Goal: Task Accomplishment & Management: Use online tool/utility

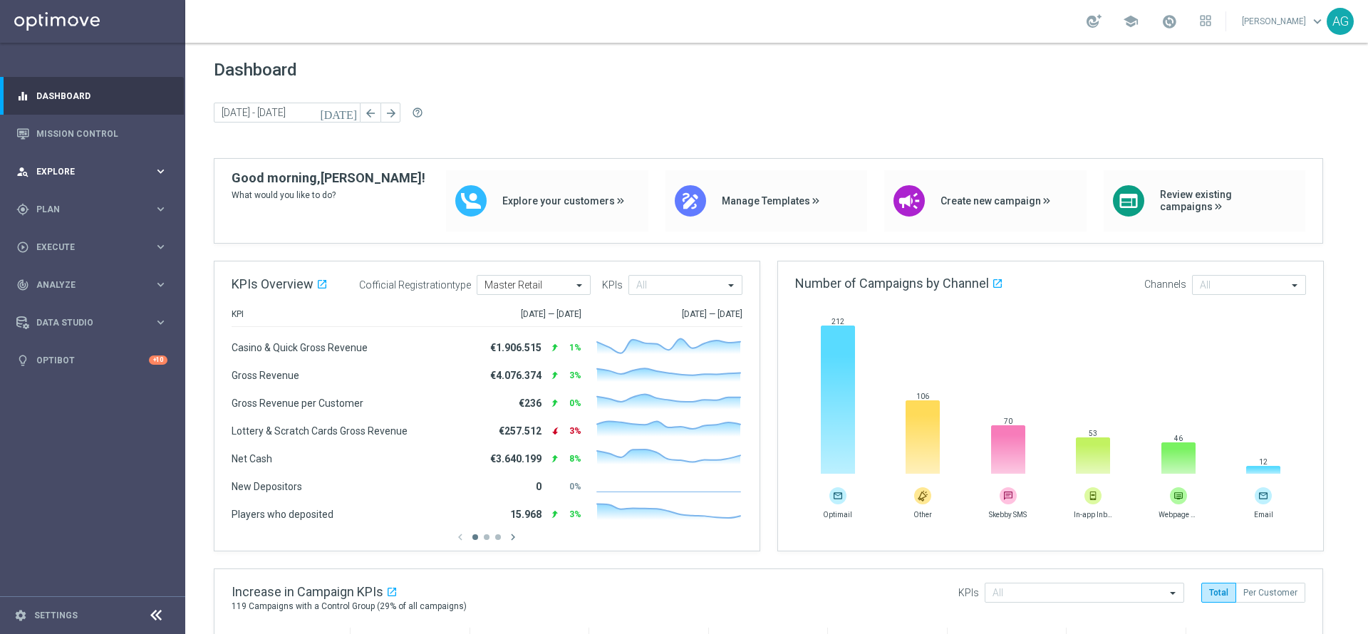
click at [62, 170] on span "Explore" at bounding box center [95, 171] width 118 height 9
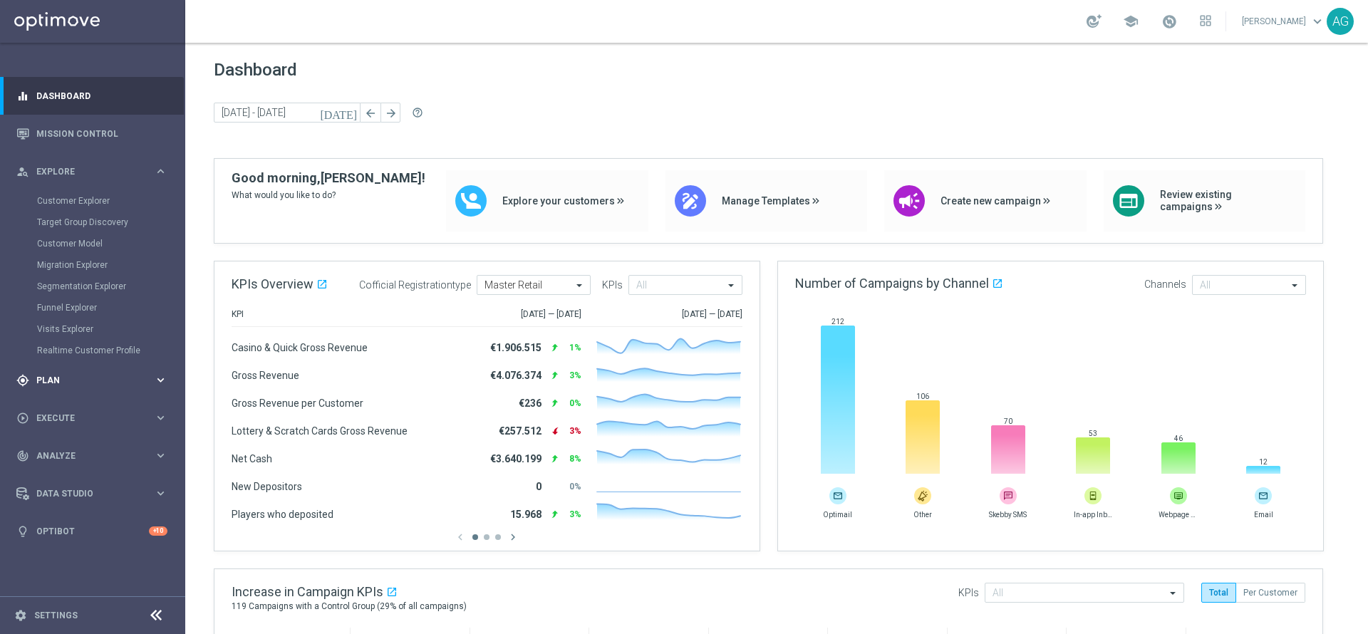
click at [76, 379] on span "Plan" at bounding box center [95, 380] width 118 height 9
click at [71, 283] on span "Templates" at bounding box center [89, 281] width 102 height 9
click at [61, 236] on link "Target Groups" at bounding box center [92, 238] width 111 height 11
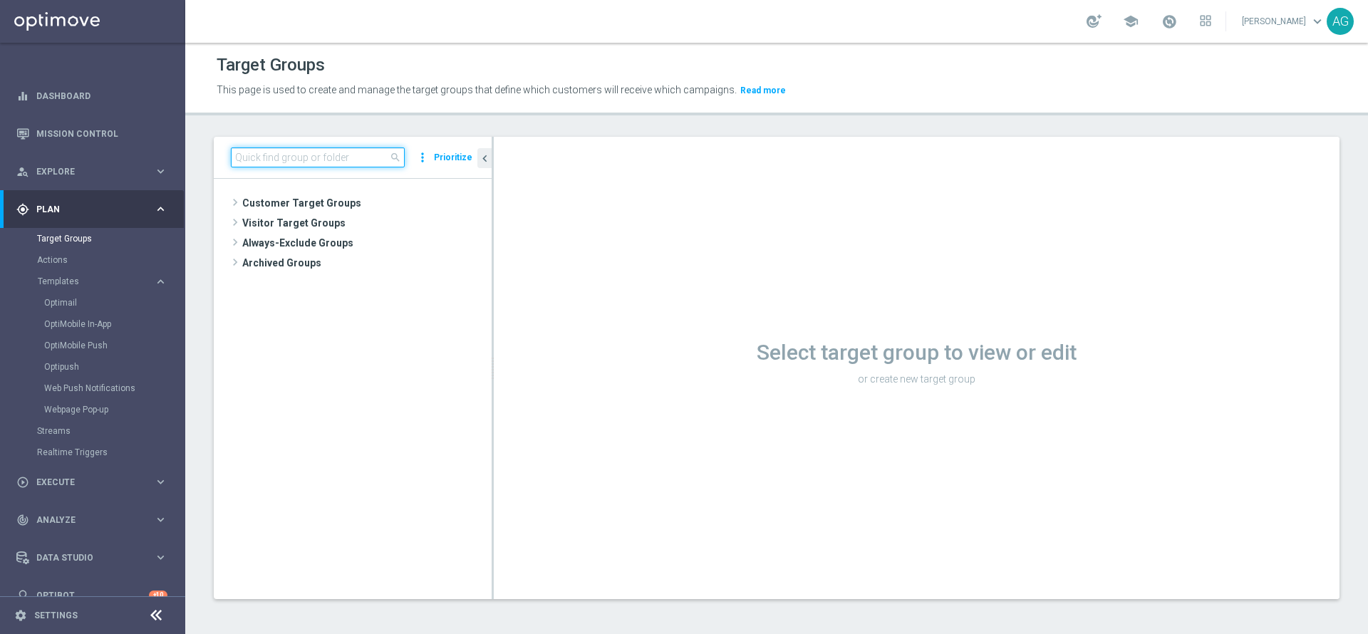
click at [346, 154] on input at bounding box center [318, 158] width 174 height 20
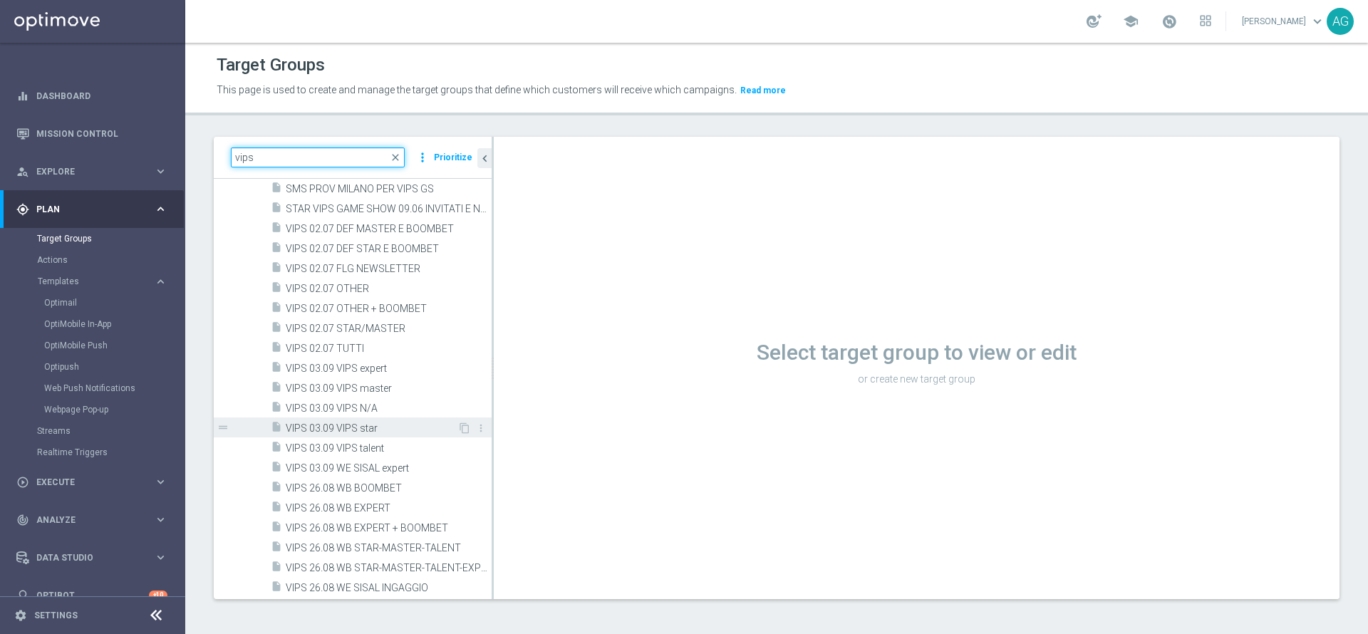
scroll to position [1924, 0]
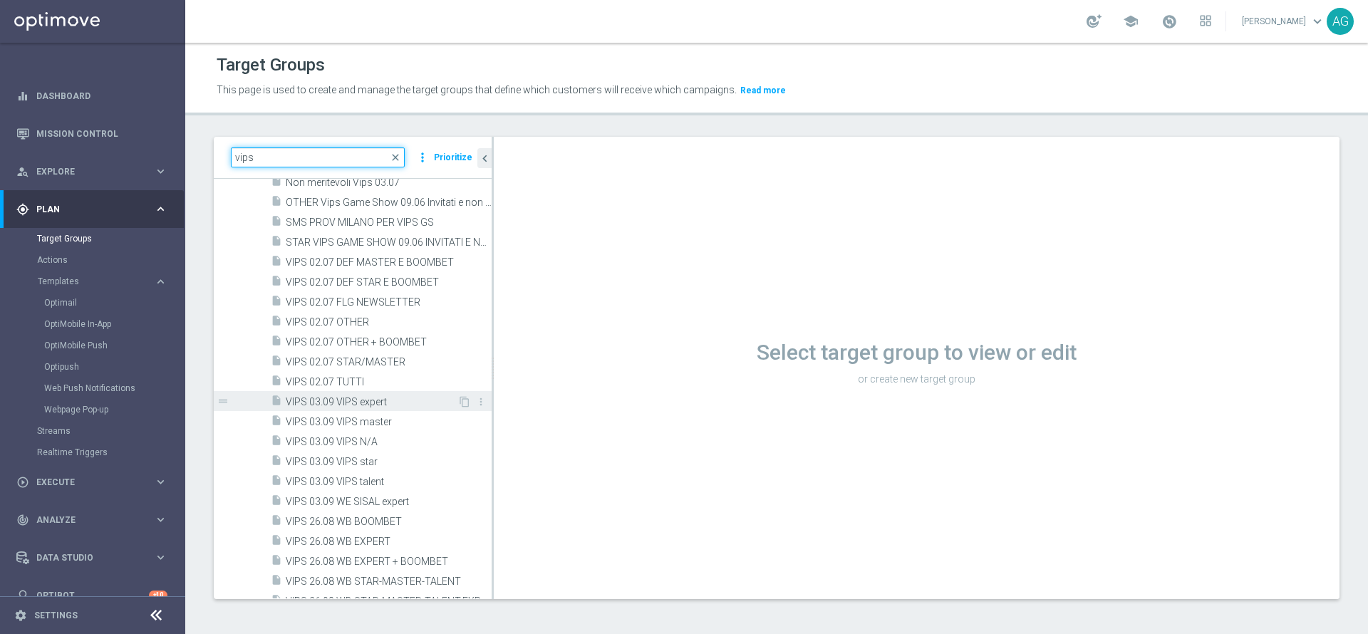
type input "vips"
click at [318, 401] on span "VIPS 03.09 VIPS expert" at bounding box center [372, 402] width 172 height 12
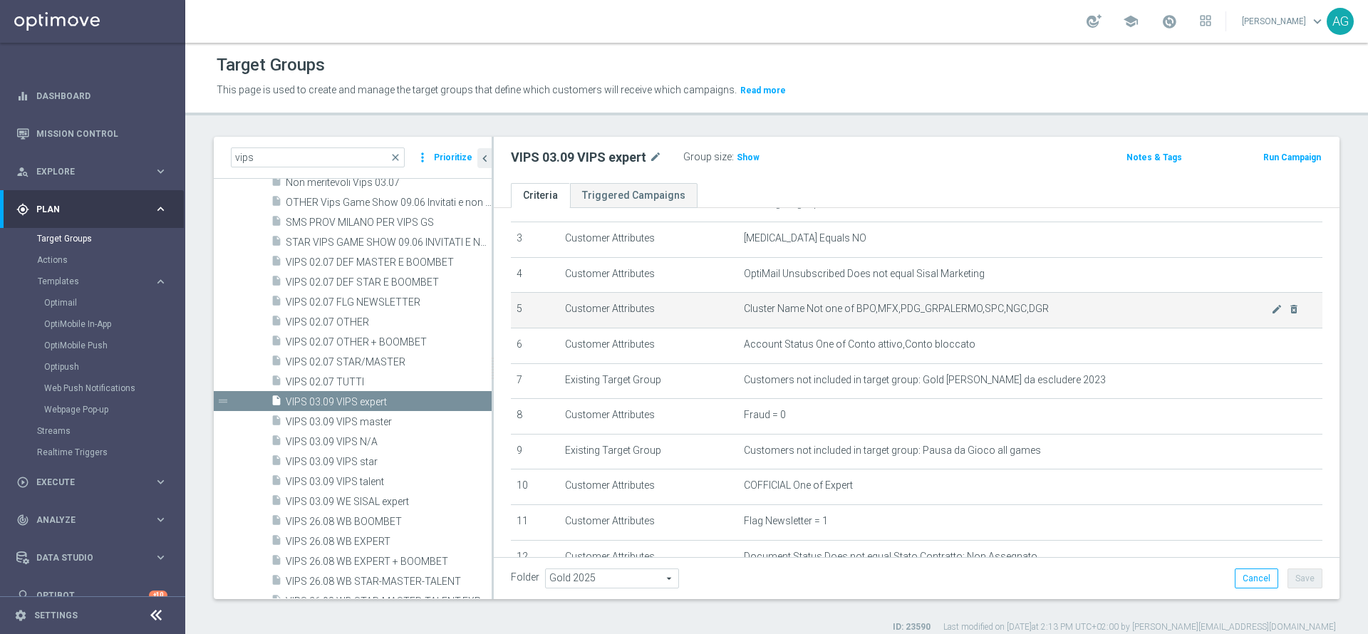
scroll to position [214, 0]
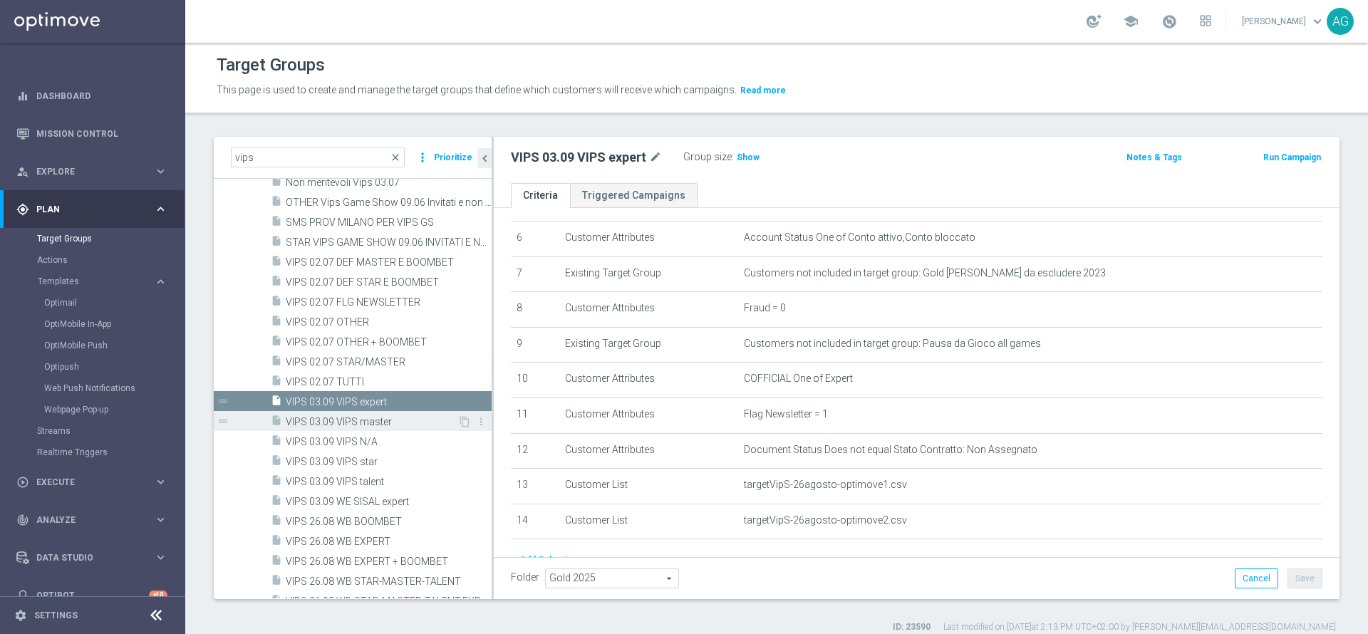
click at [339, 414] on div "insert_drive_file VIPS 03.09 VIPS master" at bounding box center [364, 421] width 187 height 20
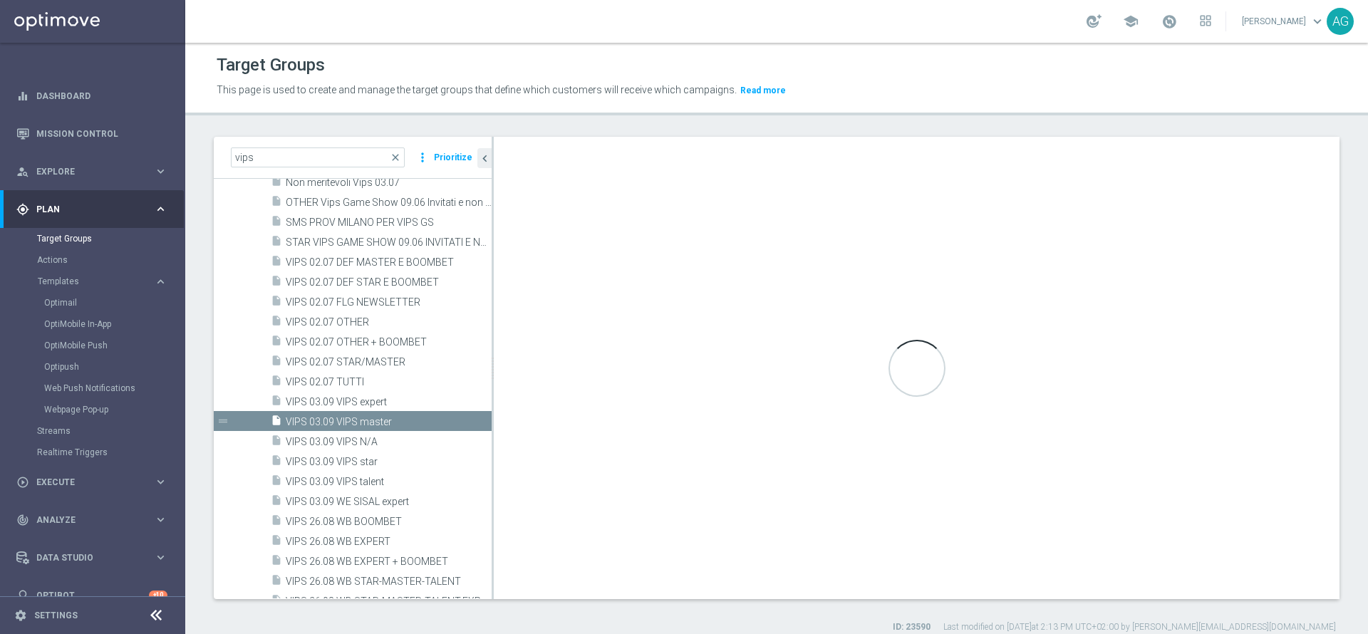
type textarea "(1 and 2 and 3 and 4 and 5 and 6 and 7 and 8 and 9 and 10 and 11 and 12 ) or (1…"
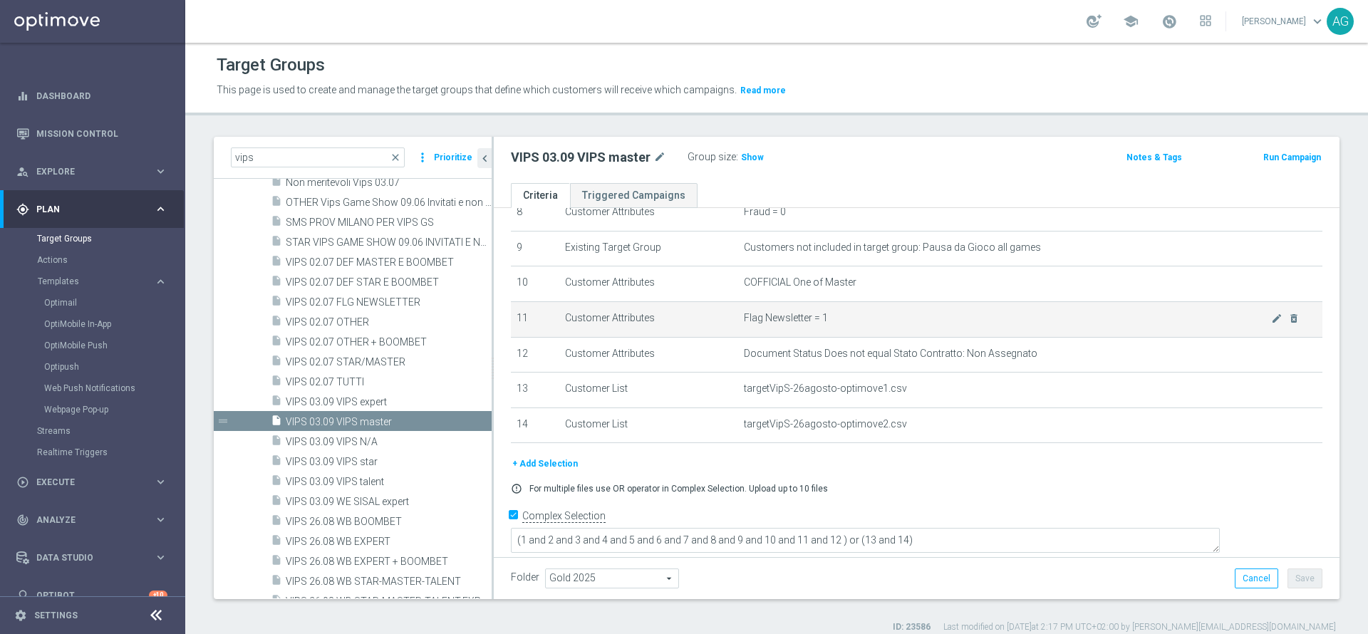
scroll to position [203, 0]
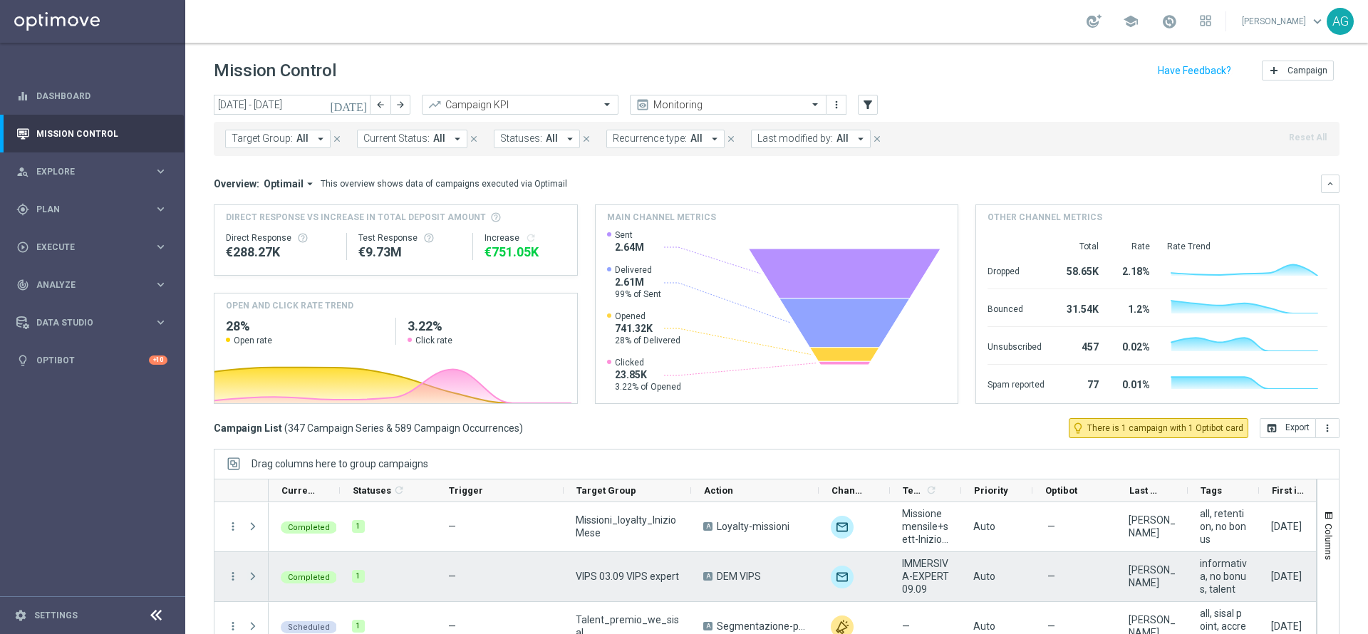
click at [257, 577] on span "Press SPACE to select this row." at bounding box center [253, 576] width 13 height 11
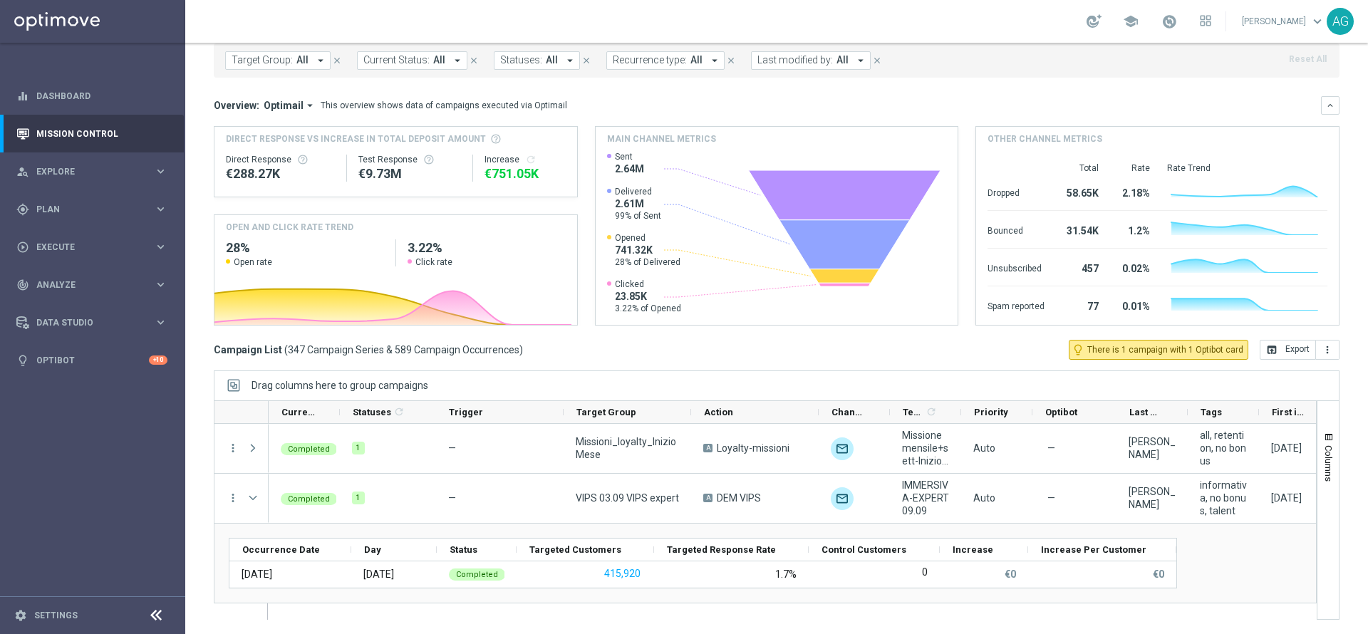
click at [202, 505] on div "today 01 Sep 2025 - 07 Sep 2025 arrow_back arrow_forward Campaign KPI trending_…" at bounding box center [776, 279] width 1183 height 527
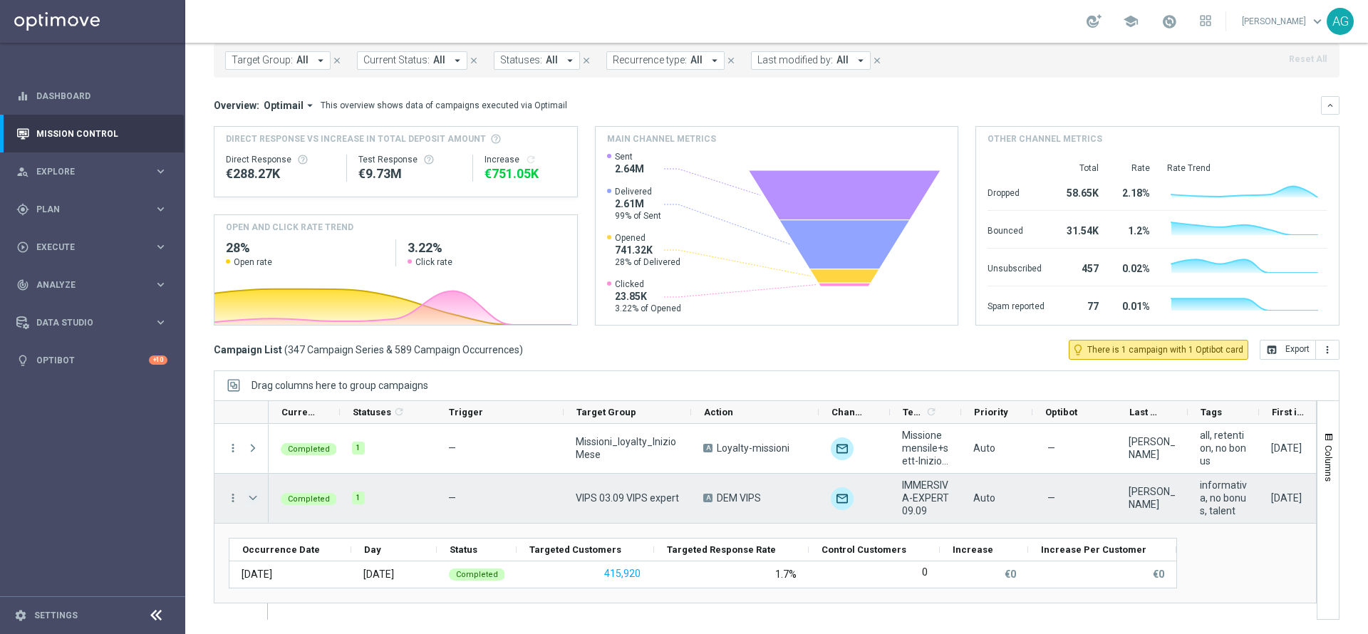
click at [257, 496] on span "Press SPACE to select this row." at bounding box center [253, 497] width 13 height 11
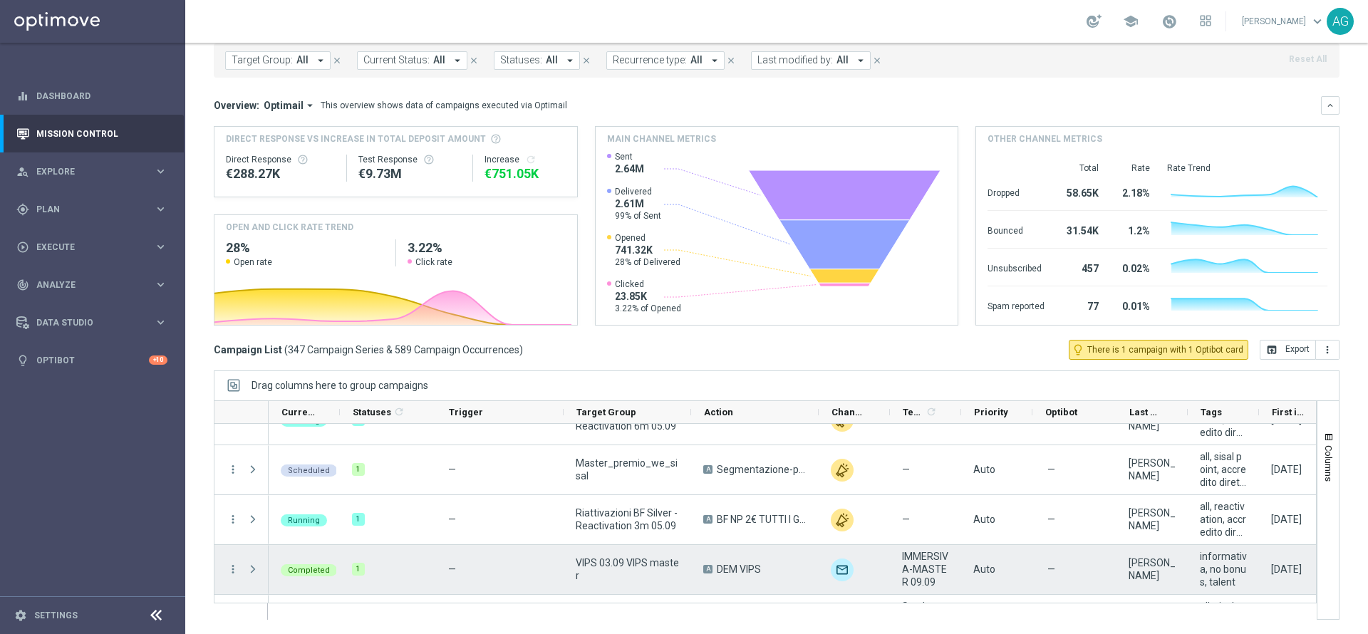
scroll to position [535, 0]
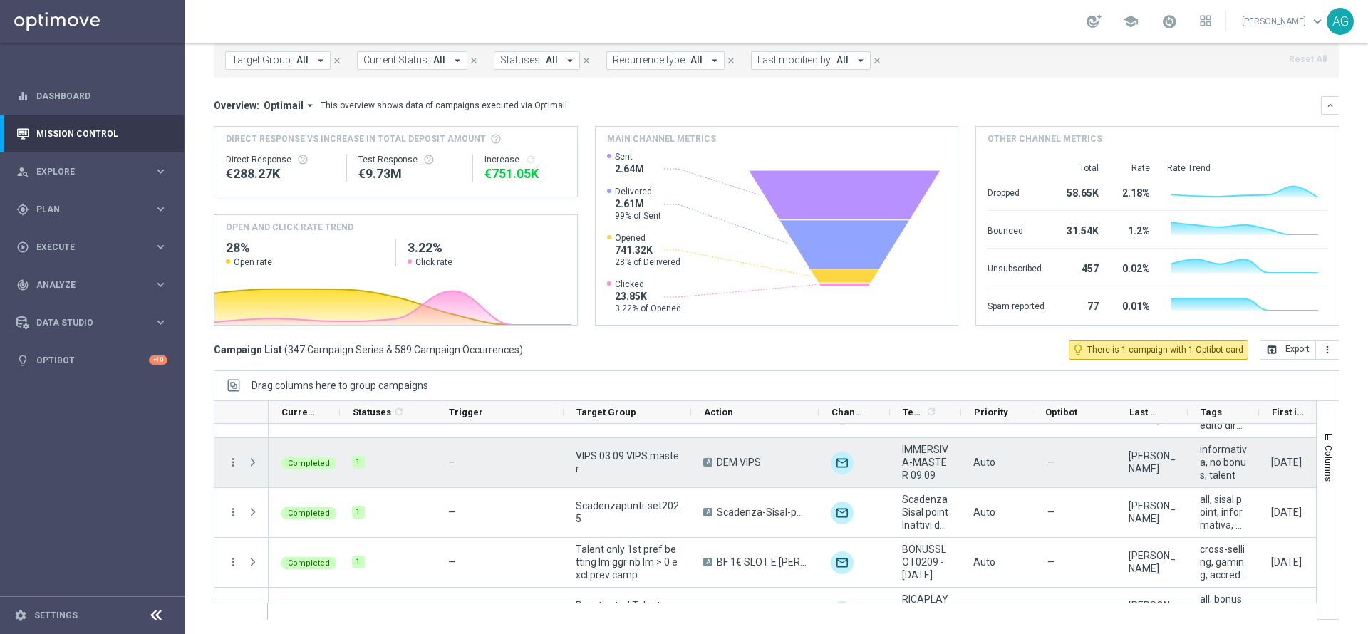
click at [252, 462] on span at bounding box center [253, 462] width 13 height 11
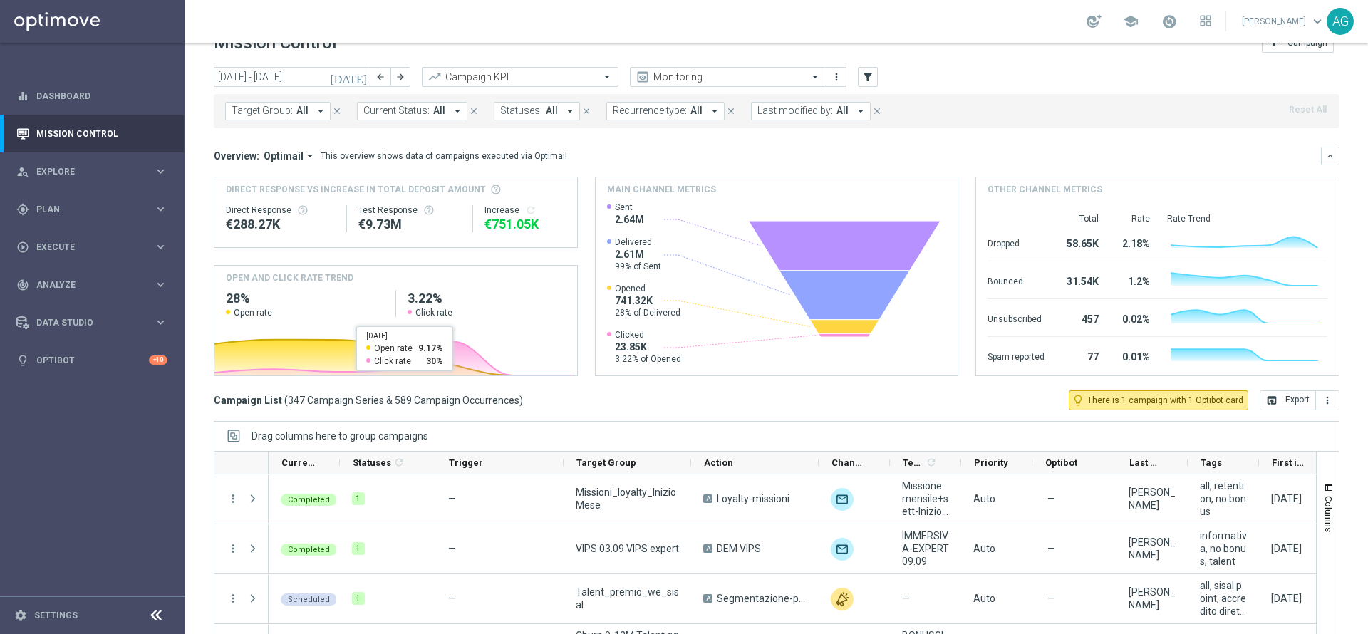
scroll to position [0, 0]
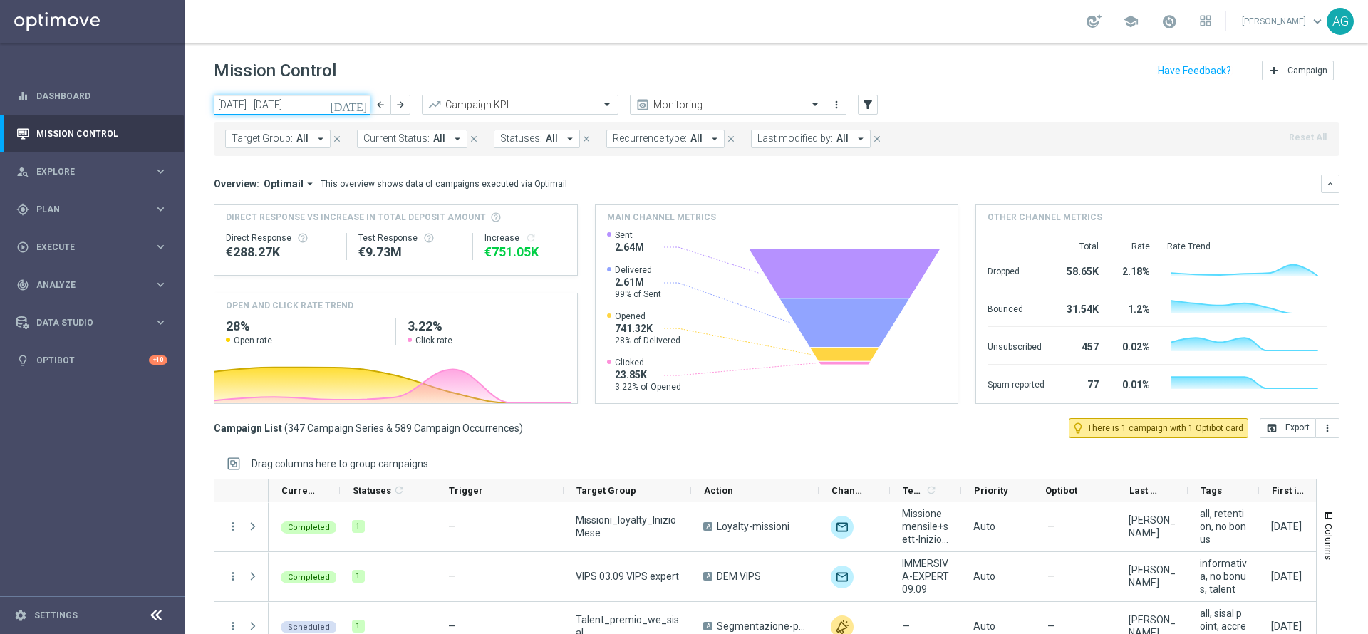
click at [286, 107] on input "01 Sep 2025 - 07 Sep 2025" at bounding box center [292, 105] width 157 height 20
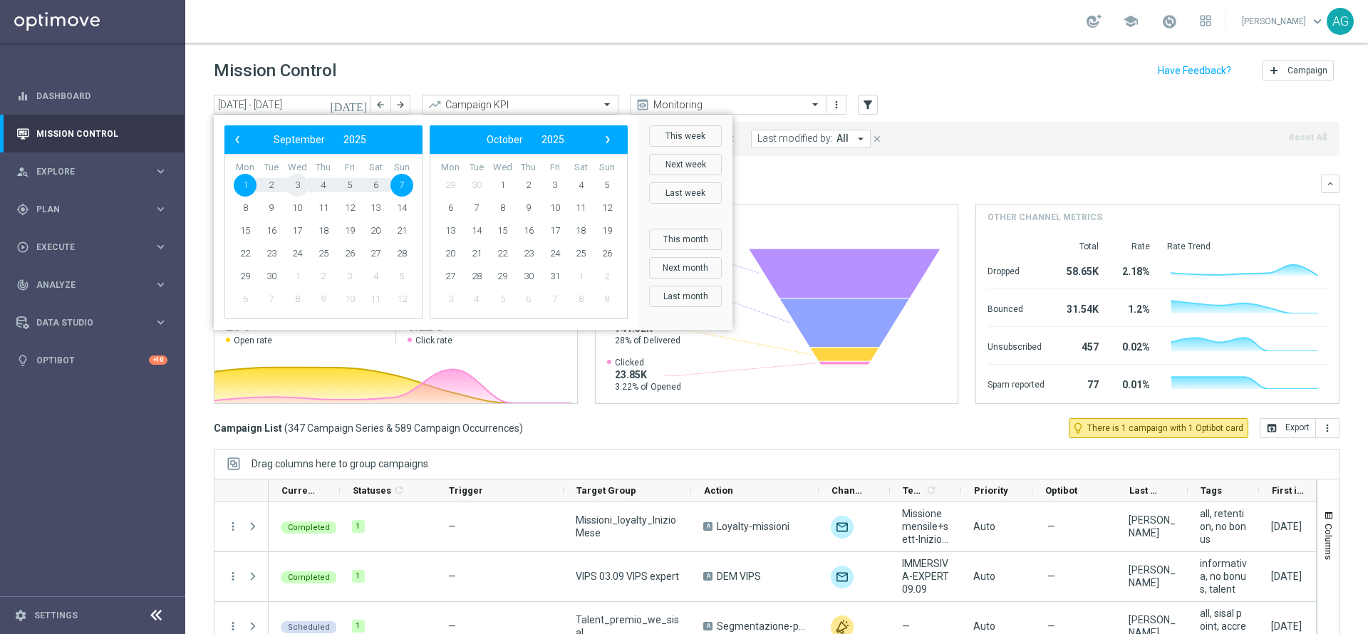
click at [296, 181] on span "3" at bounding box center [297, 185] width 23 height 23
type input "03 Sep 2025 - 03 Sep 2025"
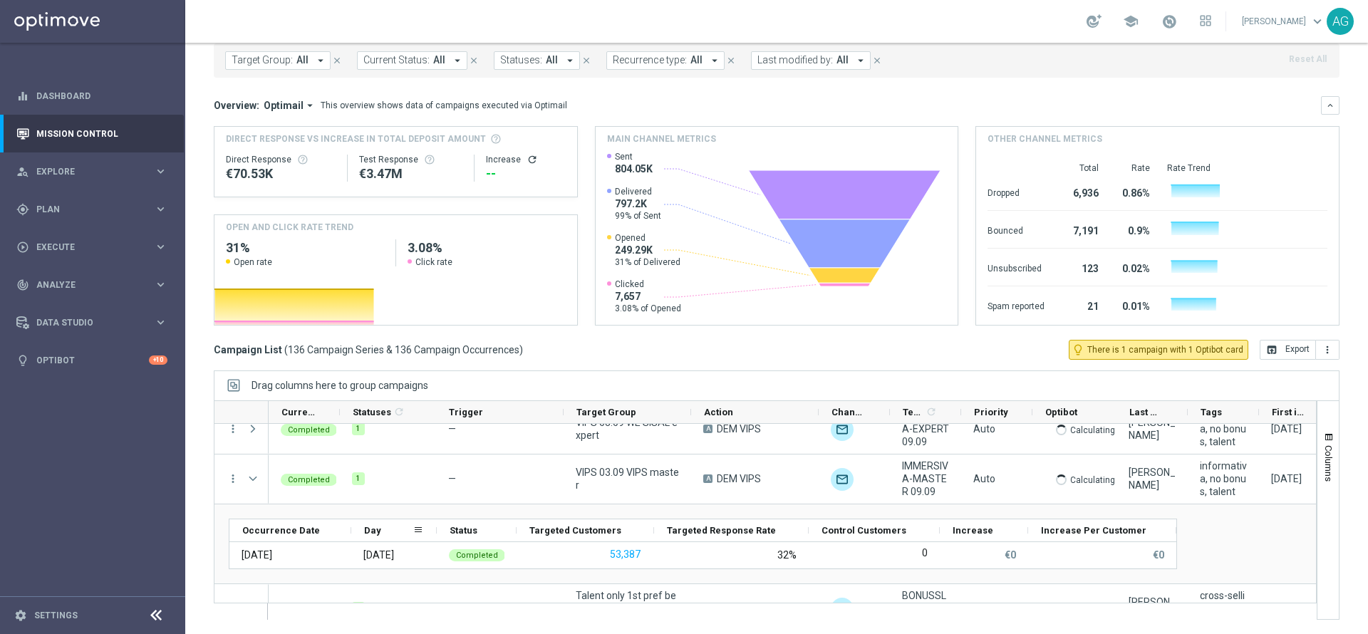
scroll to position [107, 0]
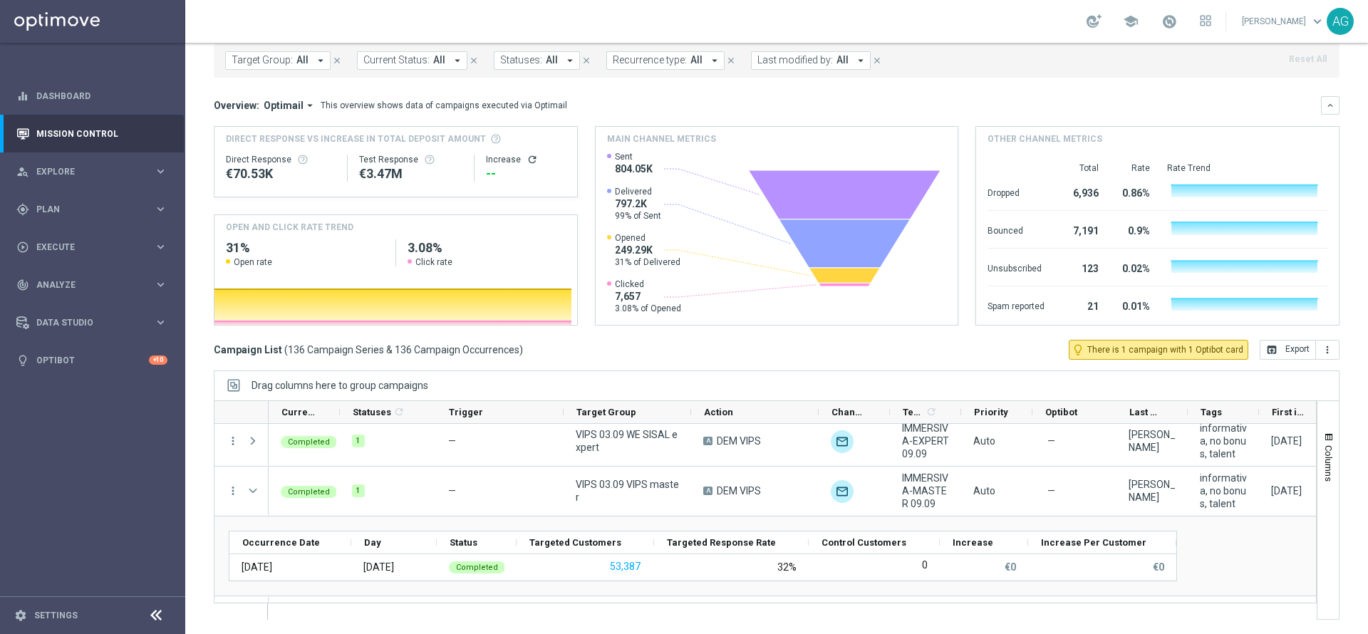
click at [207, 483] on div "today 03 Sep 2025 - 03 Sep 2025 arrow_back arrow_forward Campaign KPI trending_…" at bounding box center [776, 279] width 1183 height 527
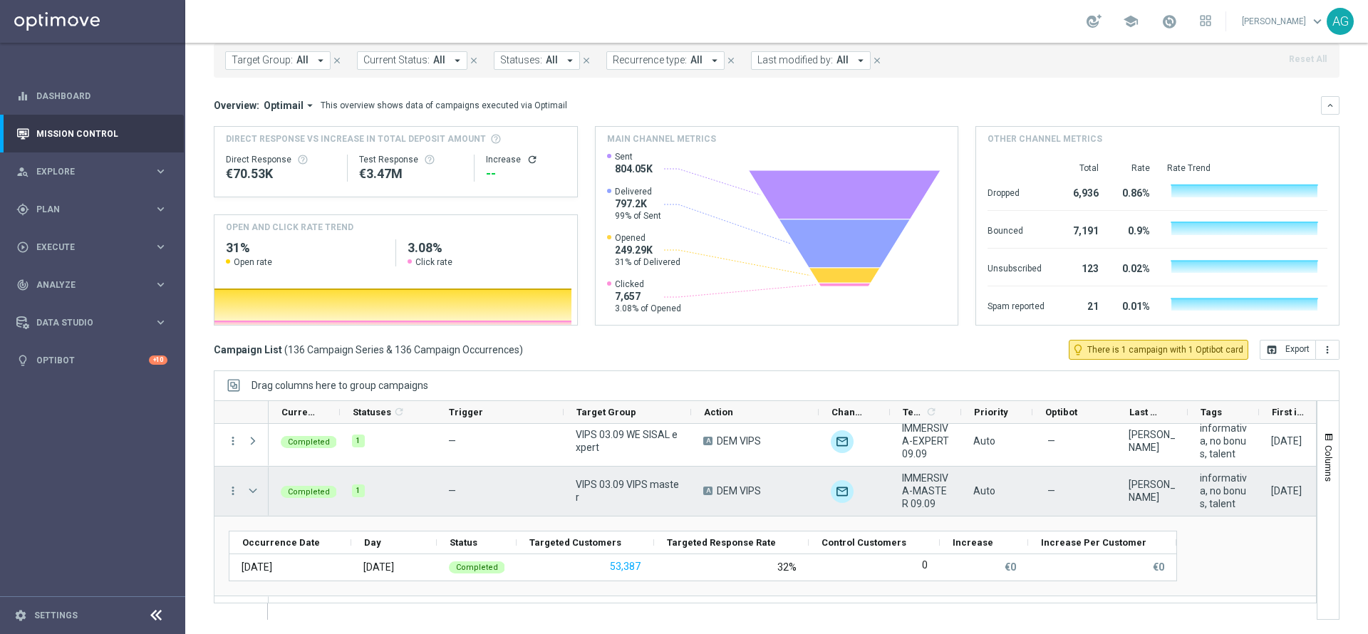
click at [250, 488] on span "Press SPACE to select this row." at bounding box center [253, 490] width 13 height 11
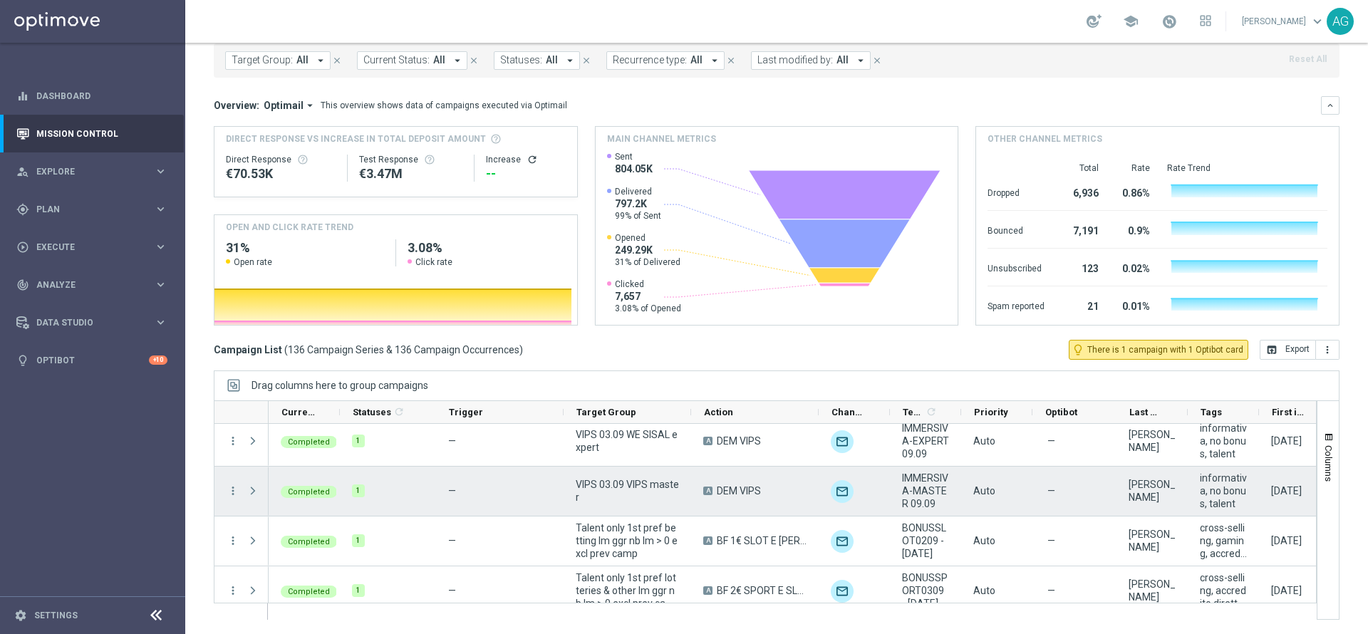
click at [247, 490] on span "Press SPACE to select this row." at bounding box center [253, 490] width 13 height 11
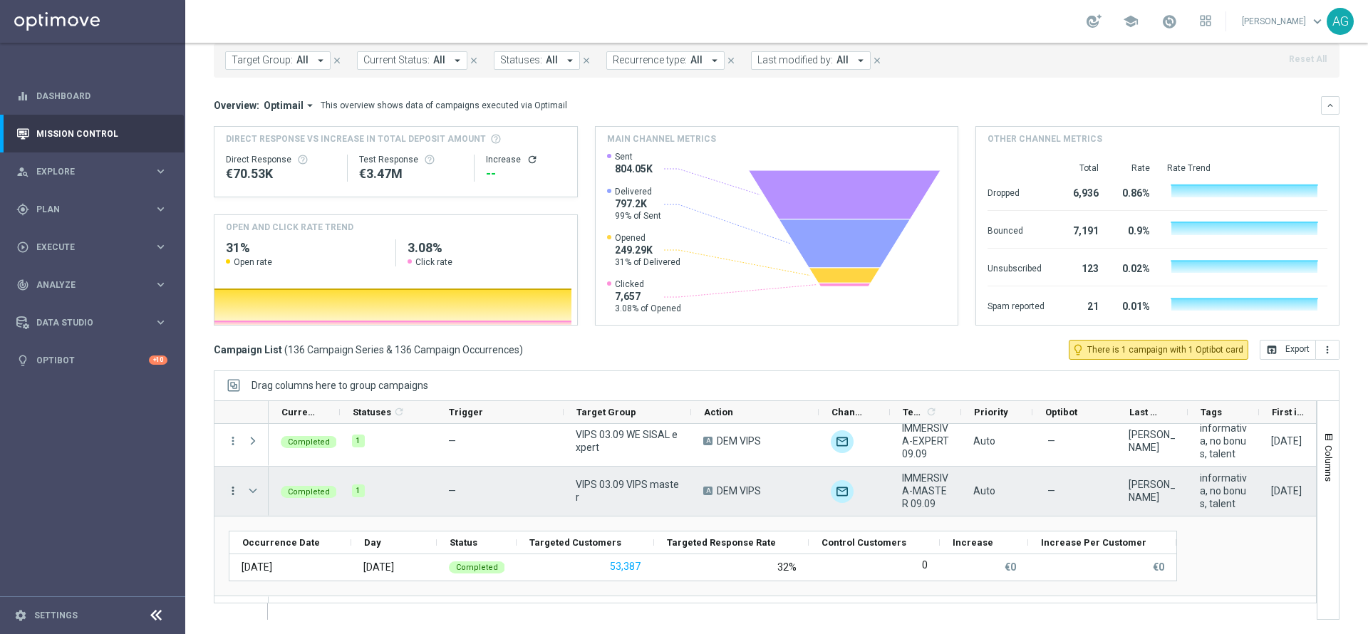
click at [238, 492] on icon "more_vert" at bounding box center [233, 491] width 13 height 13
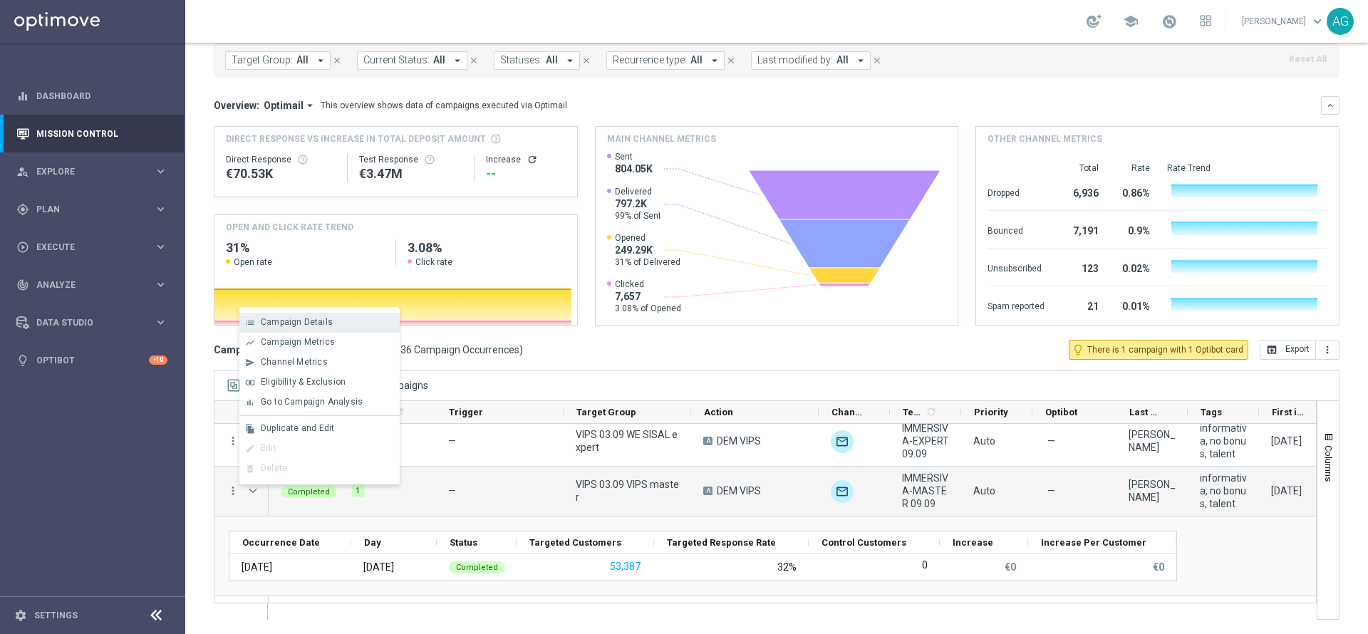
click at [311, 313] on div "list Campaign Details" at bounding box center [319, 323] width 160 height 20
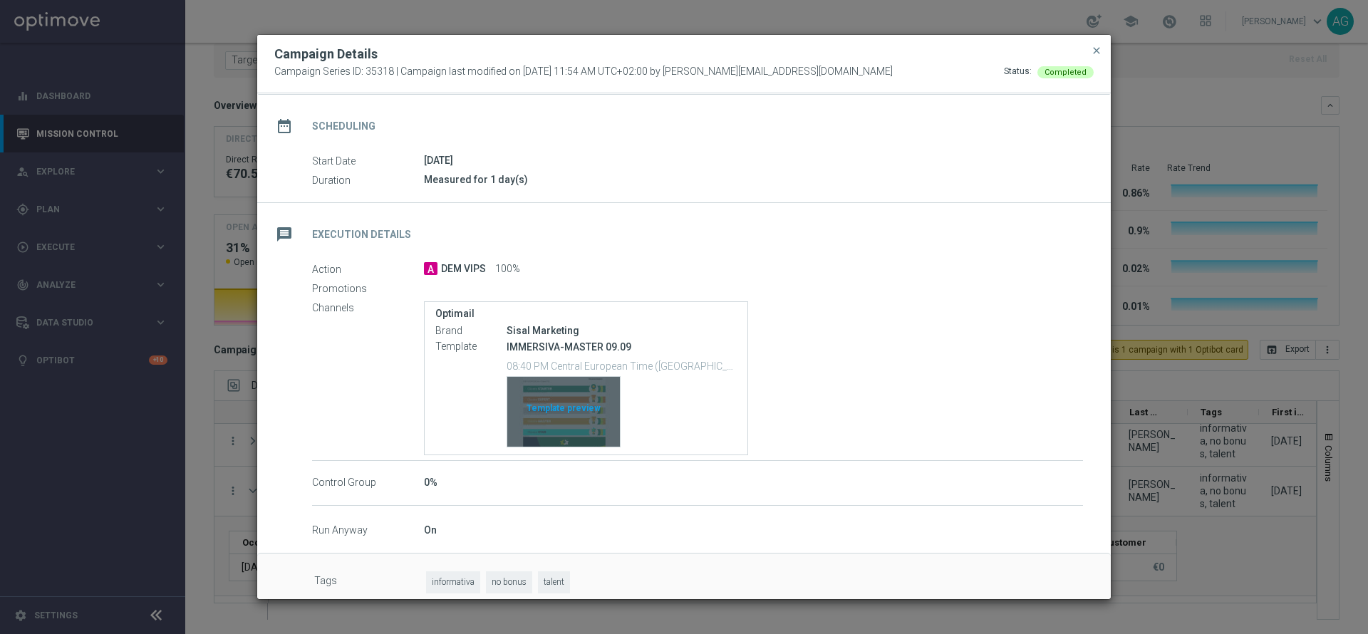
click at [542, 432] on div "Template preview" at bounding box center [563, 412] width 113 height 70
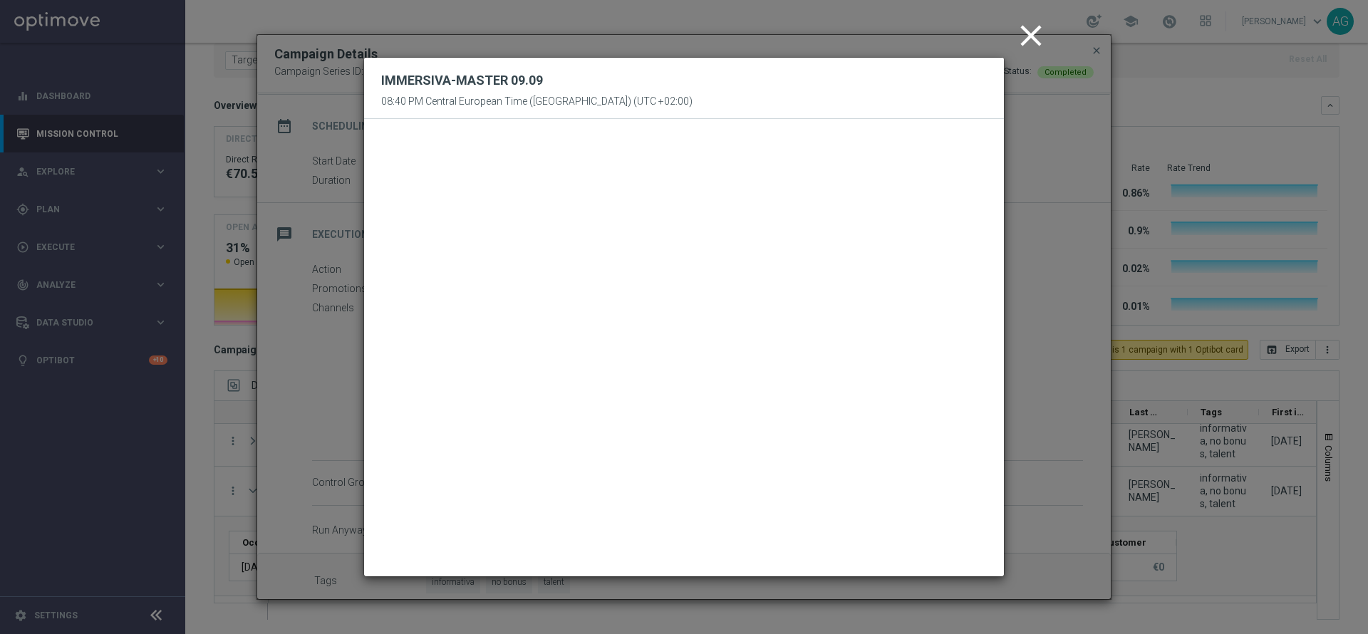
click at [1033, 40] on icon "close" at bounding box center [1032, 36] width 36 height 36
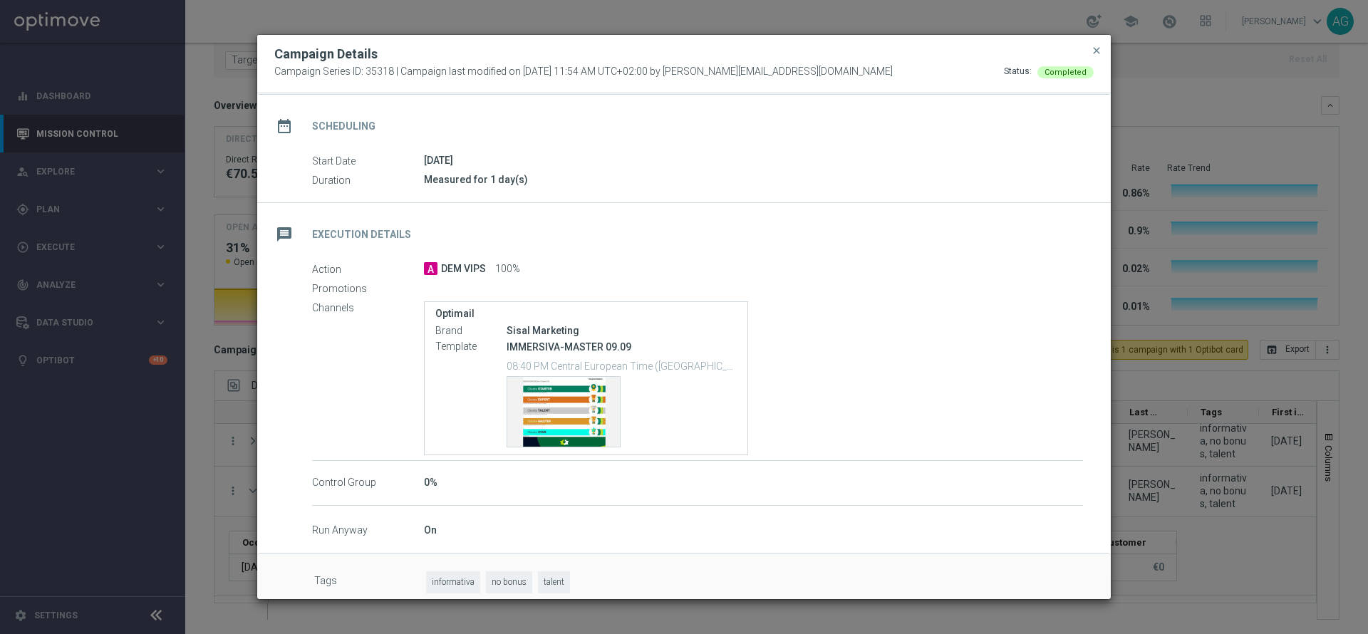
click at [1105, 53] on div "Campaign Details Campaign Series ID: 35318 | Campaign last modified on 3 Sep 20…" at bounding box center [684, 64] width 854 height 58
click at [1098, 54] on span "close" at bounding box center [1096, 50] width 11 height 11
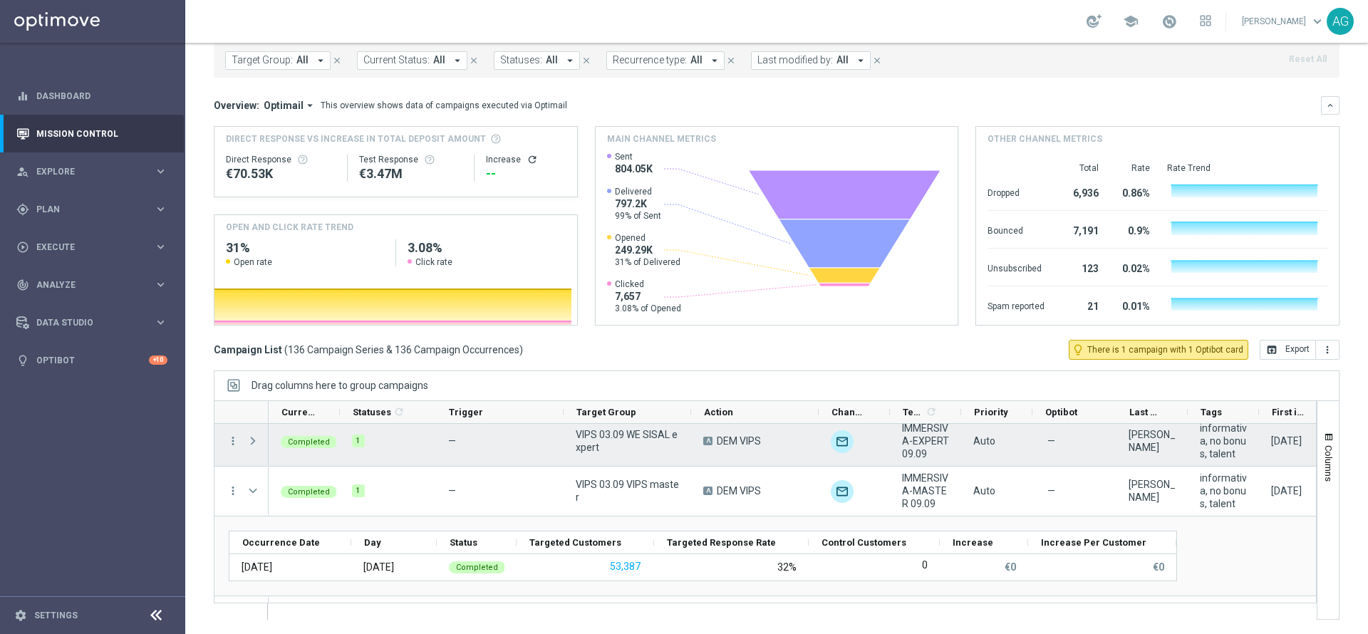
scroll to position [0, 0]
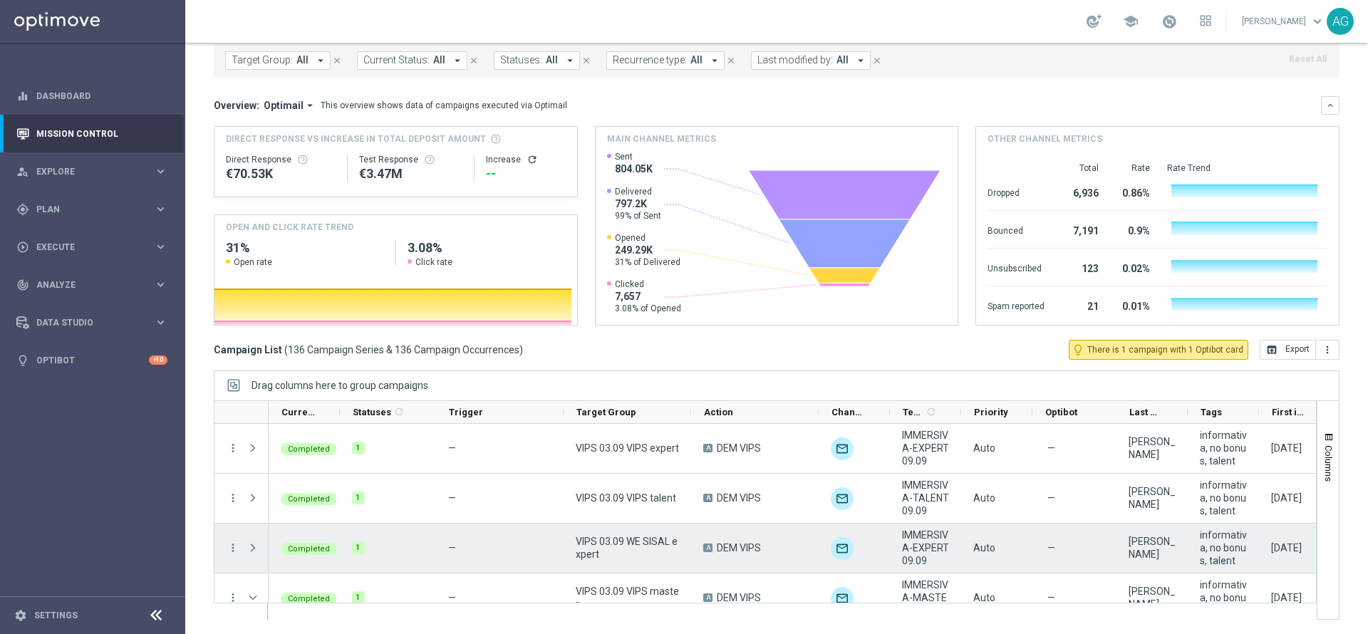
click at [249, 548] on span "Press SPACE to select this row." at bounding box center [253, 547] width 13 height 11
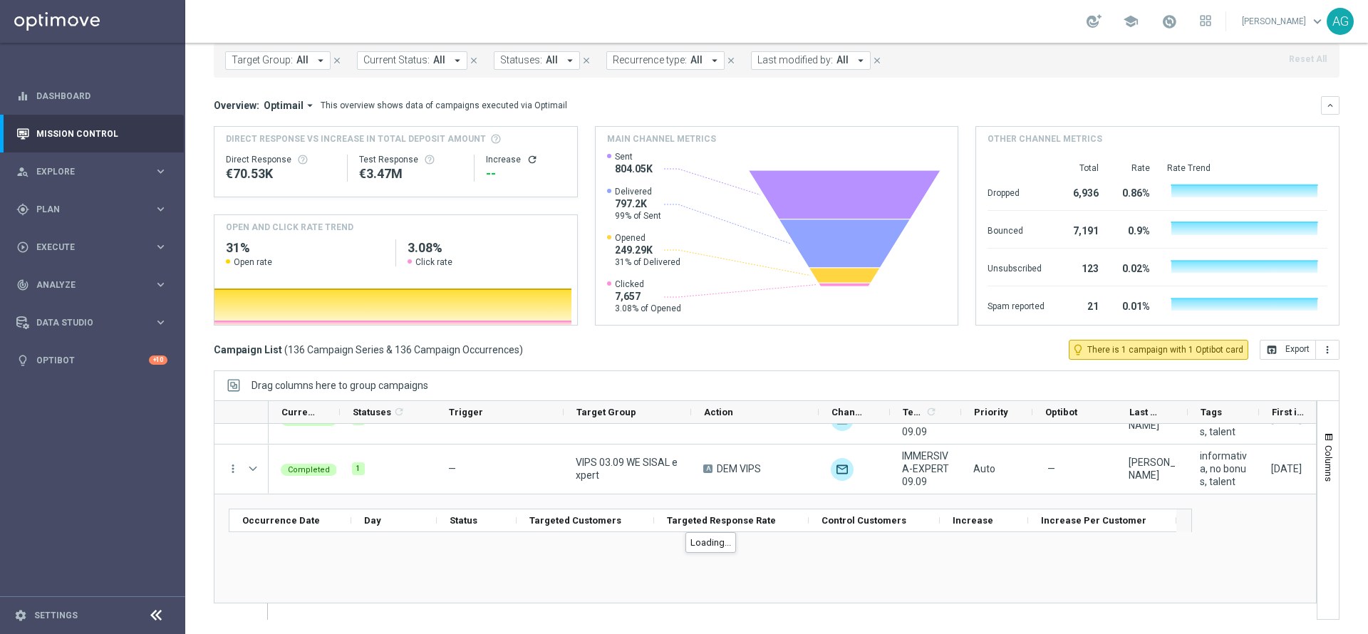
scroll to position [107, 0]
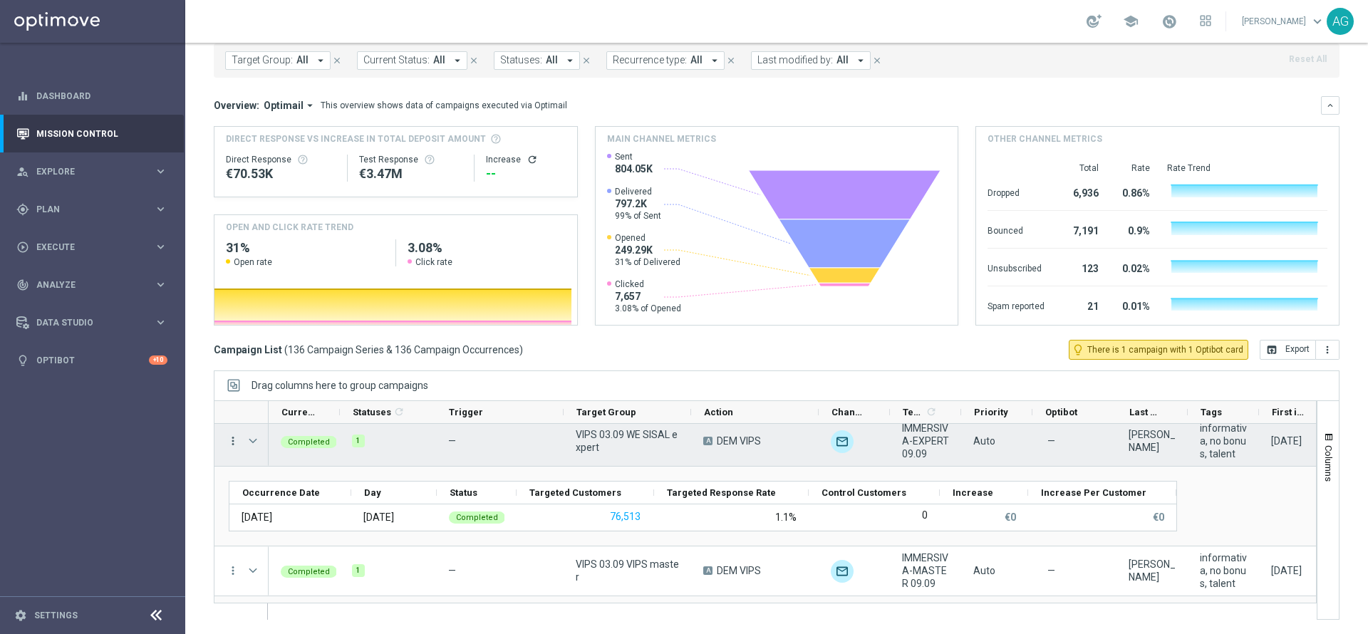
click at [237, 438] on icon "more_vert" at bounding box center [233, 441] width 13 height 13
click at [274, 440] on div "list Campaign Details" at bounding box center [319, 450] width 160 height 20
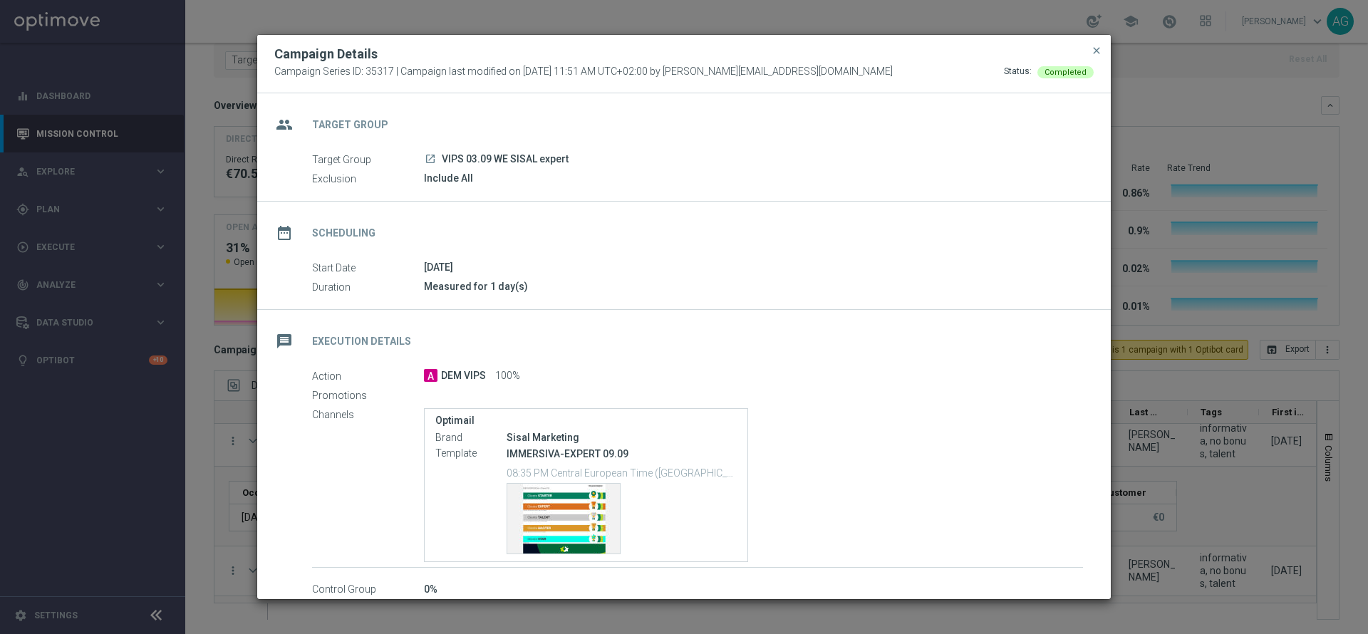
scroll to position [122, 0]
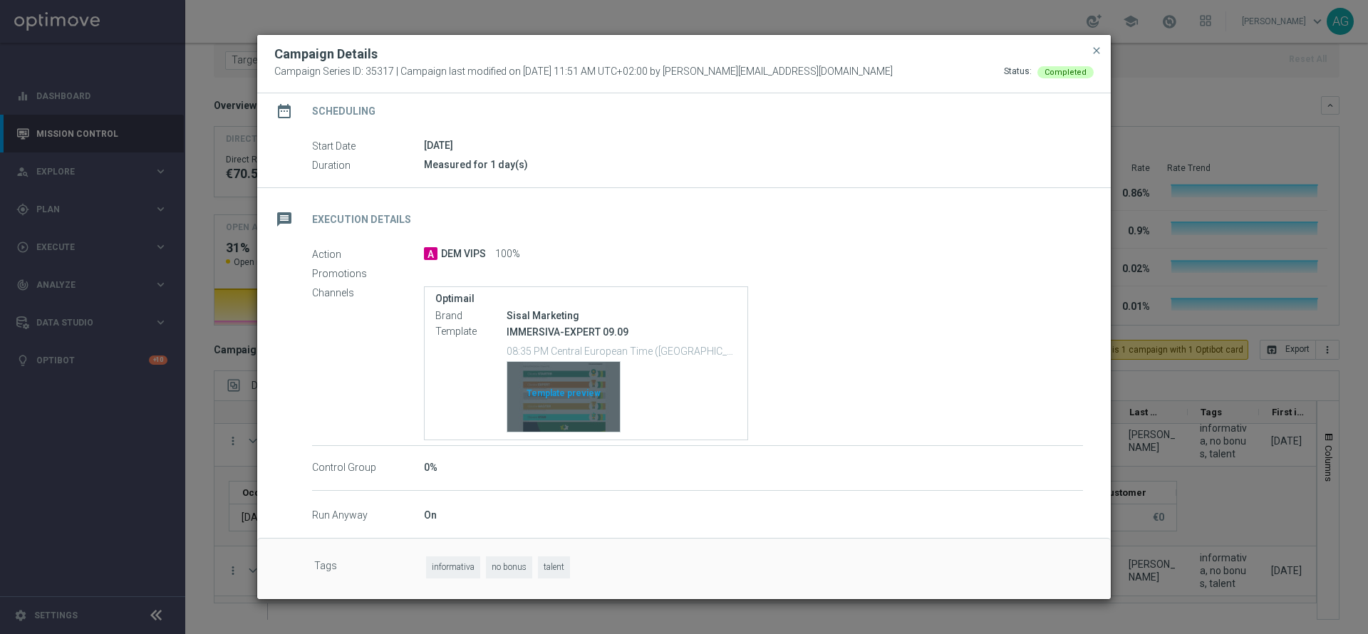
click at [561, 388] on div "Template preview" at bounding box center [563, 397] width 113 height 70
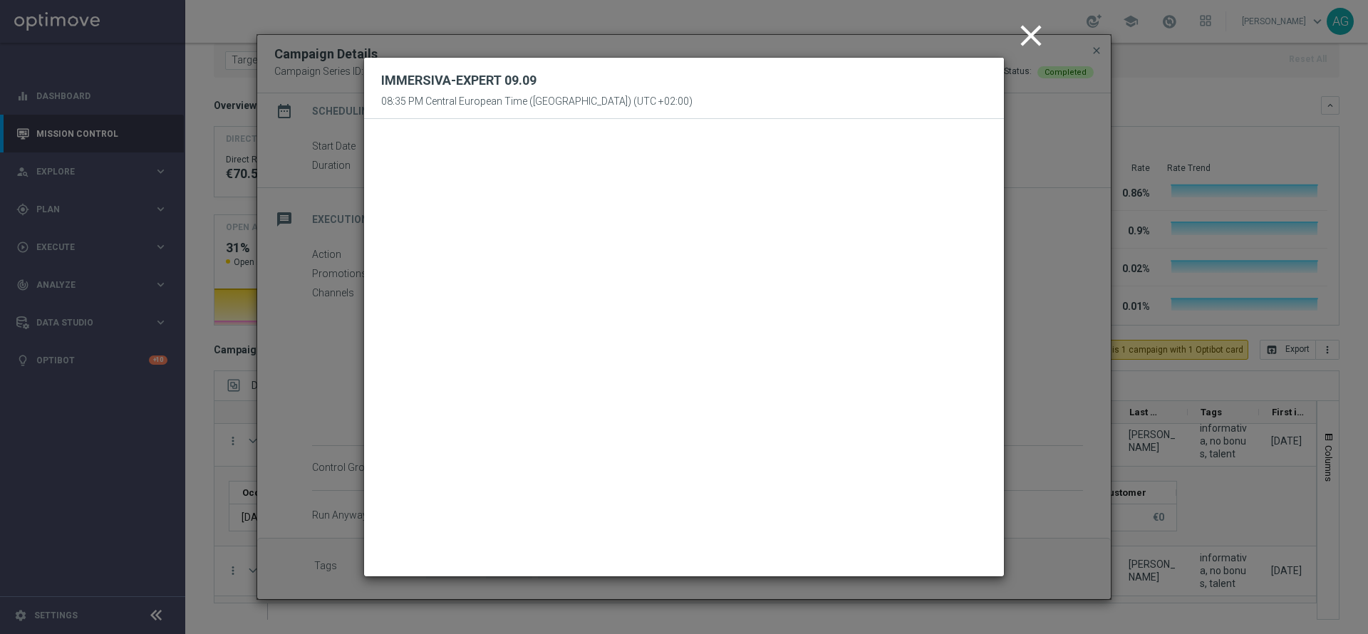
click at [1037, 31] on icon "close" at bounding box center [1032, 36] width 36 height 36
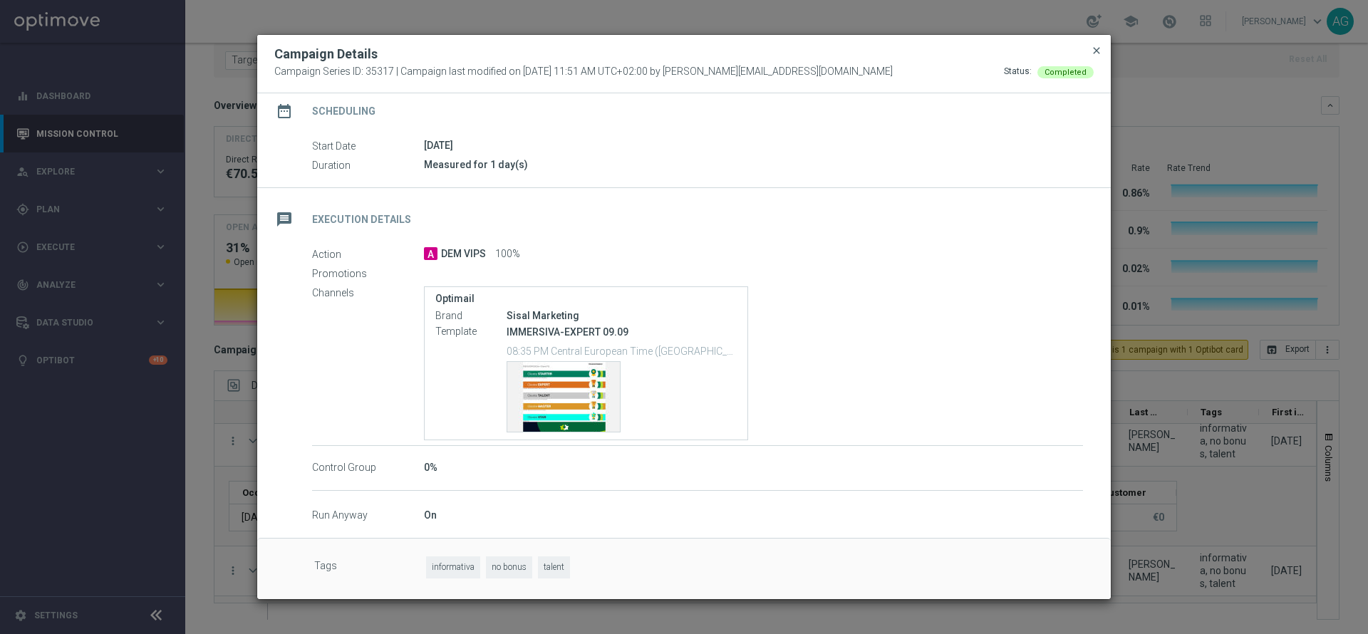
click at [1093, 48] on span "close" at bounding box center [1096, 50] width 11 height 11
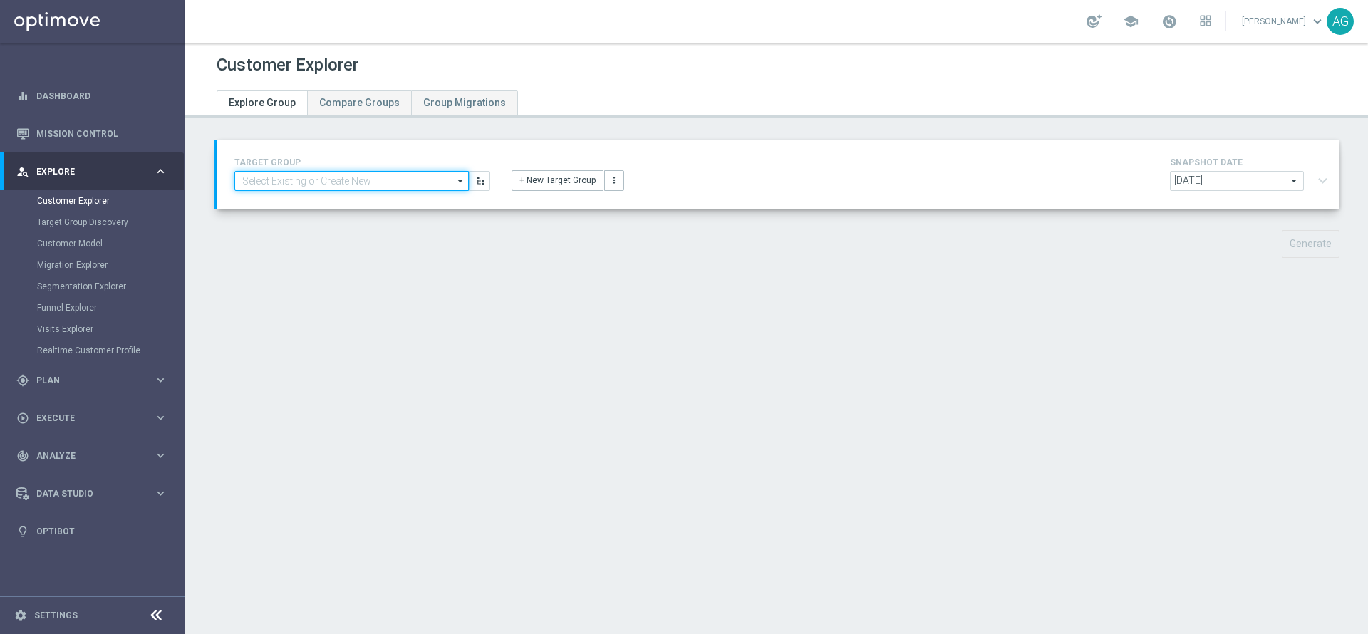
click at [445, 178] on input at bounding box center [351, 181] width 234 height 20
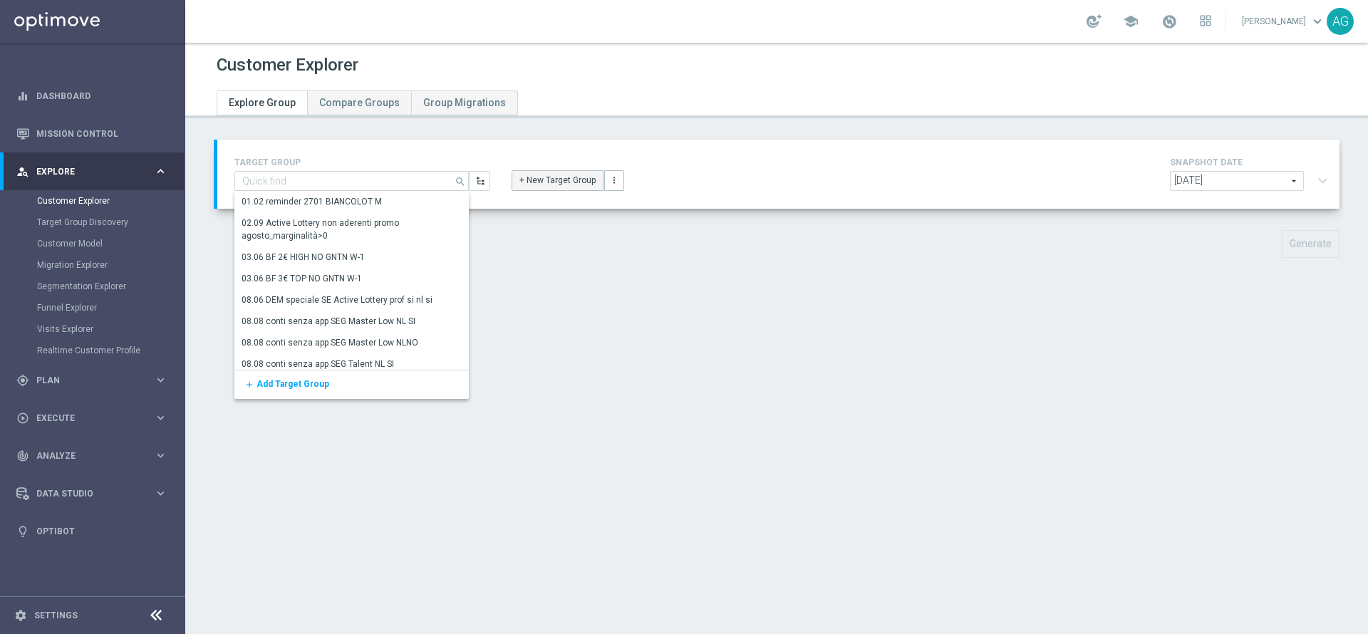
click at [547, 185] on button "+ New Target Group" at bounding box center [558, 180] width 92 height 20
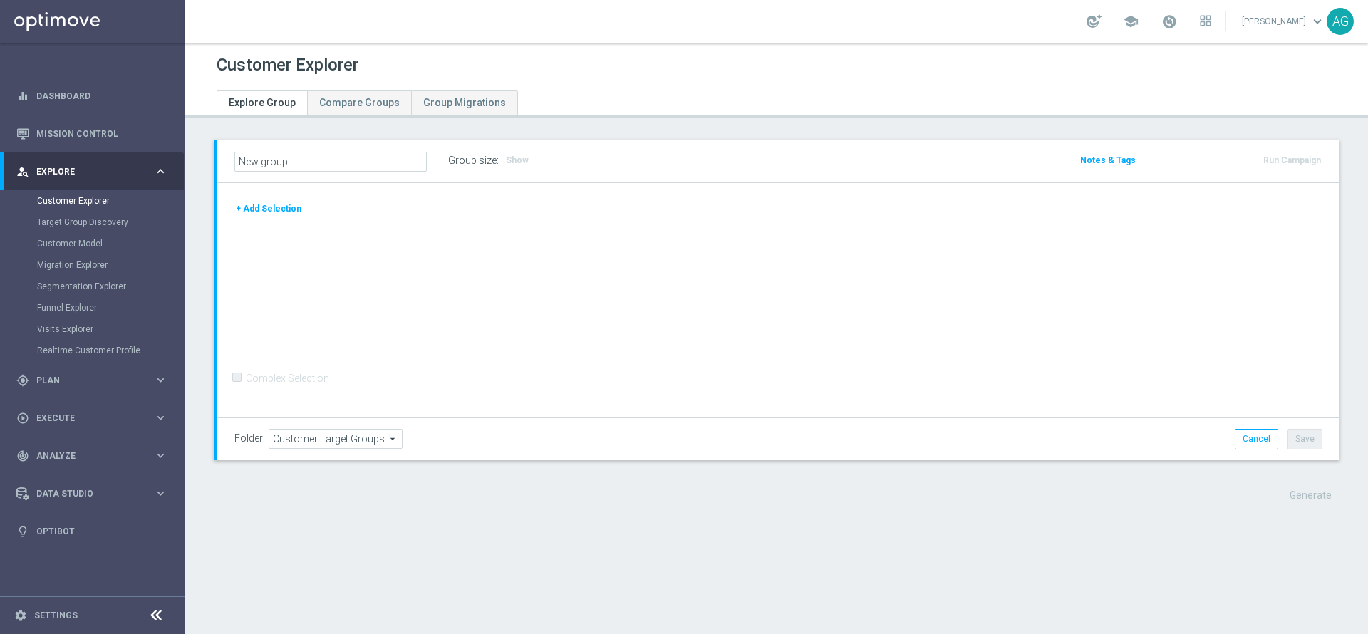
click at [282, 212] on button "+ Add Selection" at bounding box center [268, 209] width 68 height 16
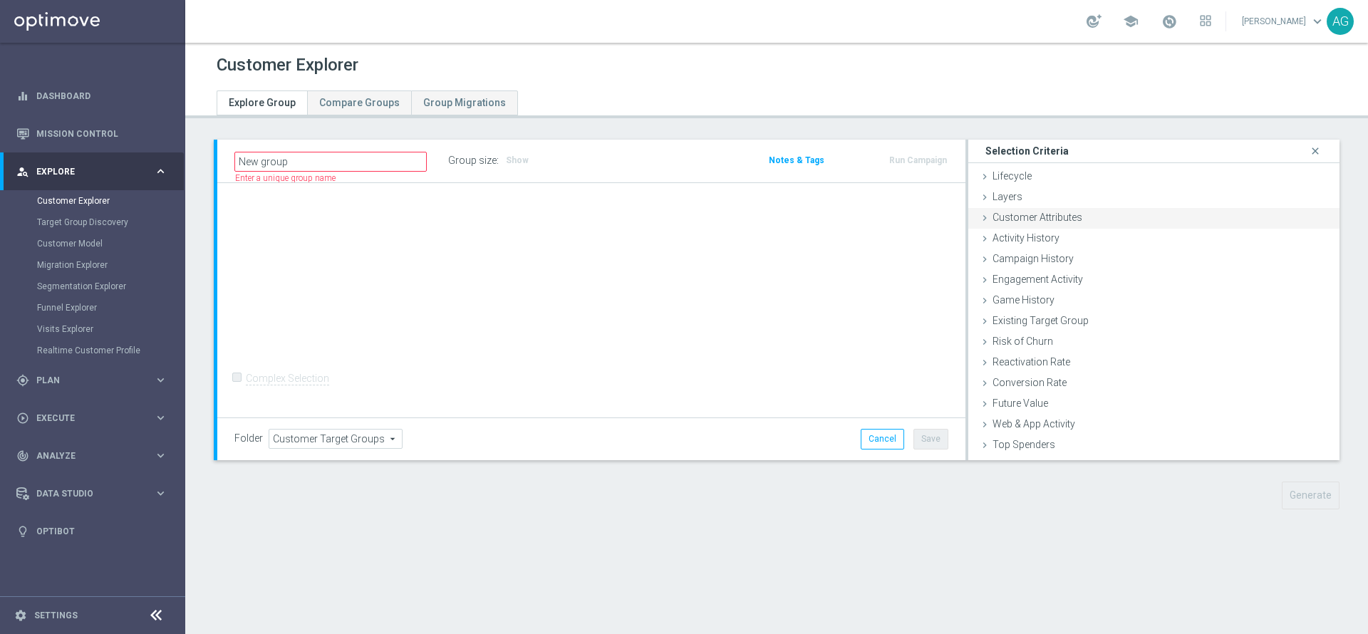
click at [1019, 226] on div "Customer Attributes done" at bounding box center [1154, 218] width 371 height 21
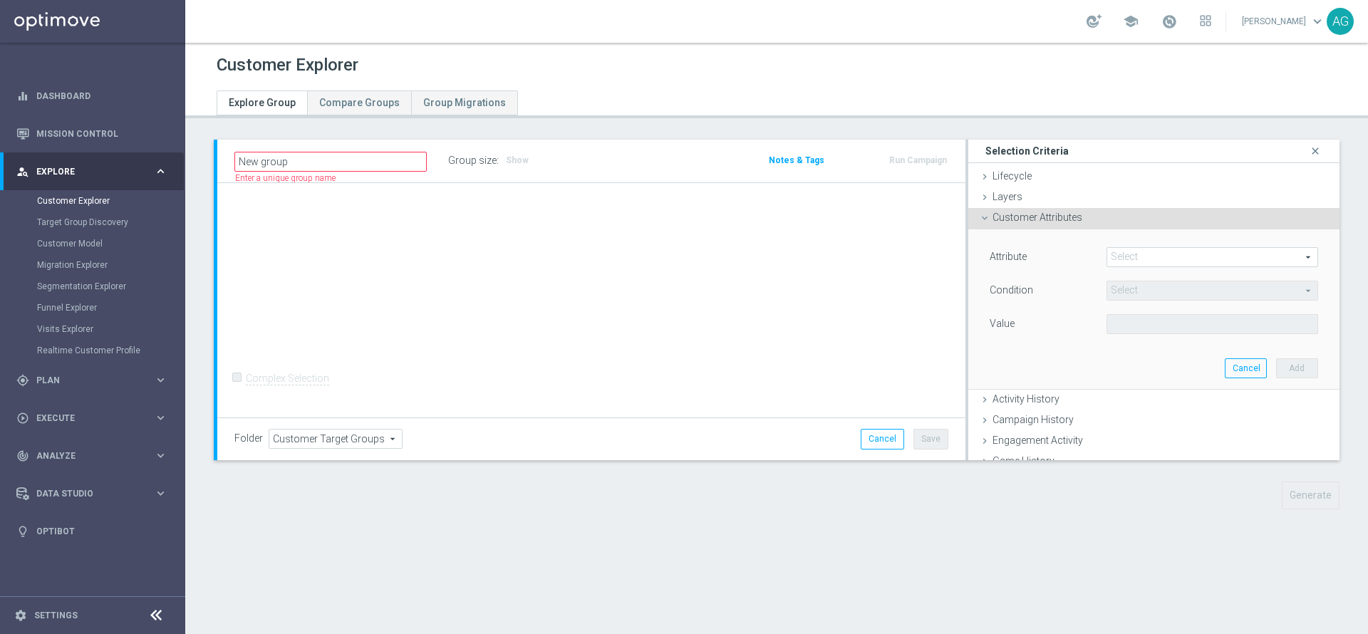
click at [1108, 263] on span at bounding box center [1213, 257] width 210 height 19
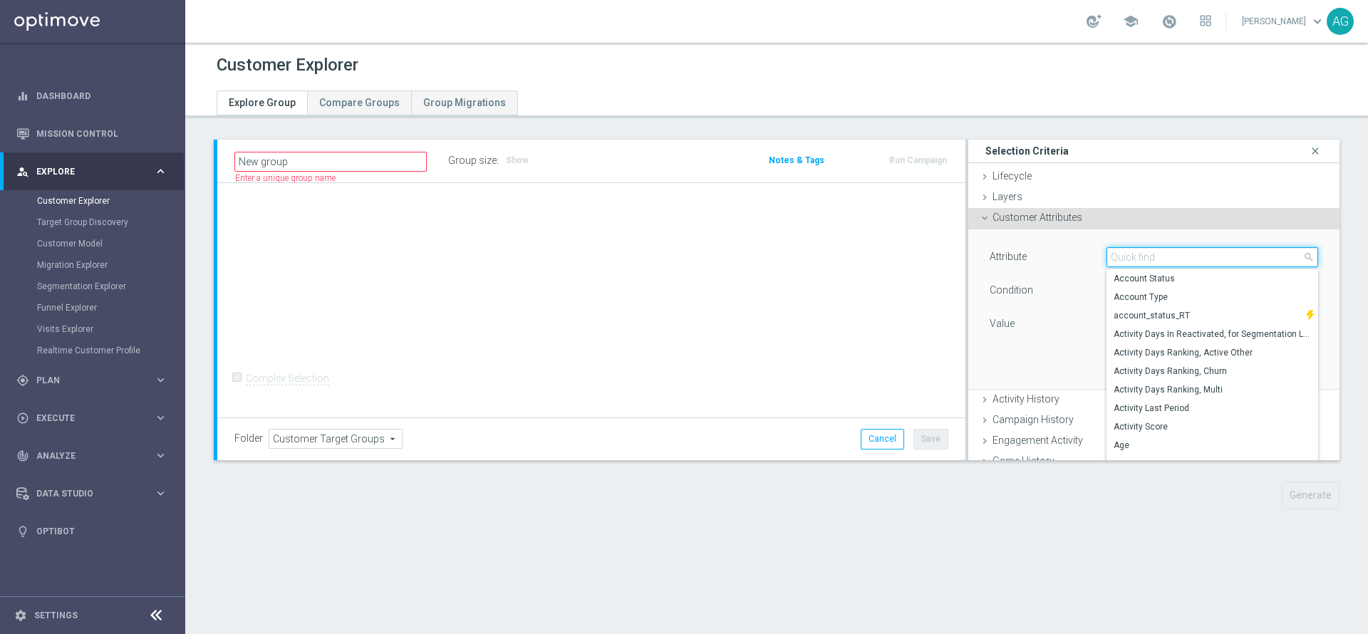
click at [1110, 262] on input "search" at bounding box center [1213, 257] width 212 height 20
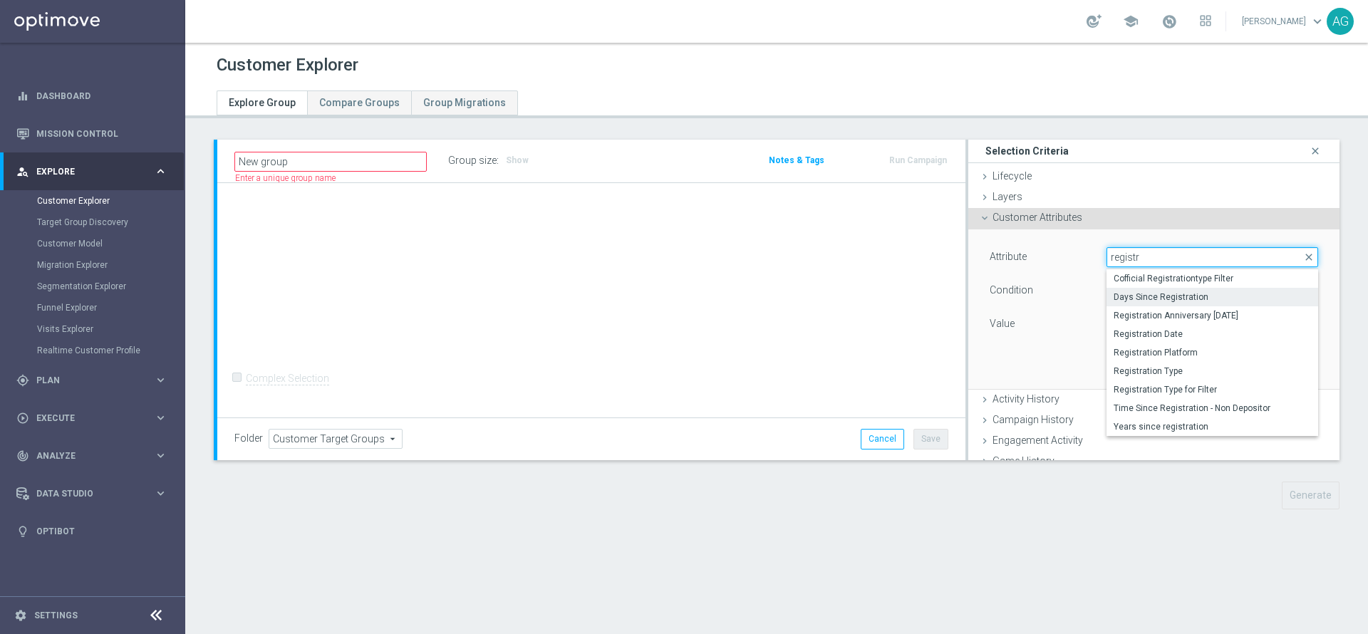
type input "registr"
click at [1143, 301] on span "Days Since Registration" at bounding box center [1212, 297] width 197 height 11
type input "Days Since Registration"
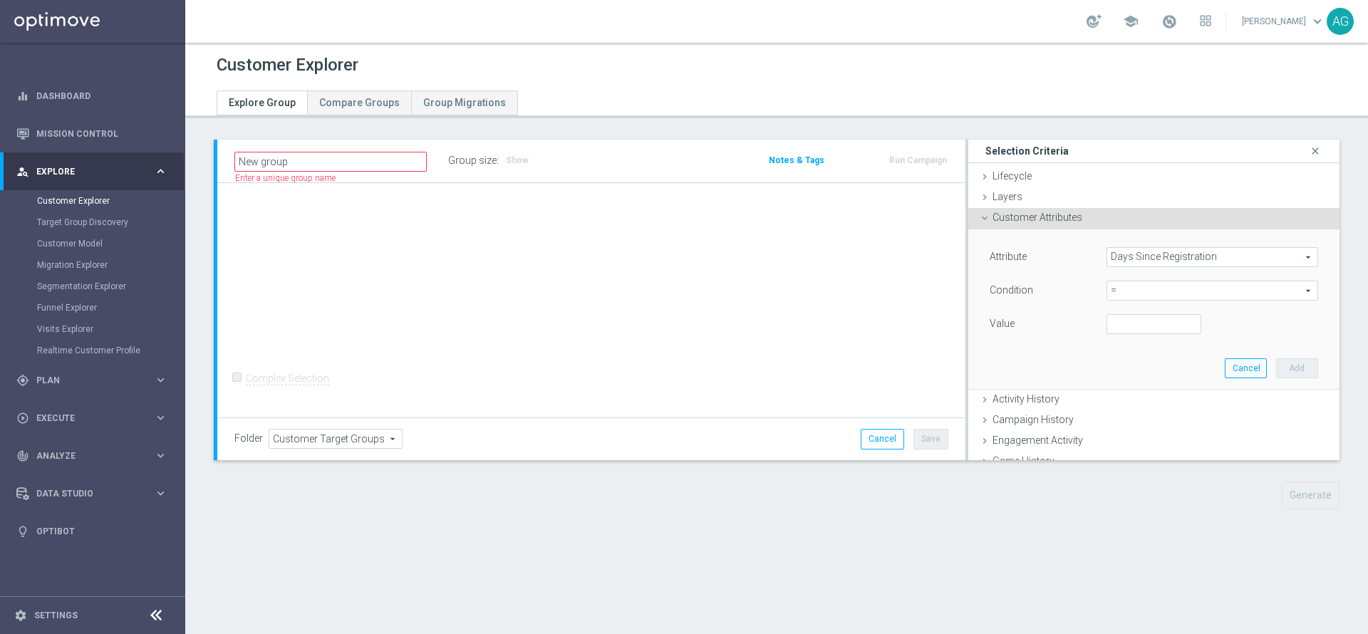
click at [1116, 293] on span "=" at bounding box center [1213, 291] width 210 height 19
click at [1131, 406] on span ">=" at bounding box center [1212, 404] width 197 height 11
type input ">="
click at [1129, 327] on input "number" at bounding box center [1155, 324] width 96 height 20
type input "7"
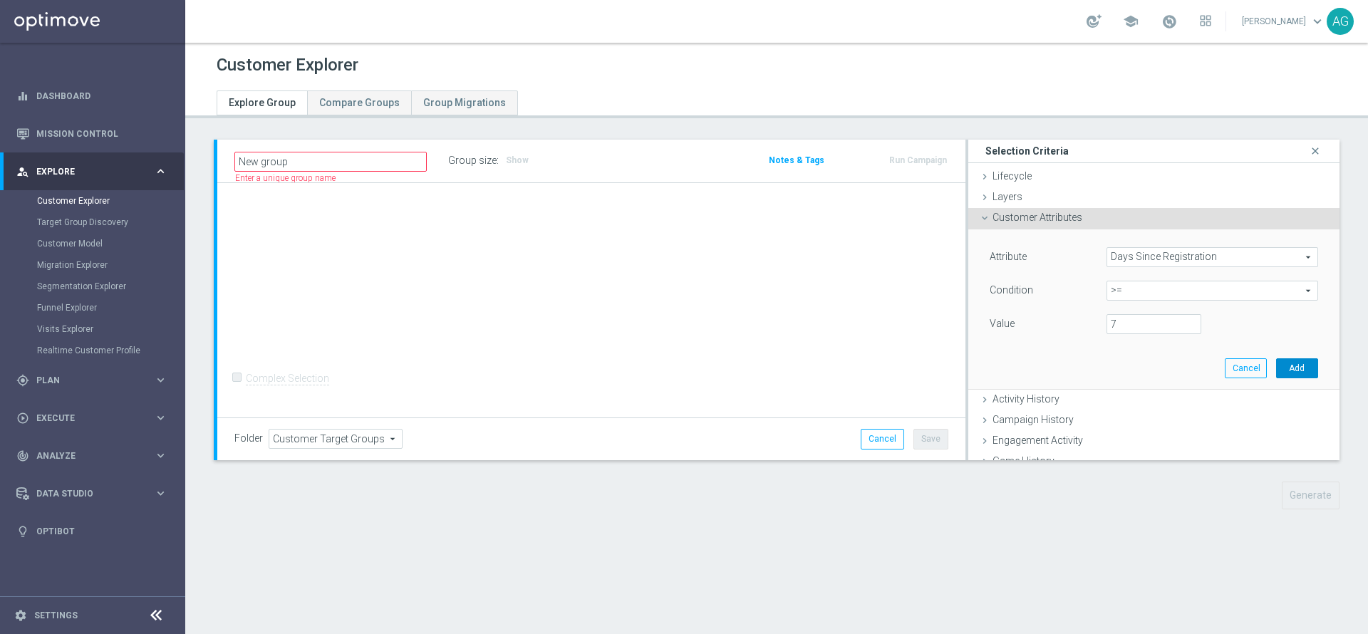
click at [1276, 369] on button "Add" at bounding box center [1297, 369] width 42 height 20
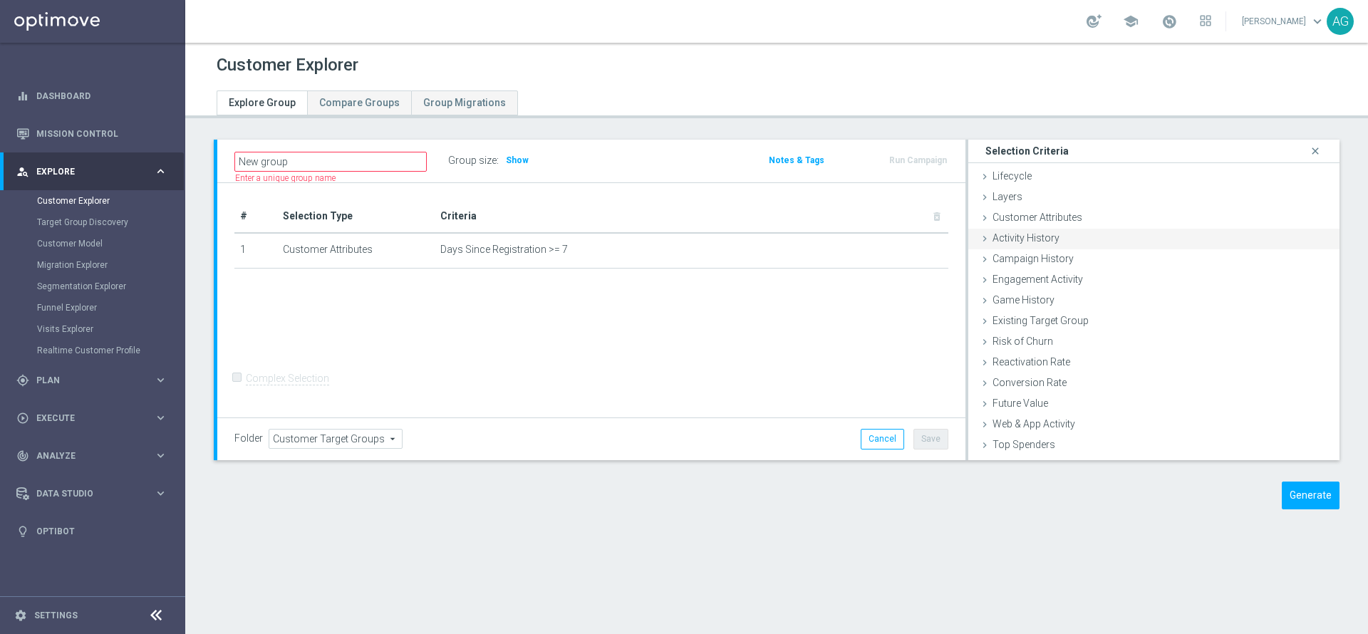
click at [1040, 242] on span "Activity History" at bounding box center [1026, 237] width 67 height 11
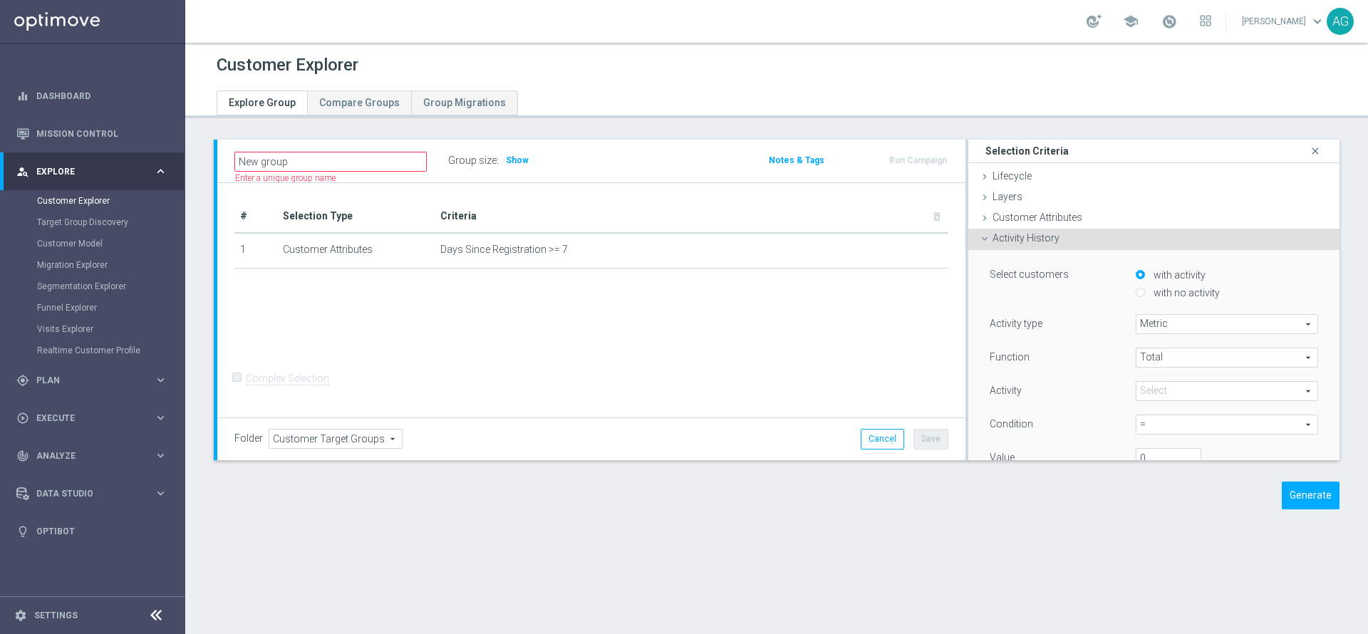
scroll to position [107, 0]
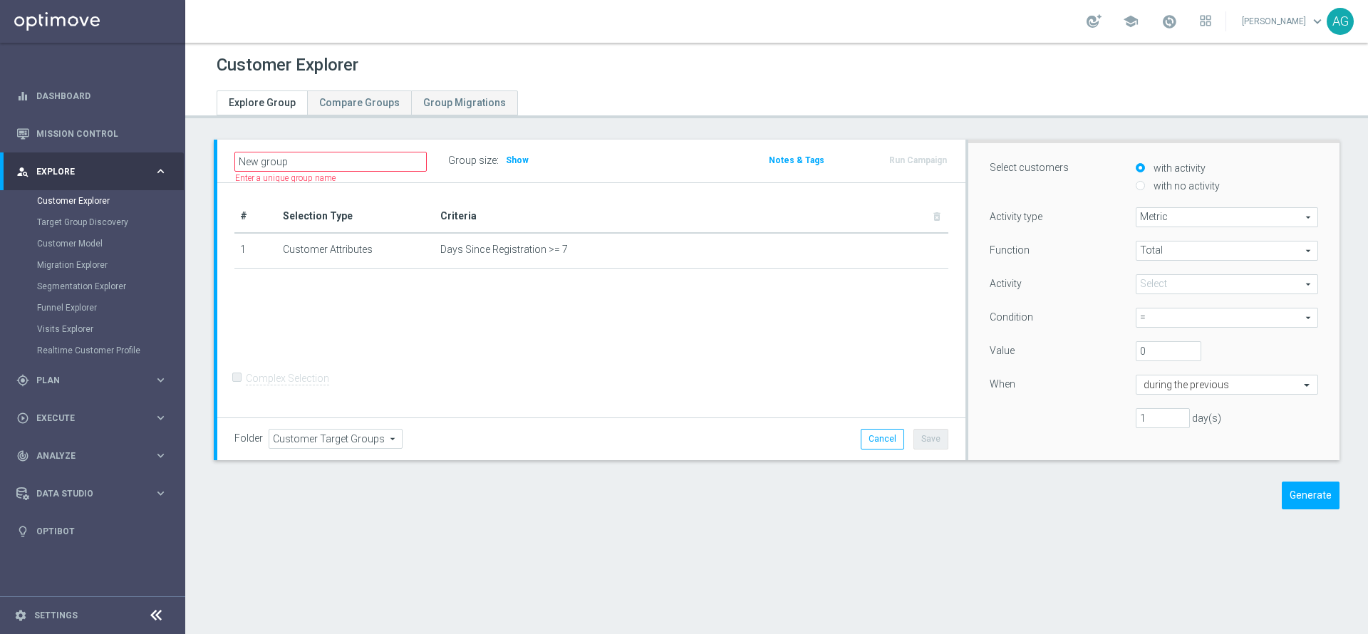
click at [1151, 234] on div "Activity type Metric Metric arrow_drop_down search Function Total Total arrow_d…" at bounding box center [1154, 323] width 329 height 232
click at [1155, 243] on span "Total" at bounding box center [1227, 251] width 181 height 19
click at [1100, 263] on div "Function" at bounding box center [1052, 252] width 146 height 23
click at [1137, 292] on span at bounding box center [1227, 284] width 181 height 19
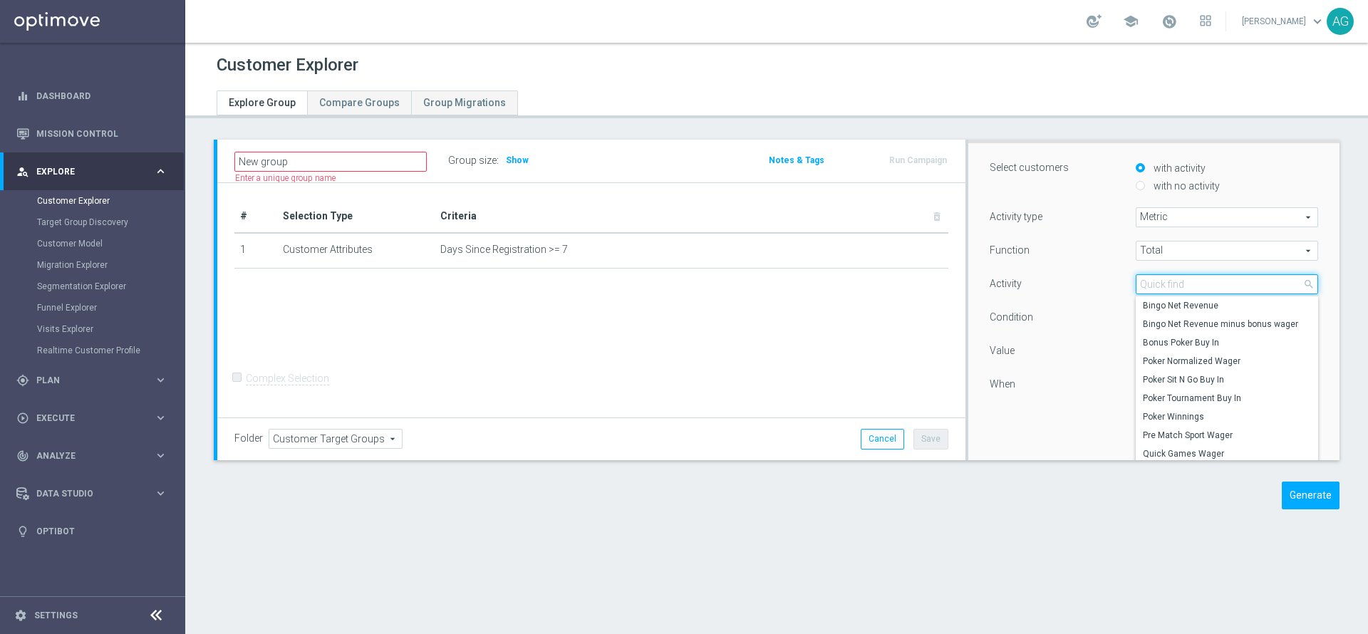
click at [1136, 287] on input "search" at bounding box center [1227, 284] width 182 height 20
type input "de"
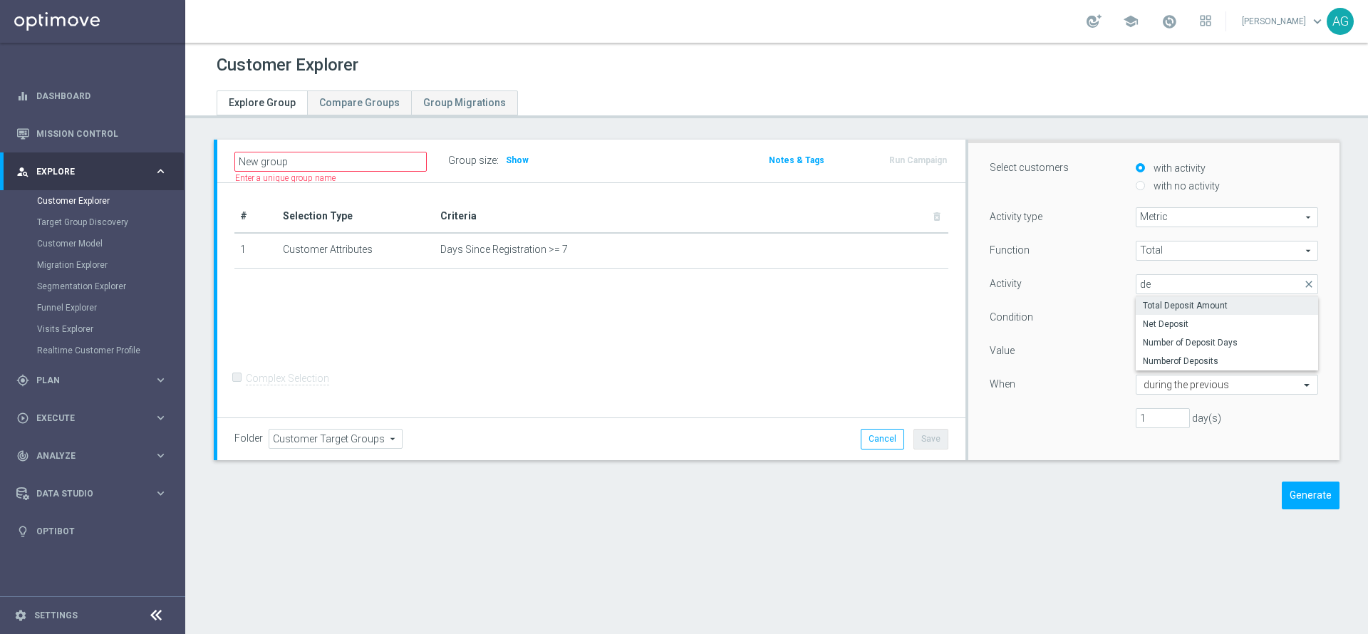
click at [1148, 311] on span "Total Deposit Amount" at bounding box center [1227, 305] width 168 height 11
type input "Total Deposit Amount"
click at [1138, 315] on span "=" at bounding box center [1227, 318] width 181 height 19
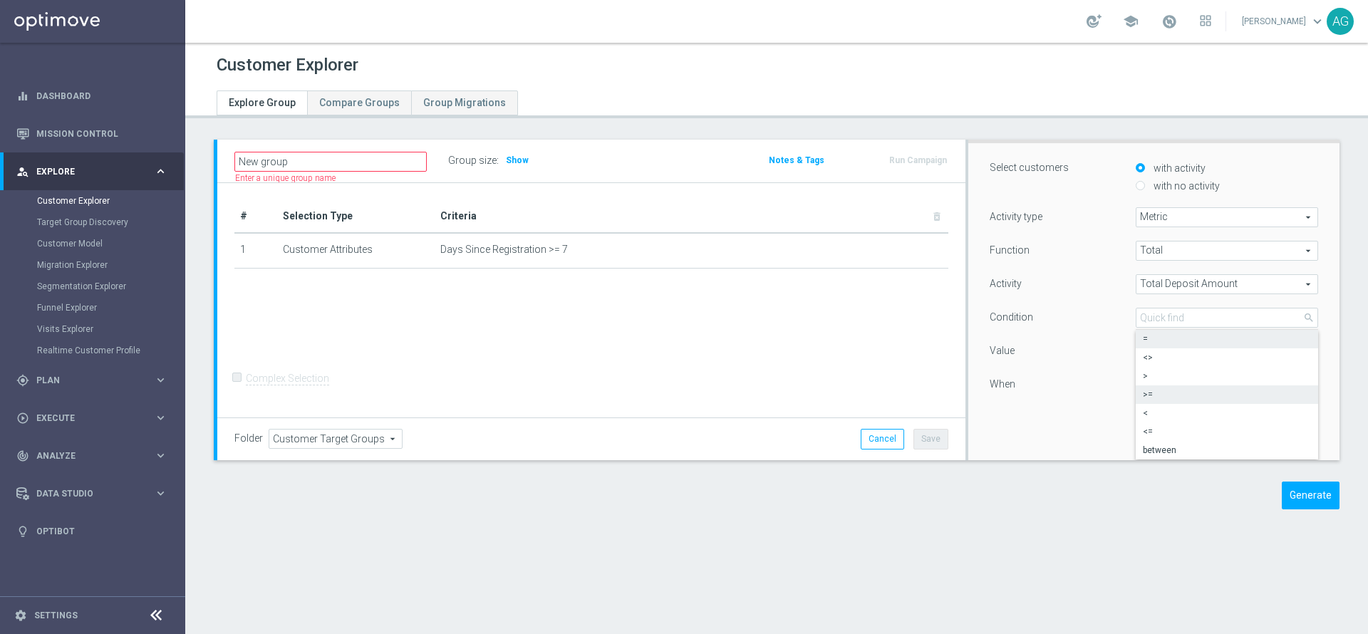
click at [1155, 391] on span ">=" at bounding box center [1227, 394] width 168 height 11
type input ">="
click at [1145, 346] on input "0" at bounding box center [1169, 351] width 66 height 20
type input "0"
type input "1"
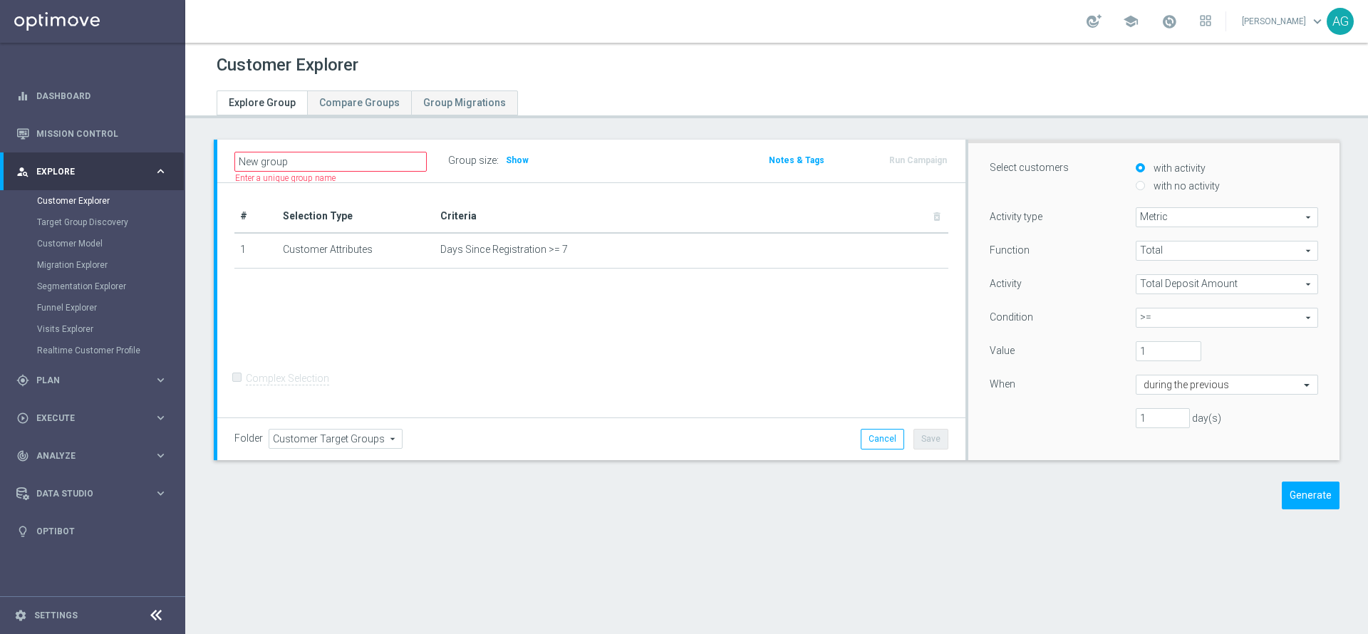
click at [1222, 342] on div "1" at bounding box center [1212, 351] width 175 height 20
click at [1171, 386] on input "text" at bounding box center [1213, 385] width 138 height 13
click at [1062, 393] on div "When" at bounding box center [1052, 386] width 146 height 23
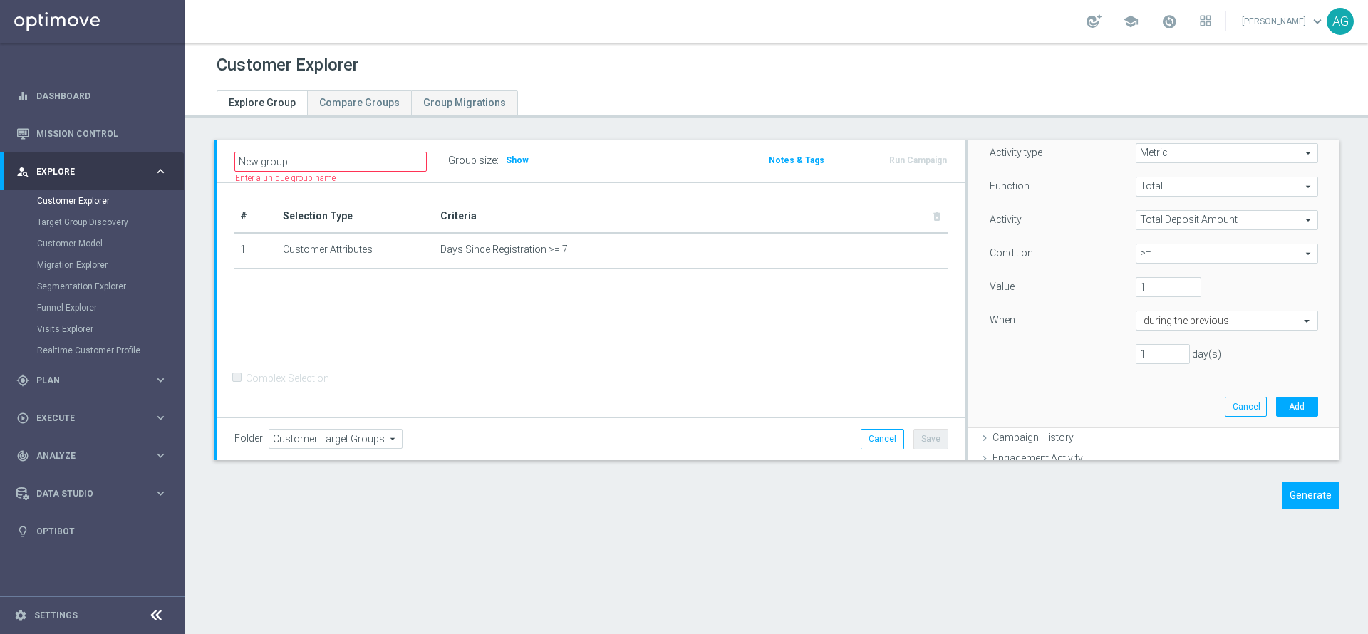
scroll to position [177, 0]
click at [1136, 351] on input "1" at bounding box center [1163, 349] width 54 height 20
type input "7"
click at [1276, 403] on button "Add" at bounding box center [1297, 401] width 42 height 20
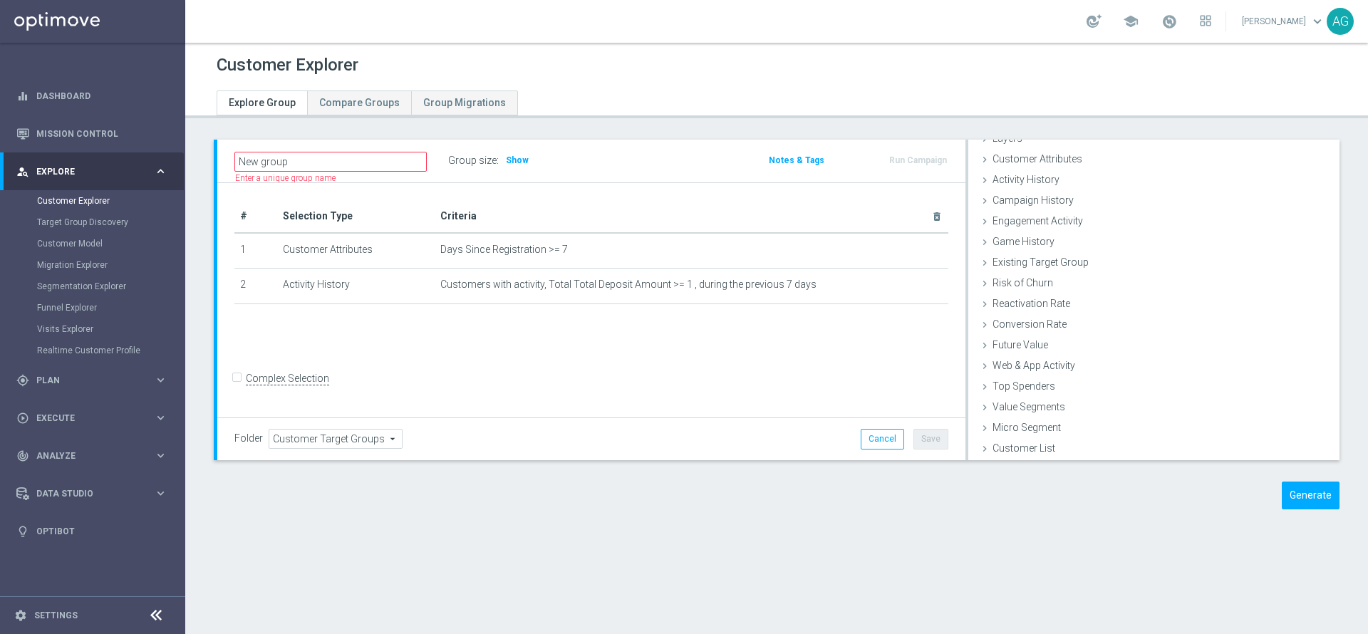
scroll to position [58, 0]
click at [516, 162] on span "Show" at bounding box center [517, 160] width 23 height 10
click at [688, 393] on form "Complex Selection Invalid Expression" at bounding box center [591, 393] width 714 height 51
click at [1324, 500] on div "Generate" at bounding box center [1207, 496] width 287 height 28
click at [1319, 499] on button "Generate" at bounding box center [1311, 496] width 58 height 28
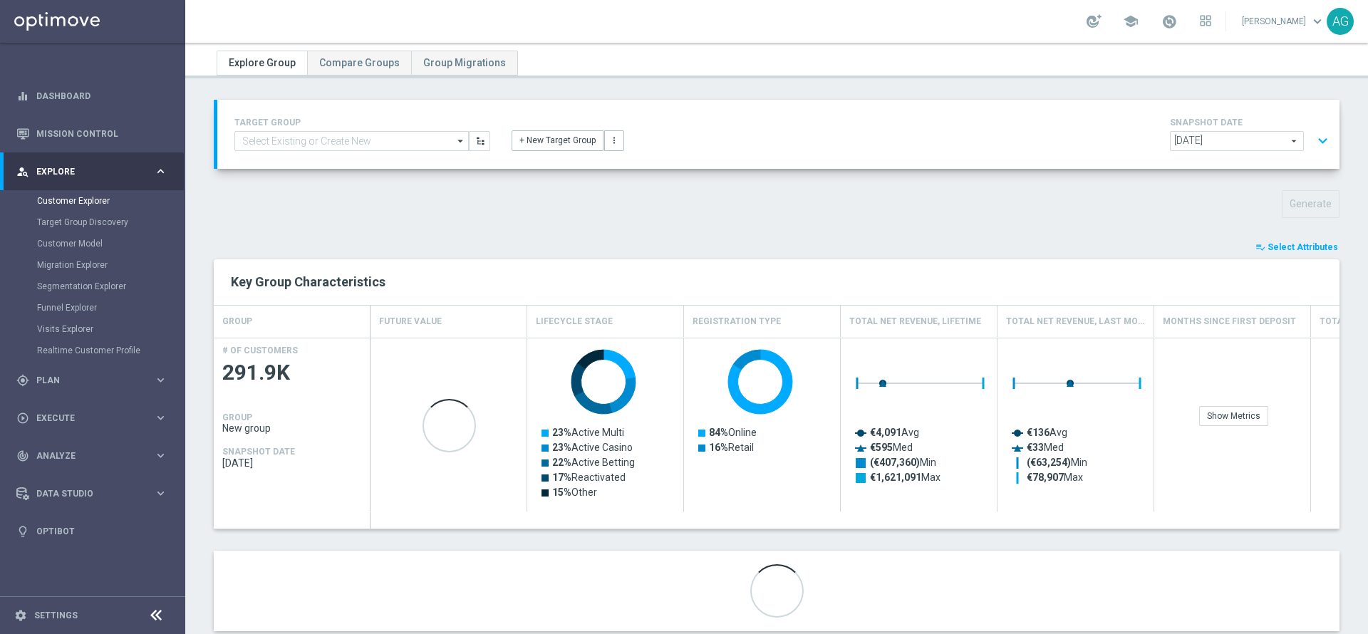
scroll to position [73, 0]
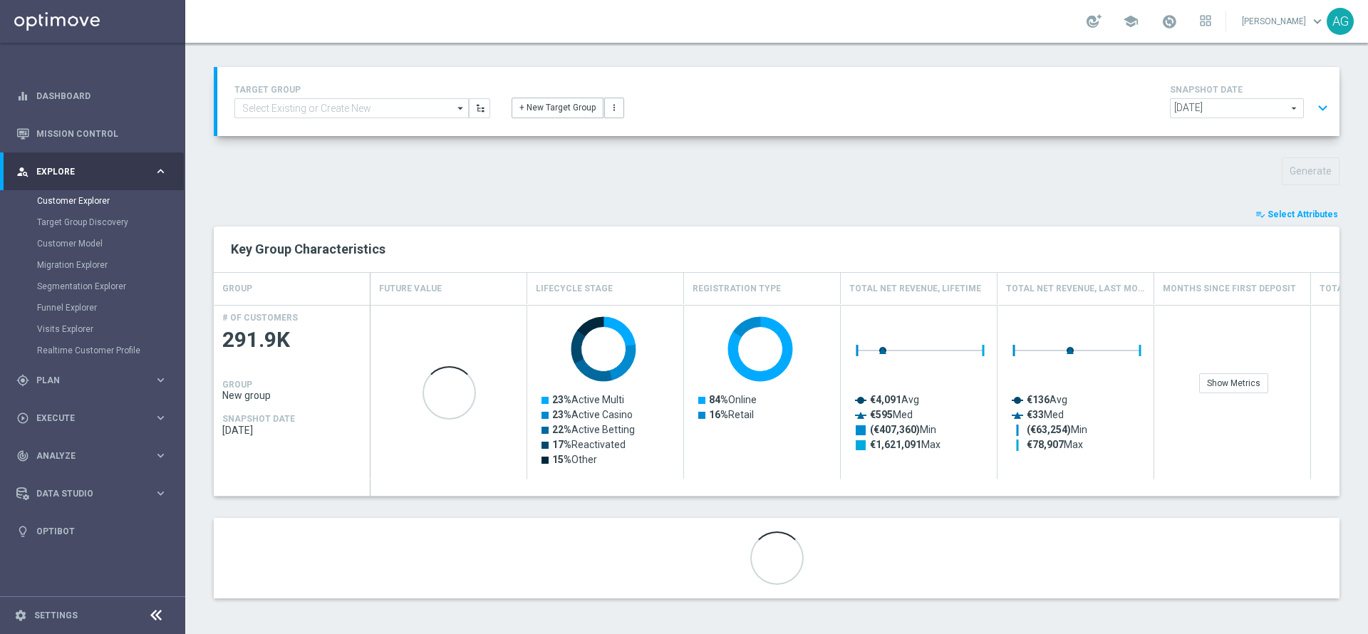
click at [1272, 212] on span "Select Attributes" at bounding box center [1303, 215] width 71 height 10
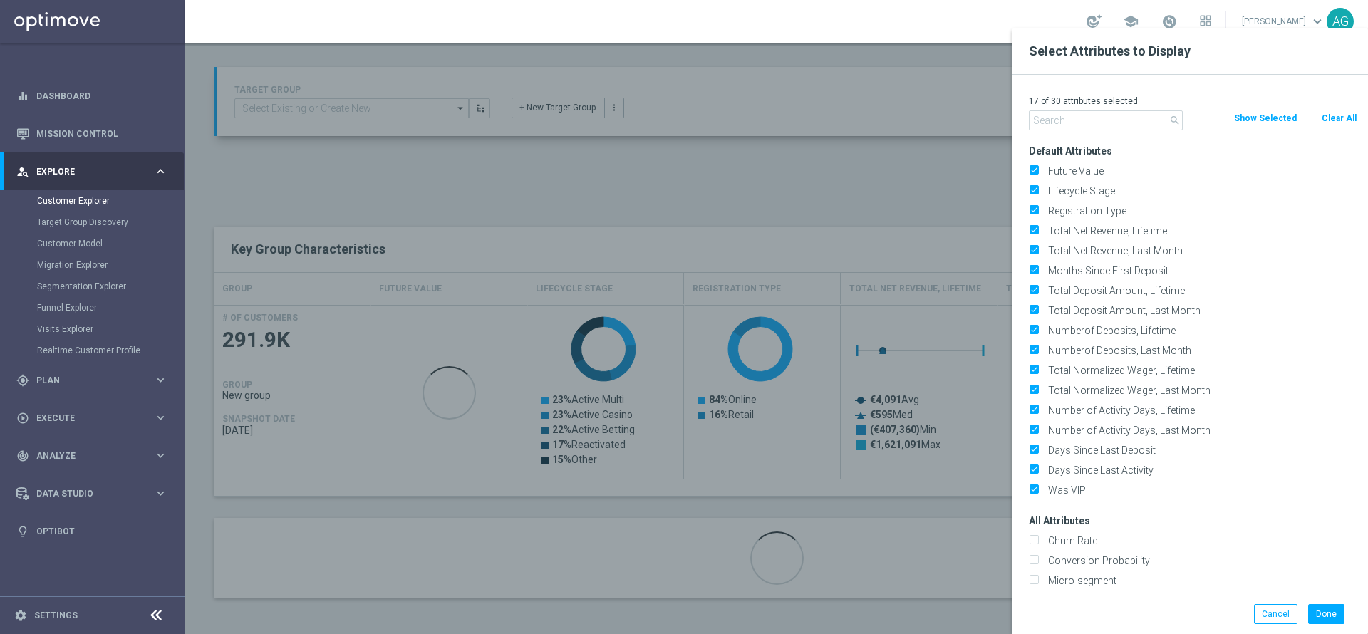
click at [1332, 118] on button "Clear All" at bounding box center [1340, 118] width 38 height 16
checkbox input "false"
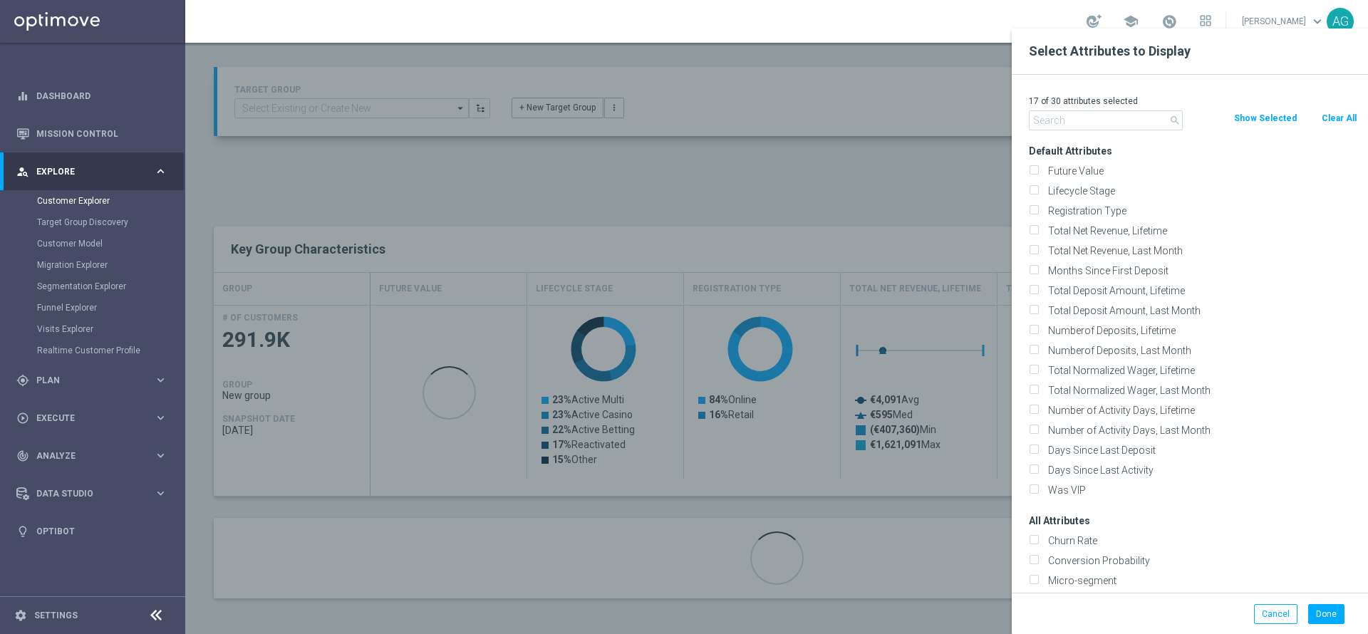
checkbox input "false"
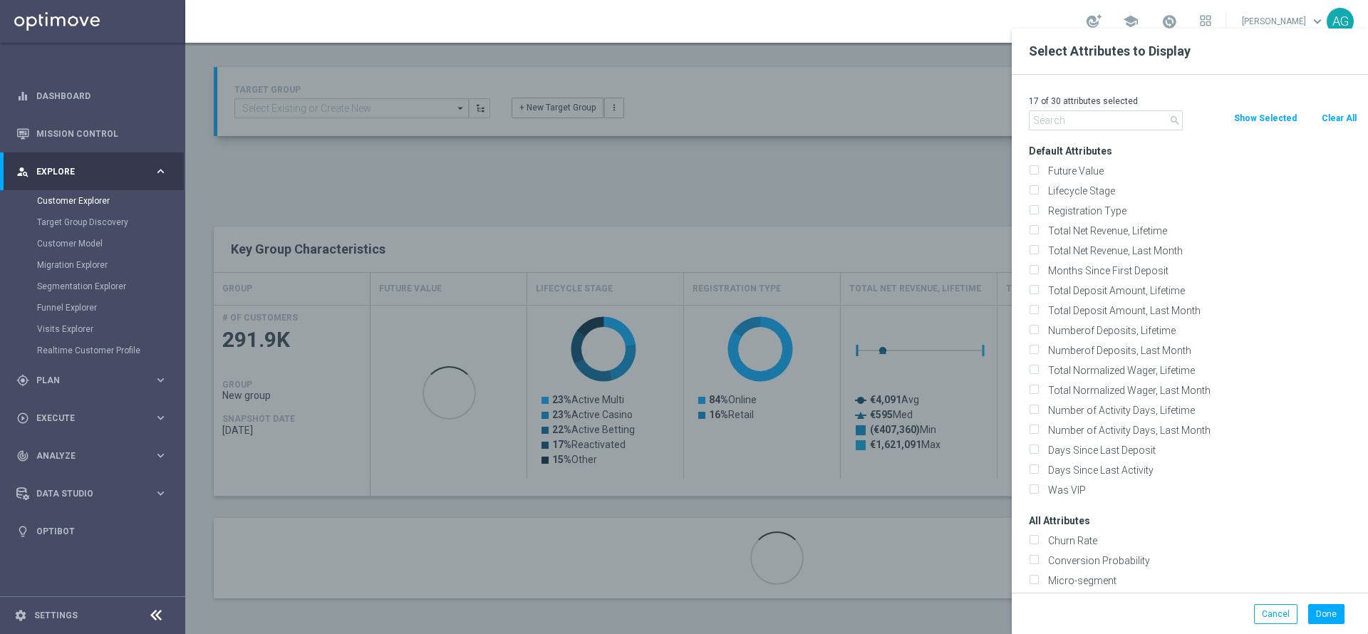
checkbox input "false"
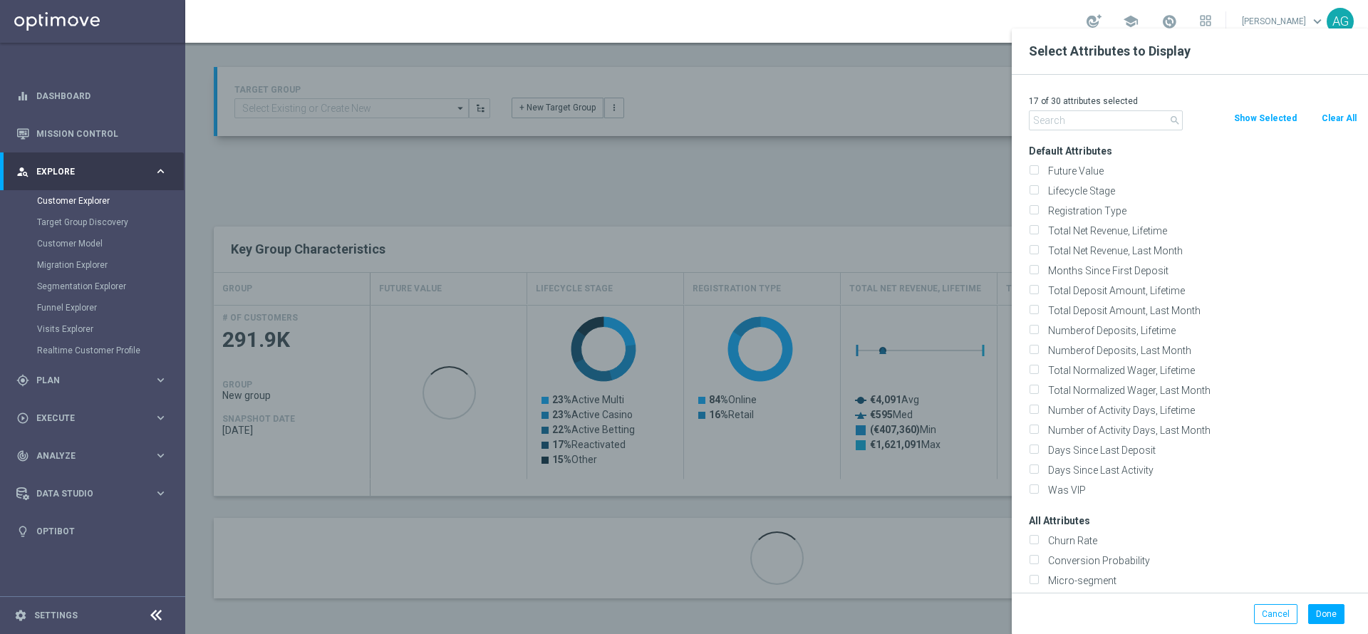
checkbox input "false"
click at [1127, 115] on input "text" at bounding box center [1106, 120] width 154 height 20
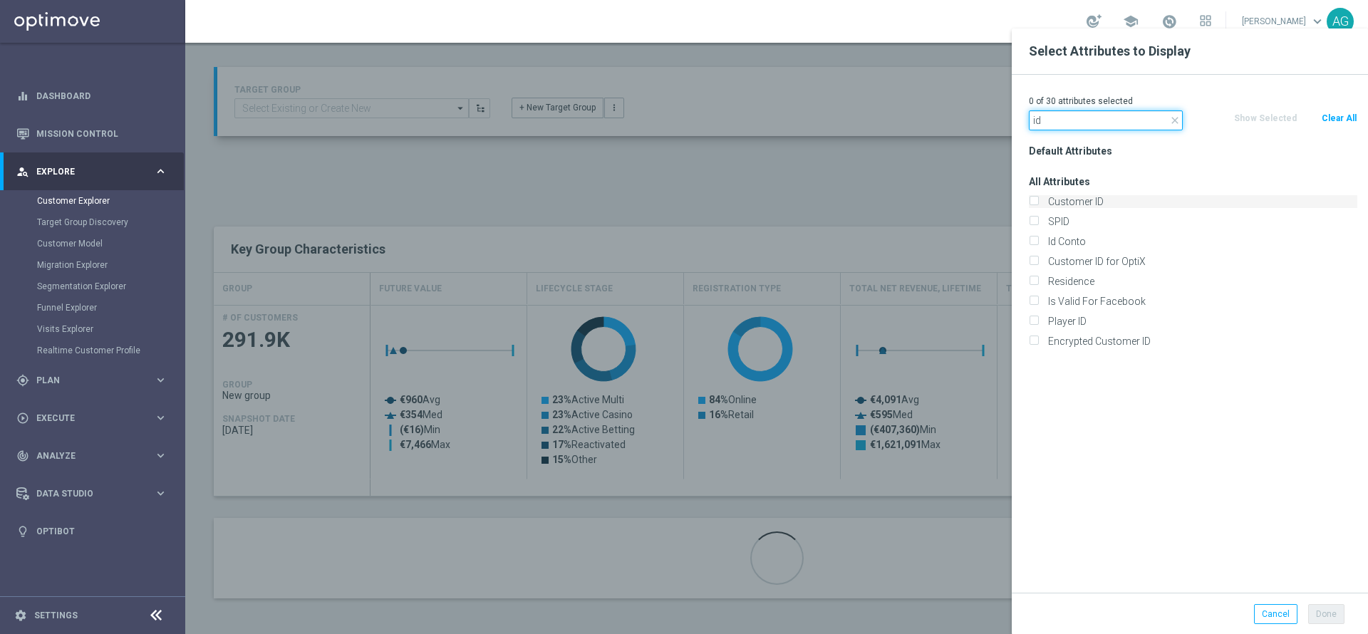
type input "id"
click at [1043, 195] on label "Customer ID" at bounding box center [1200, 201] width 314 height 13
click at [1036, 199] on input "Customer ID" at bounding box center [1033, 203] width 9 height 9
checkbox input "true"
click at [1320, 611] on button "Done" at bounding box center [1327, 614] width 36 height 20
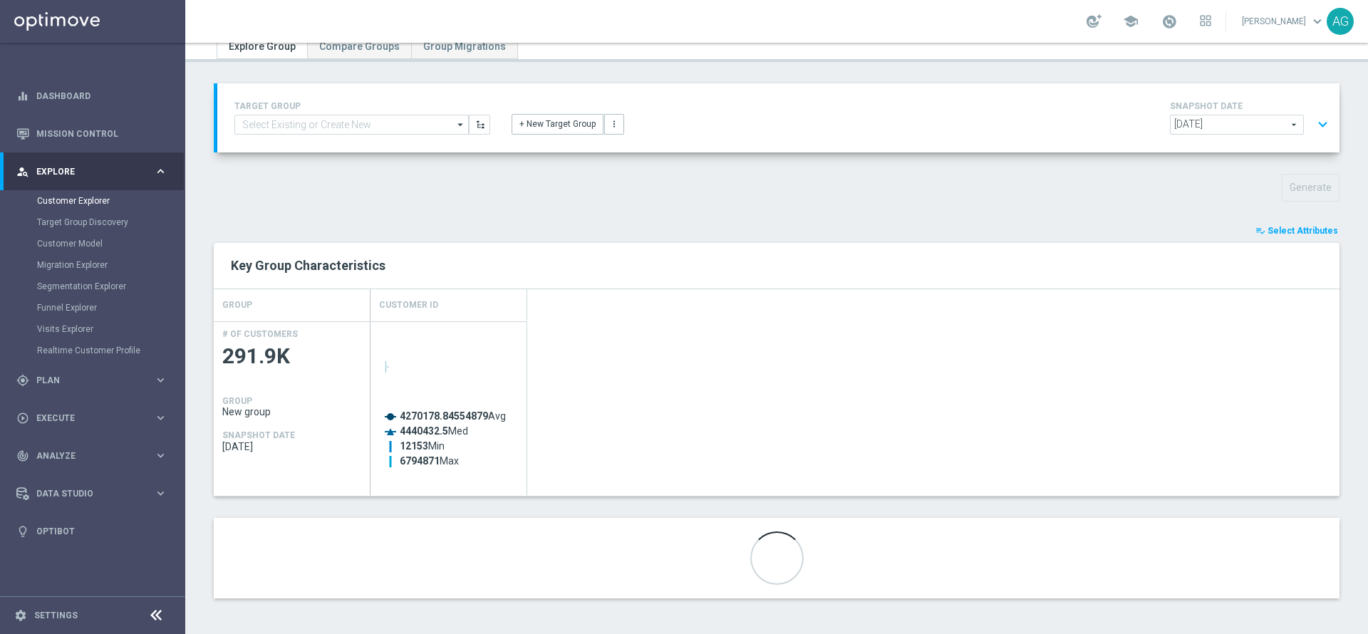
scroll to position [0, 0]
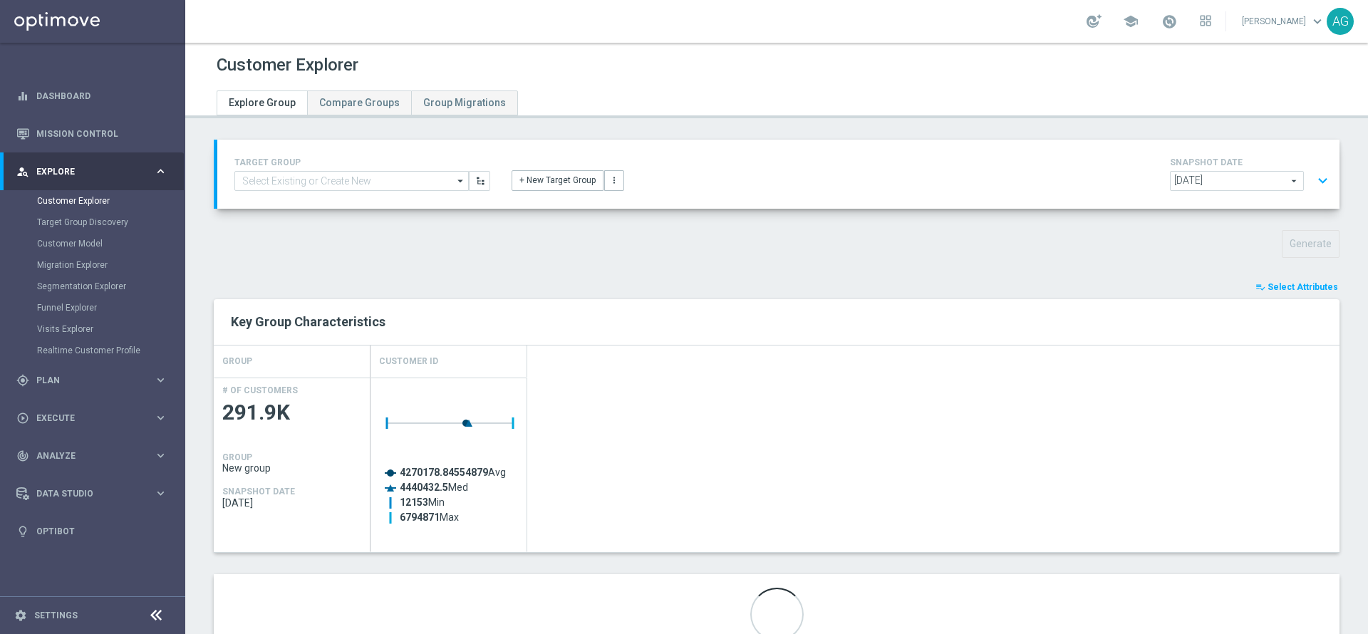
click at [1313, 183] on button "expand_more" at bounding box center [1323, 180] width 21 height 27
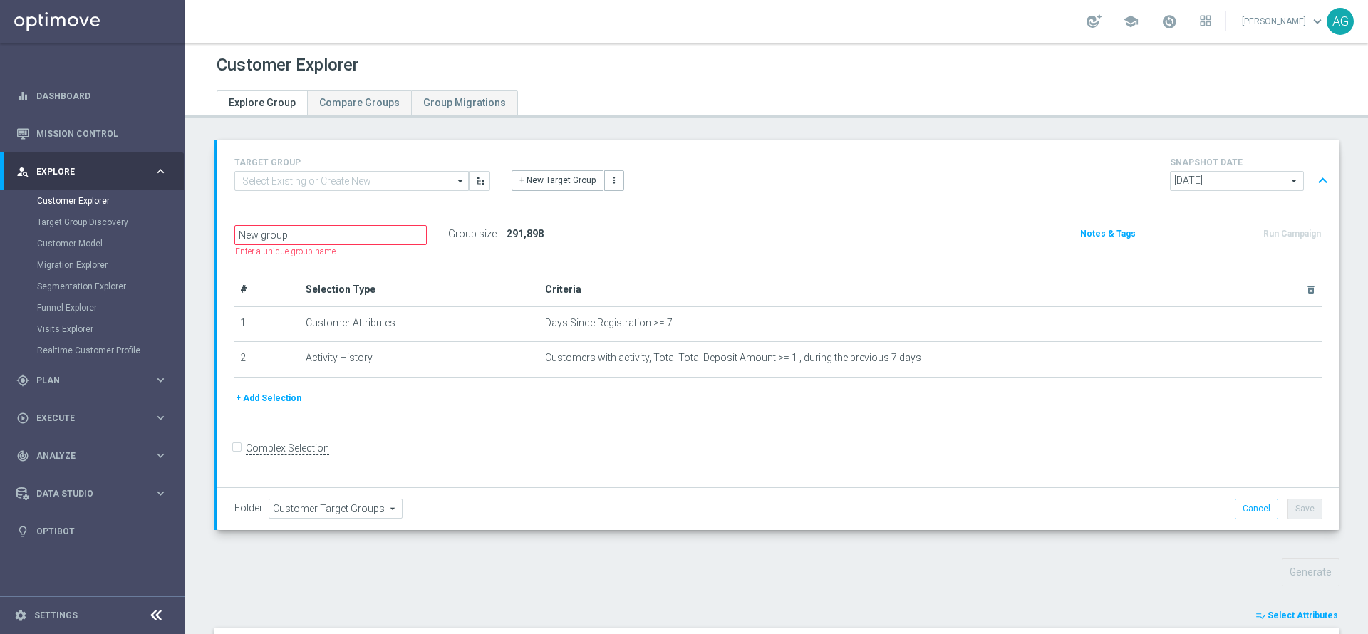
click at [845, 423] on div "# Selection Type Criteria delete_forever 1 Customer Attributes Days Since Regis…" at bounding box center [778, 373] width 1123 height 232
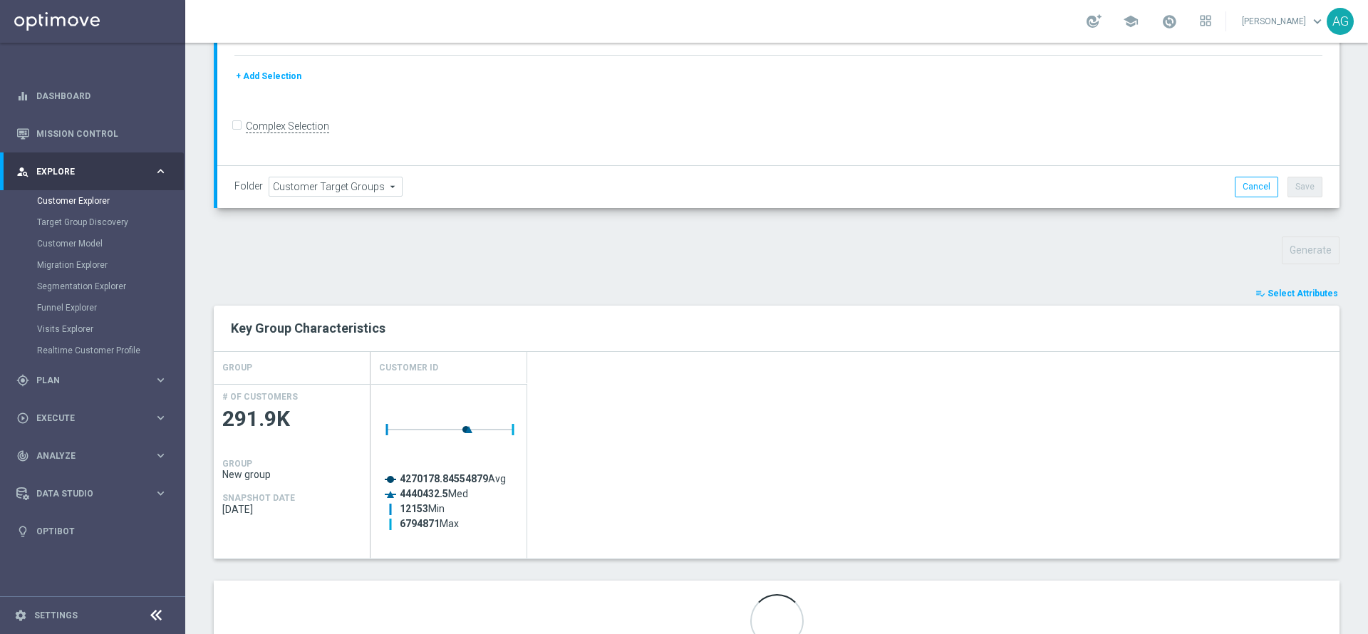
scroll to position [385, 0]
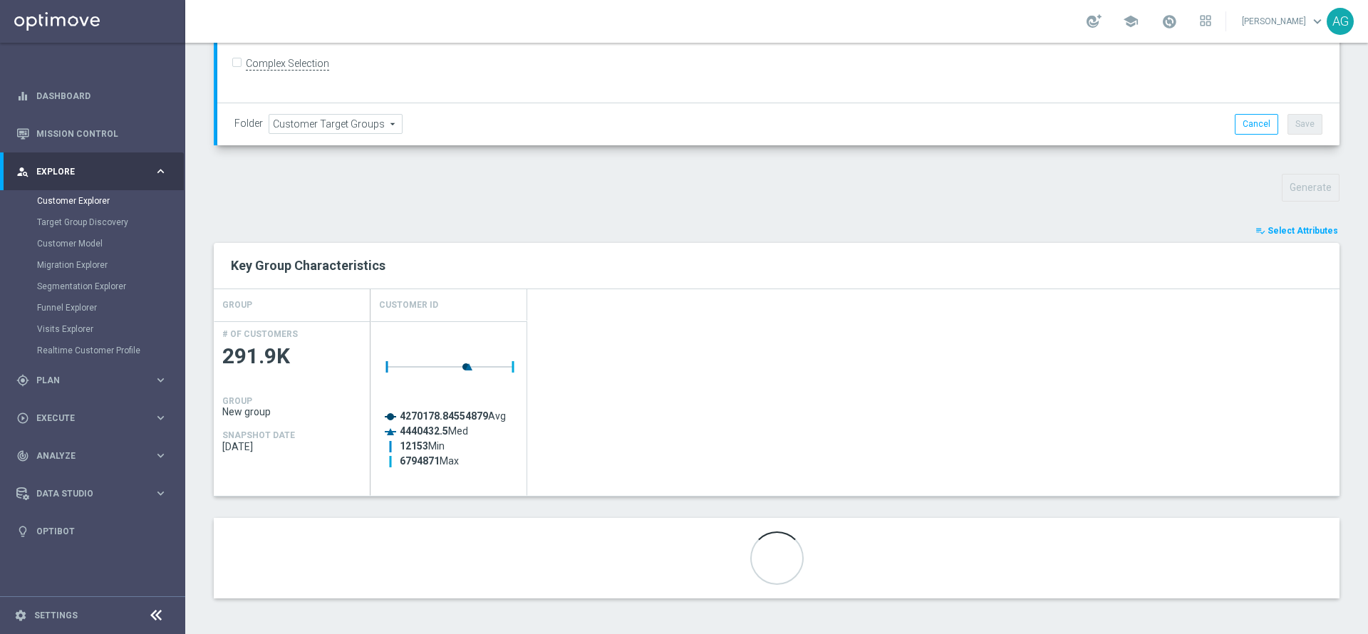
click at [1289, 233] on span "Select Attributes" at bounding box center [1303, 231] width 71 height 10
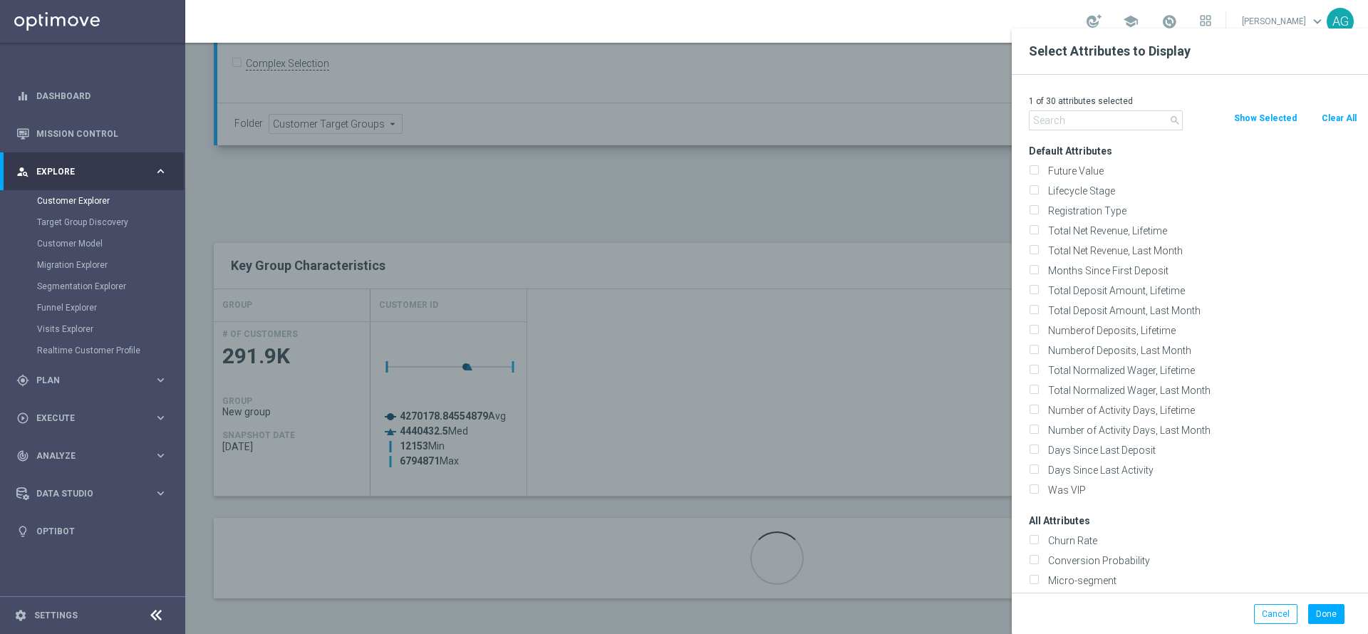
click at [1326, 120] on button "Clear All" at bounding box center [1340, 118] width 38 height 16
checkbox input "false"
click at [1100, 130] on div "0 of 30 attributes selected search Clear All Show Selected Default Attributes F…" at bounding box center [1190, 334] width 356 height 518
click at [1088, 125] on input "text" at bounding box center [1106, 120] width 154 height 20
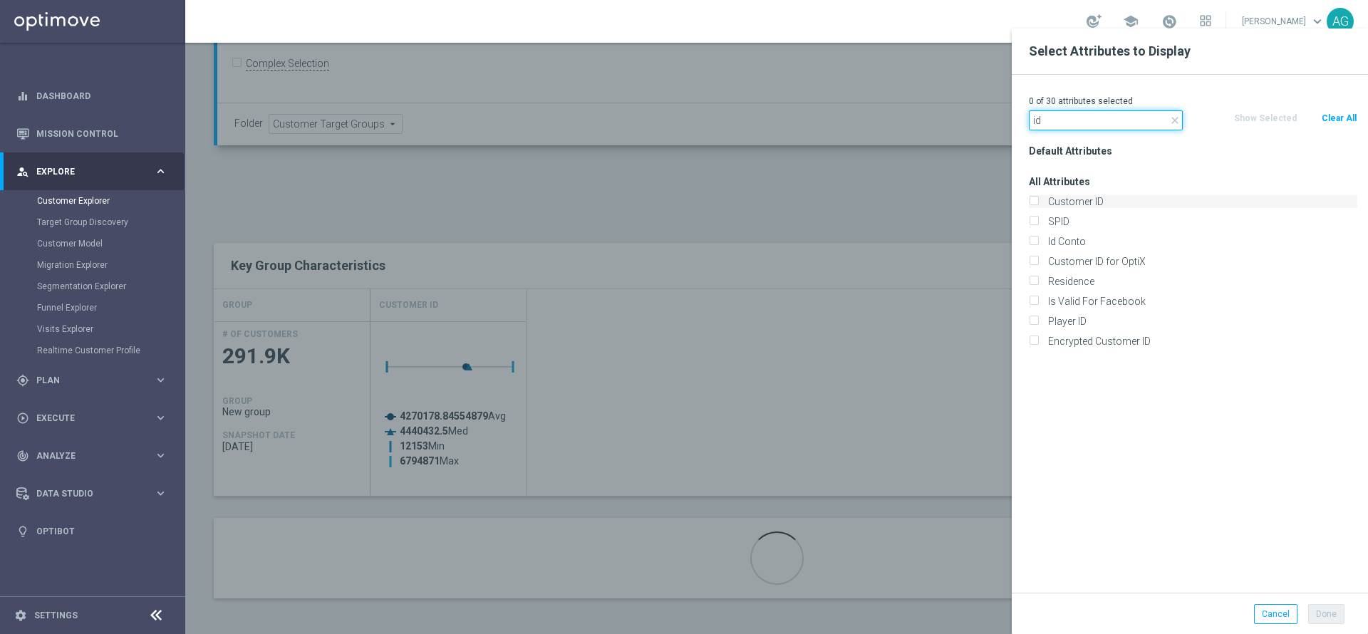
type input "id"
click at [1032, 199] on input "Customer ID" at bounding box center [1033, 203] width 9 height 9
checkbox input "true"
click at [1329, 618] on button "Done" at bounding box center [1327, 614] width 36 height 20
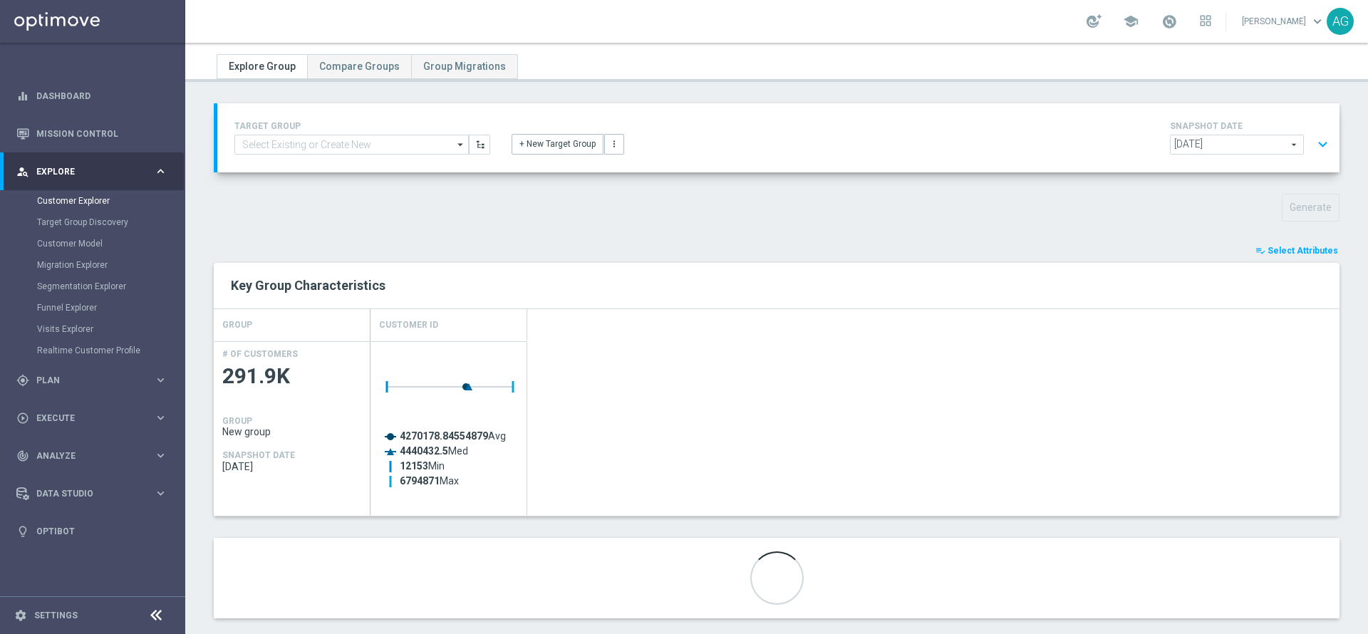
scroll to position [56, 0]
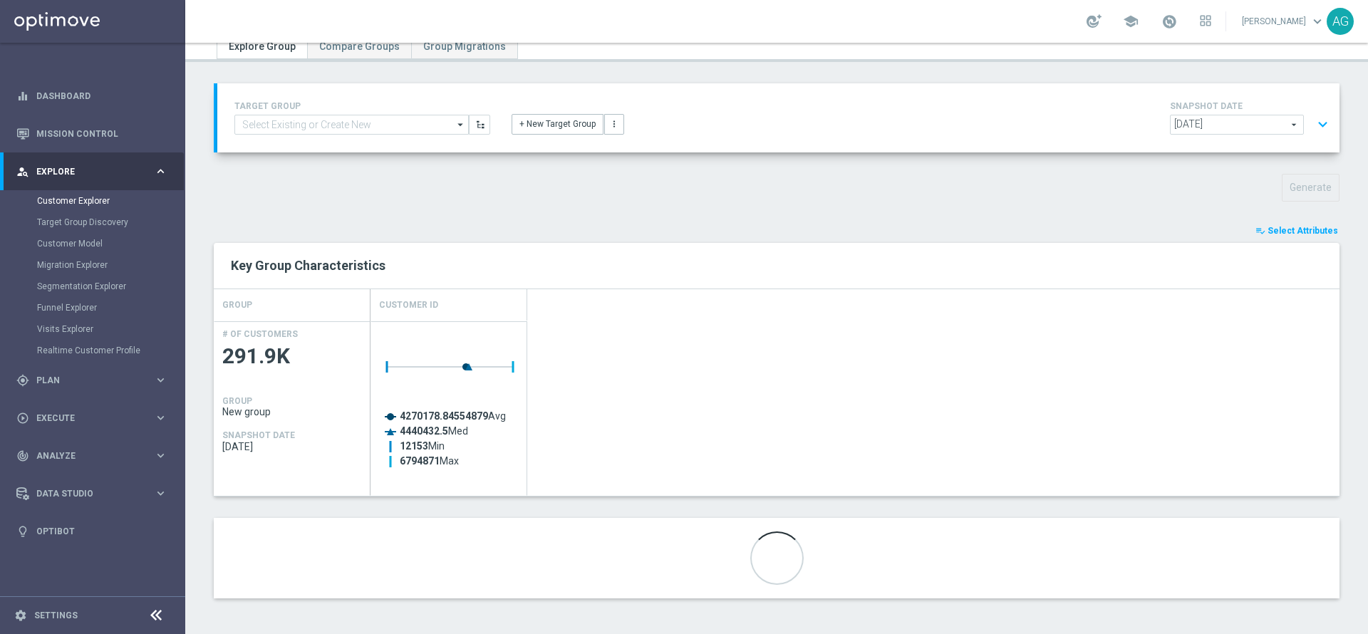
click at [1313, 121] on button "expand_more" at bounding box center [1323, 124] width 21 height 27
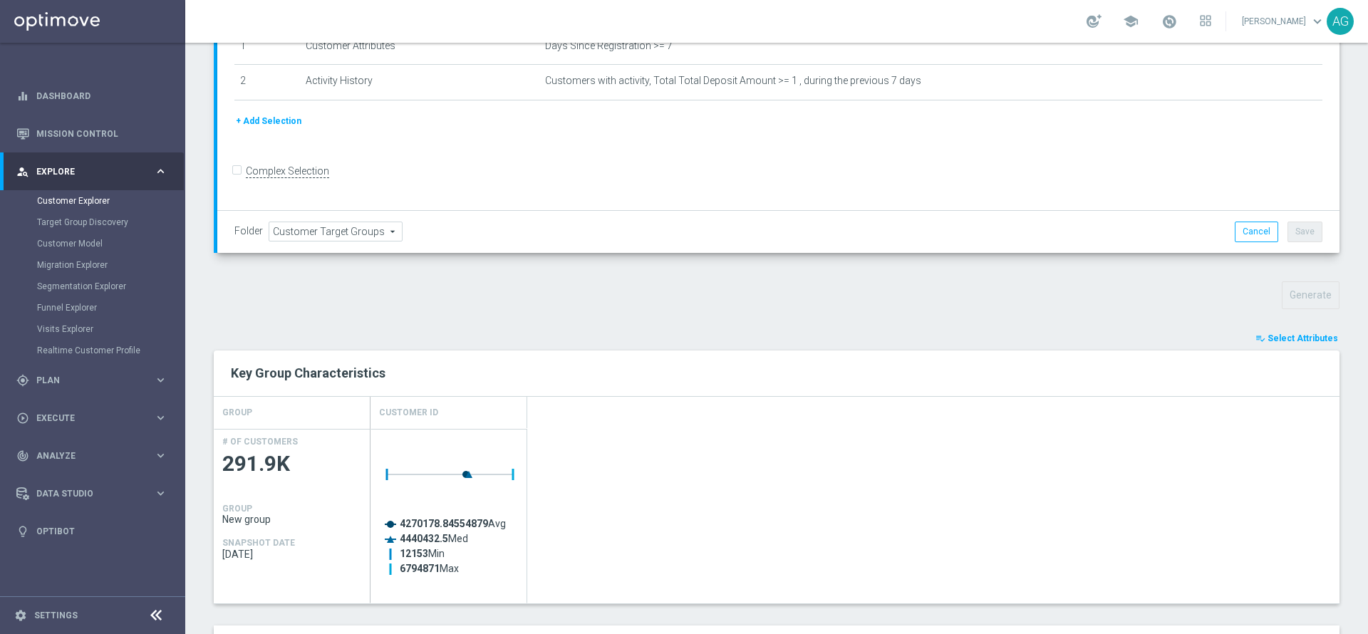
scroll to position [385, 0]
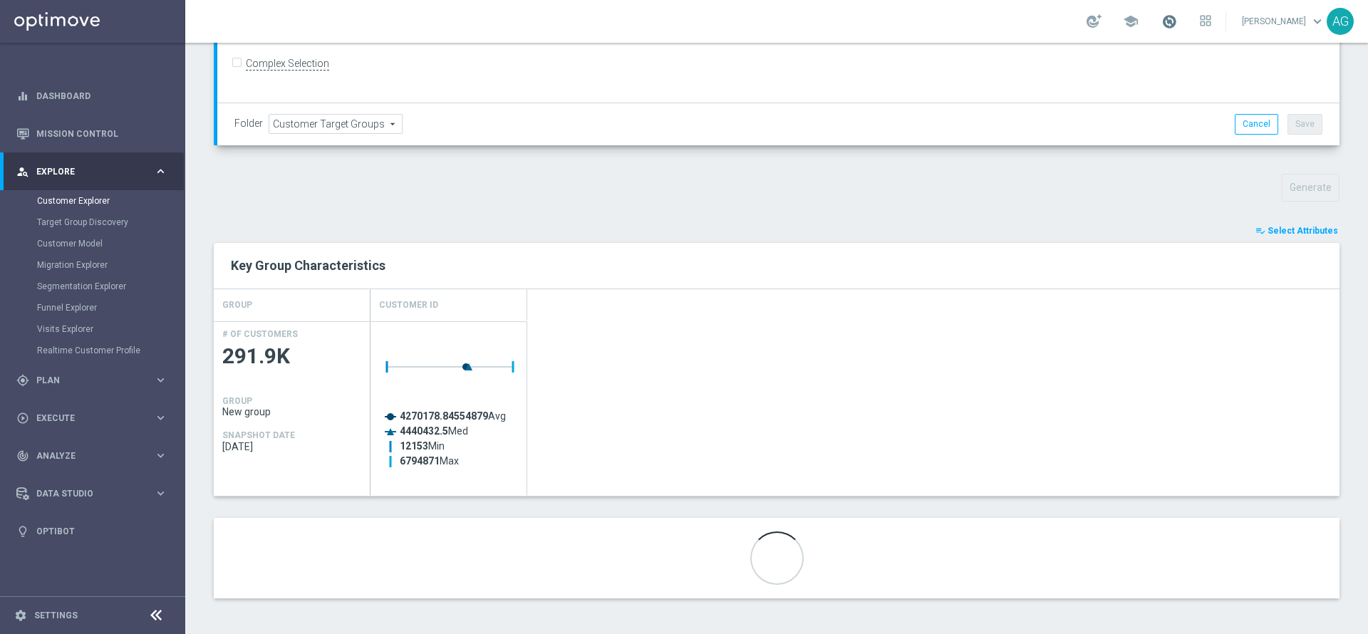
click at [1162, 24] on span at bounding box center [1170, 22] width 16 height 16
click at [1172, 219] on div "TARGET GROUP arrow_drop_down Show Selected 0 of NaN 01.02 reminder 2701 BIANCOL…" at bounding box center [776, 187] width 1183 height 865
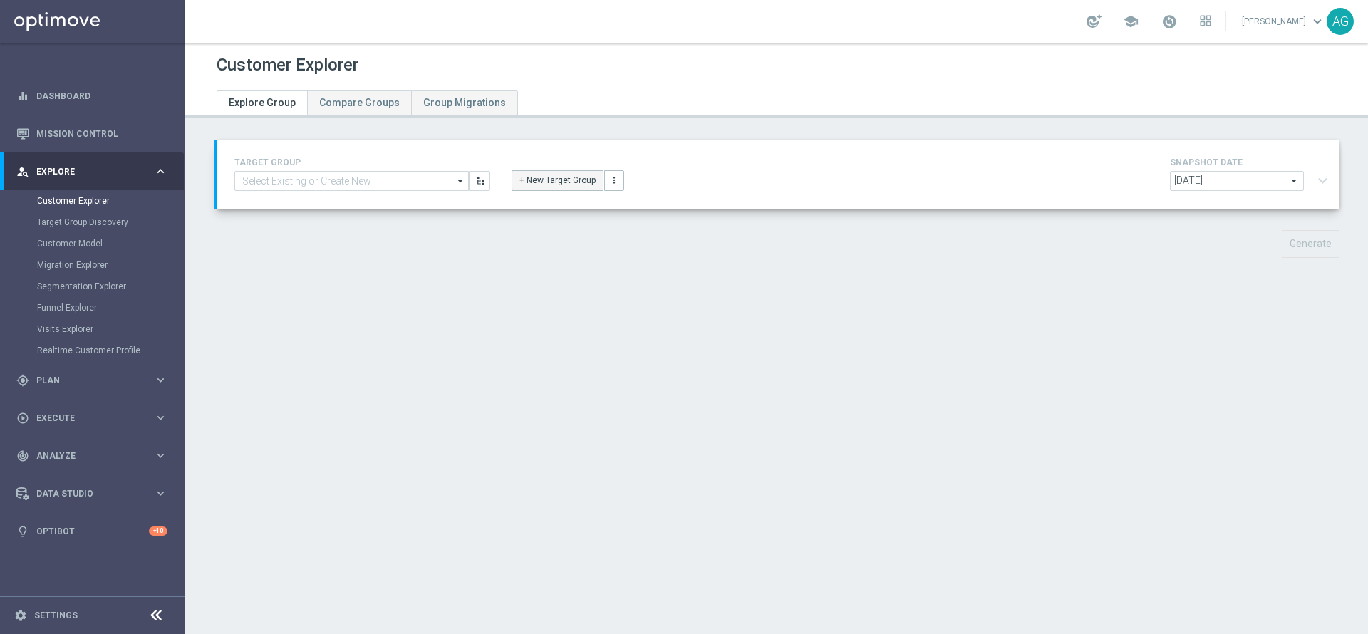
click at [541, 174] on button "+ New Target Group" at bounding box center [558, 180] width 92 height 20
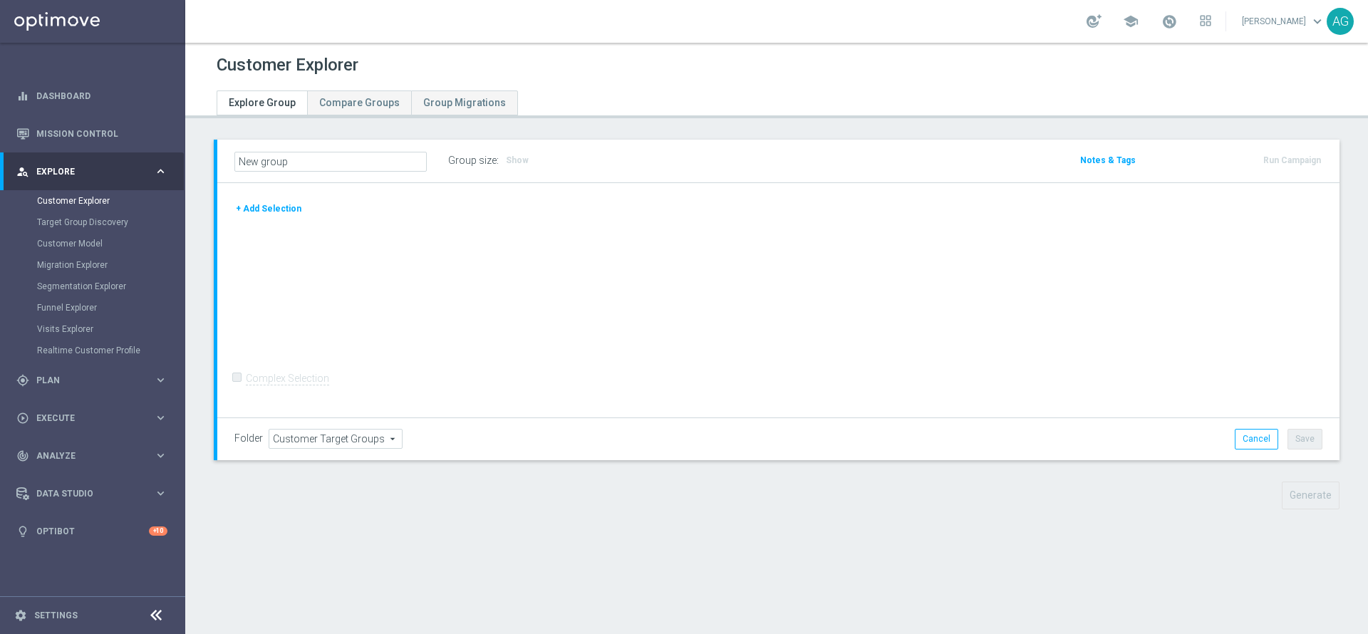
click at [272, 205] on button "+ Add Selection" at bounding box center [268, 209] width 68 height 16
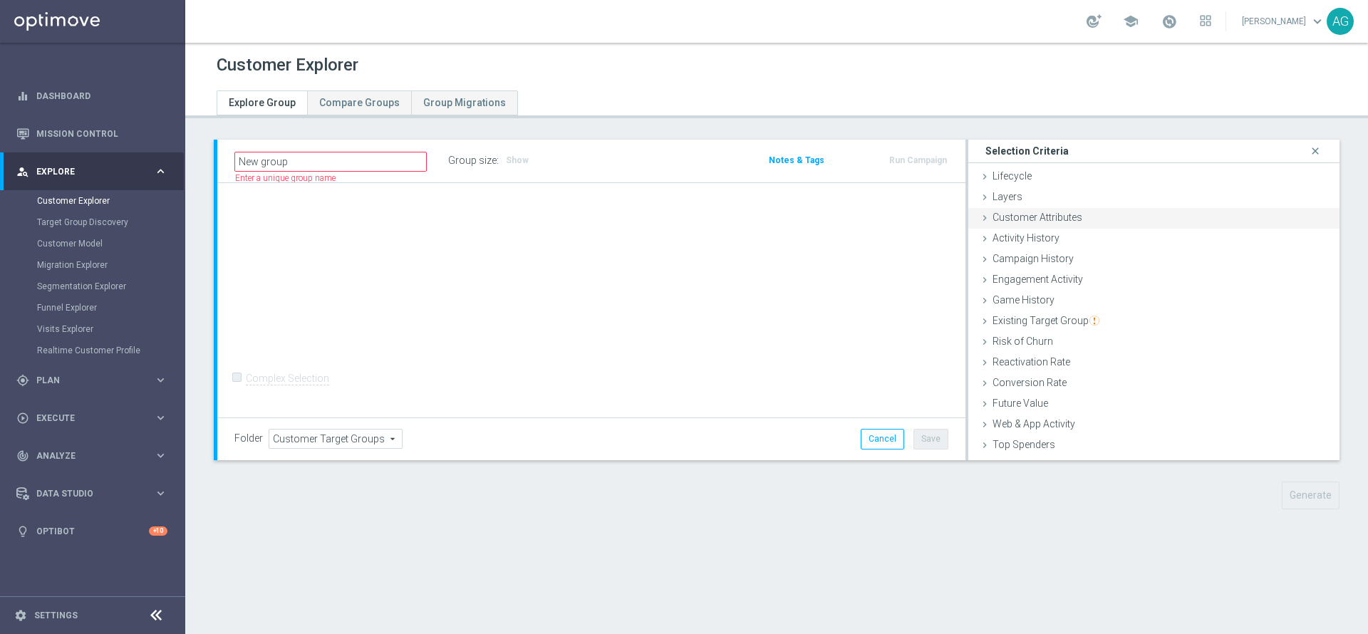
click at [1025, 220] on span "Customer Attributes" at bounding box center [1038, 217] width 90 height 11
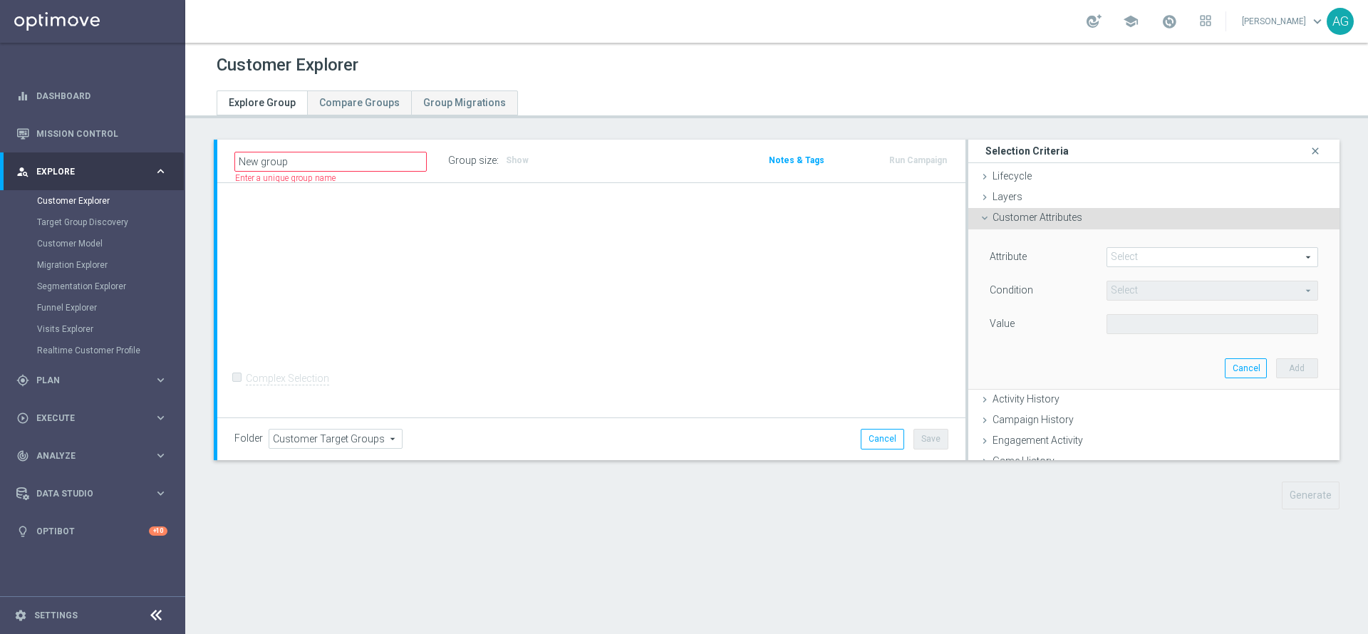
click at [1108, 257] on span at bounding box center [1213, 257] width 210 height 19
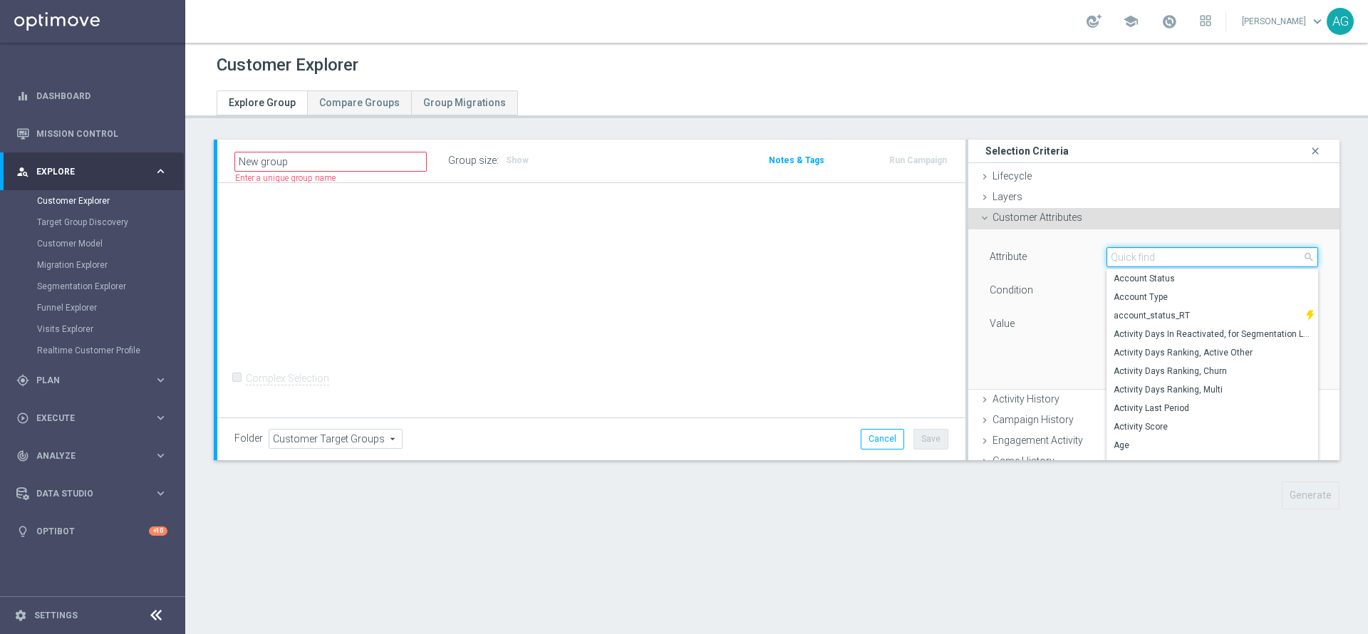
click at [1112, 257] on input "search" at bounding box center [1213, 257] width 212 height 20
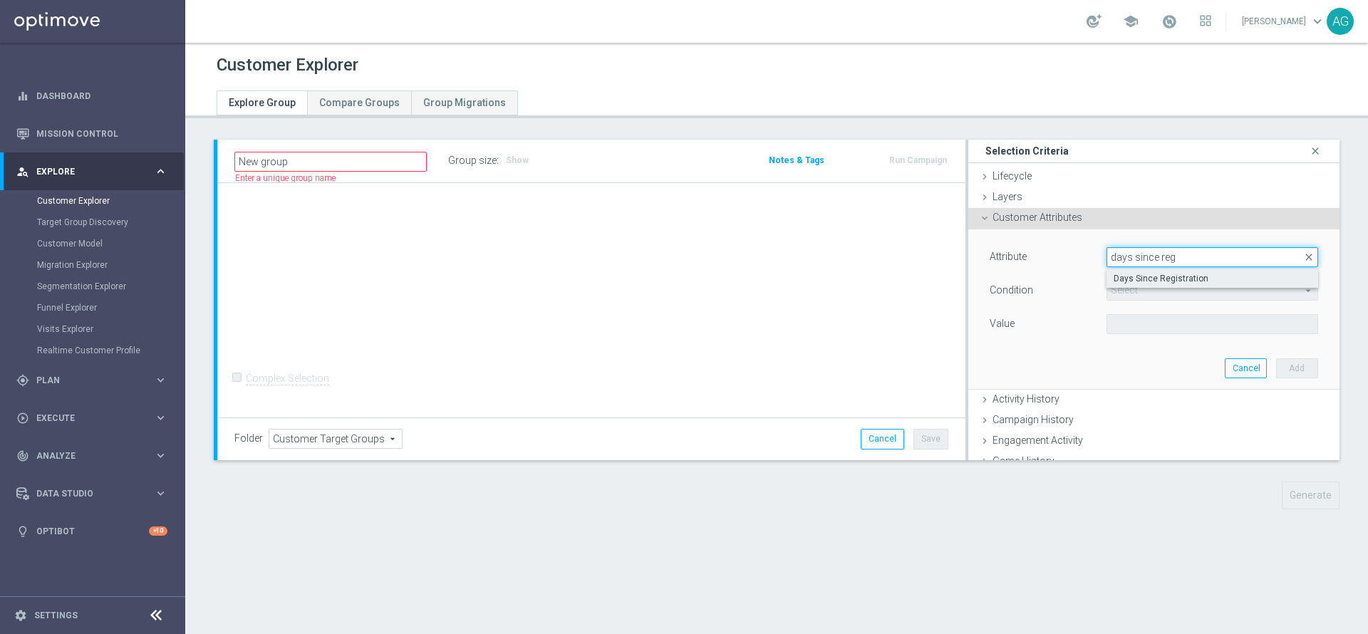
type input "days since reg"
click at [1145, 286] on label "Days Since Registration" at bounding box center [1213, 278] width 212 height 19
type input "Days Since Registration"
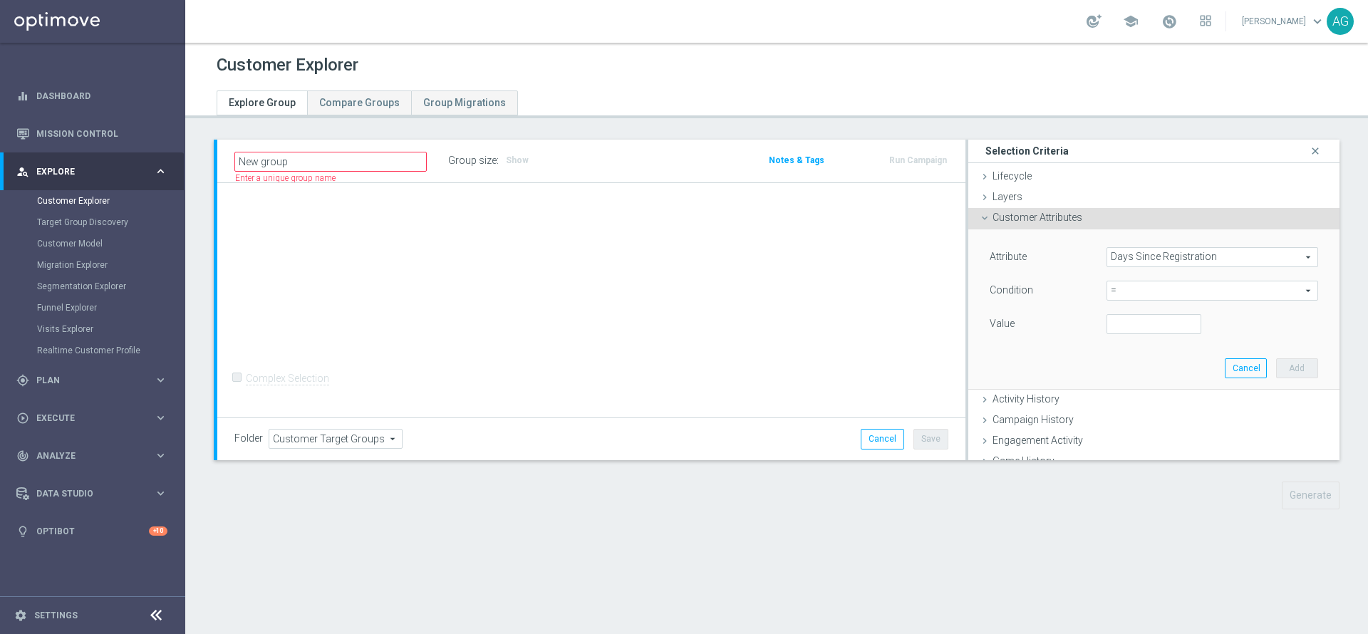
click at [1140, 287] on span "=" at bounding box center [1213, 291] width 210 height 19
click at [1118, 399] on span ">=" at bounding box center [1212, 404] width 197 height 11
click at [1113, 289] on span ">=" at bounding box center [1213, 291] width 210 height 19
click at [1116, 334] on span "<=" at bounding box center [1212, 330] width 197 height 11
type input "<="
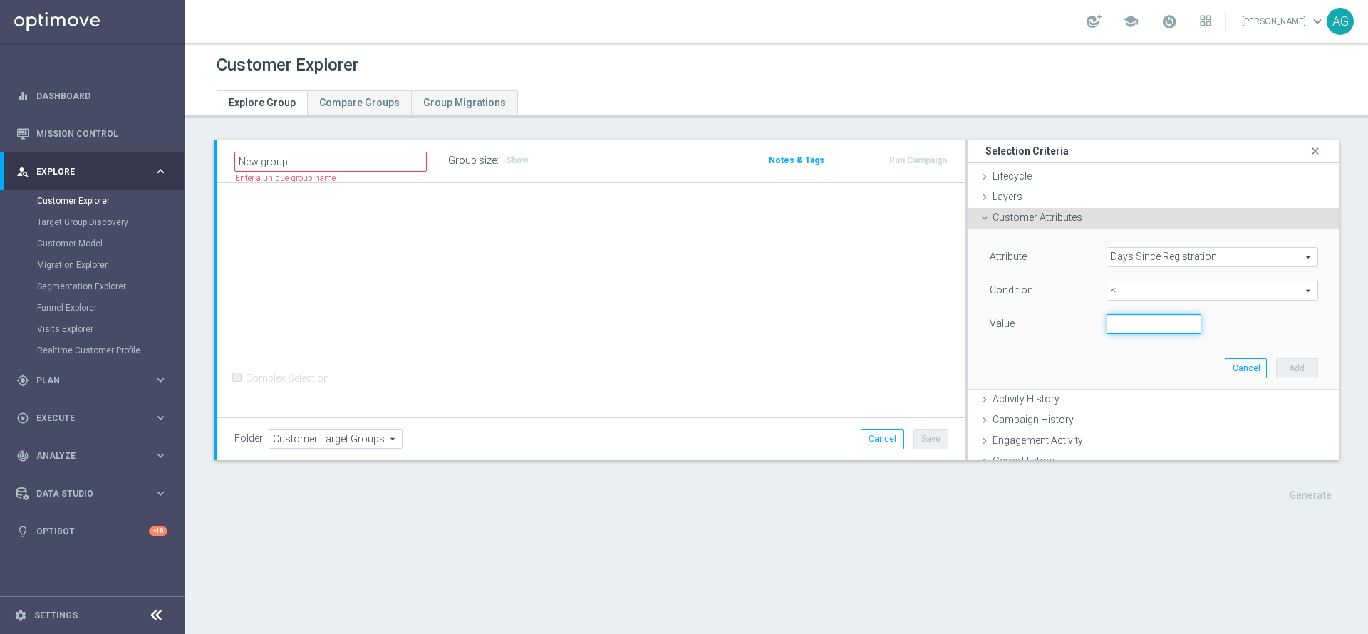
click at [1117, 318] on input "number" at bounding box center [1155, 324] width 96 height 20
type input "7"
click at [1103, 366] on div "Attribute Days Since Registration Days Since Registration arrow_drop_down searc…" at bounding box center [1154, 309] width 350 height 160
click at [1269, 378] on div "Attribute Days Since Registration Days Since Registration arrow_drop_down searc…" at bounding box center [1154, 309] width 350 height 160
click at [1276, 361] on button "Add" at bounding box center [1297, 369] width 42 height 20
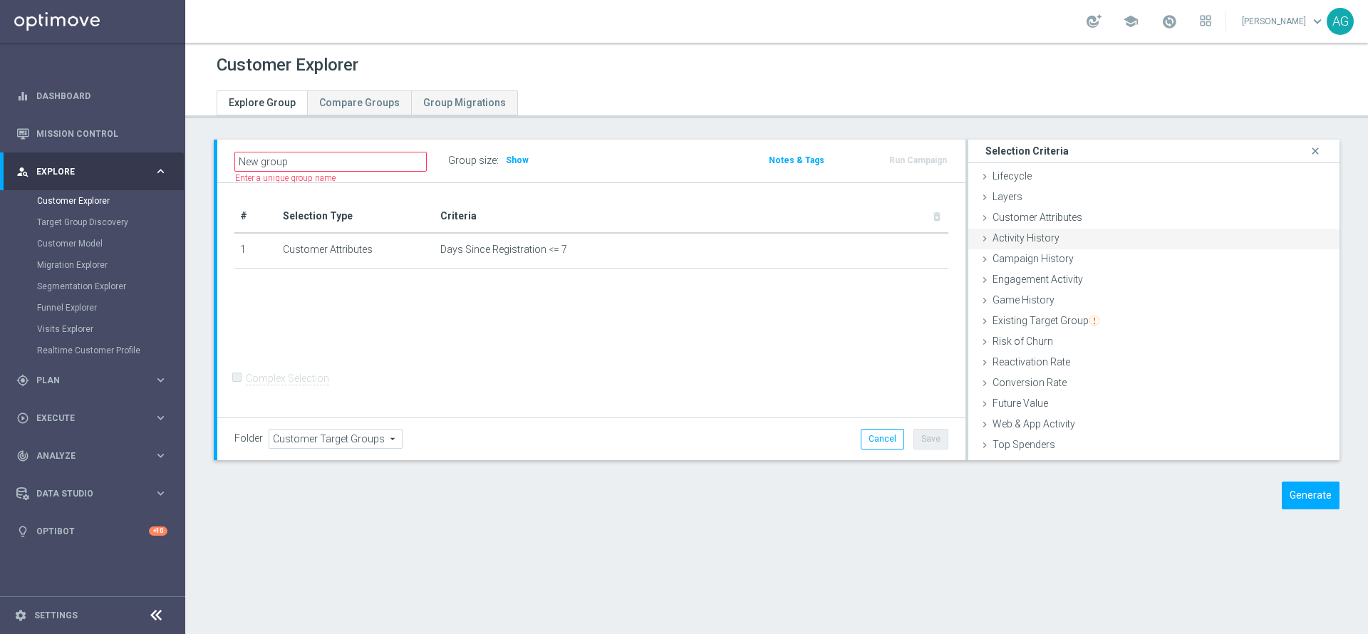
click at [1018, 242] on span "Activity History" at bounding box center [1026, 237] width 67 height 11
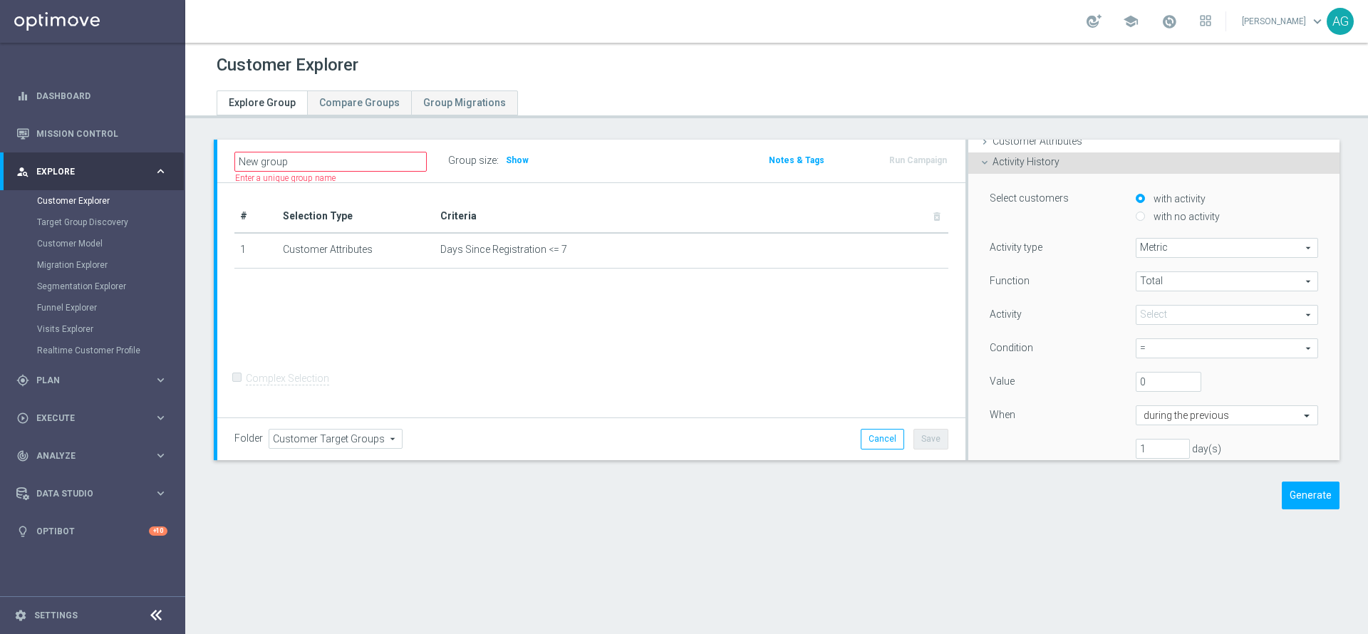
scroll to position [107, 0]
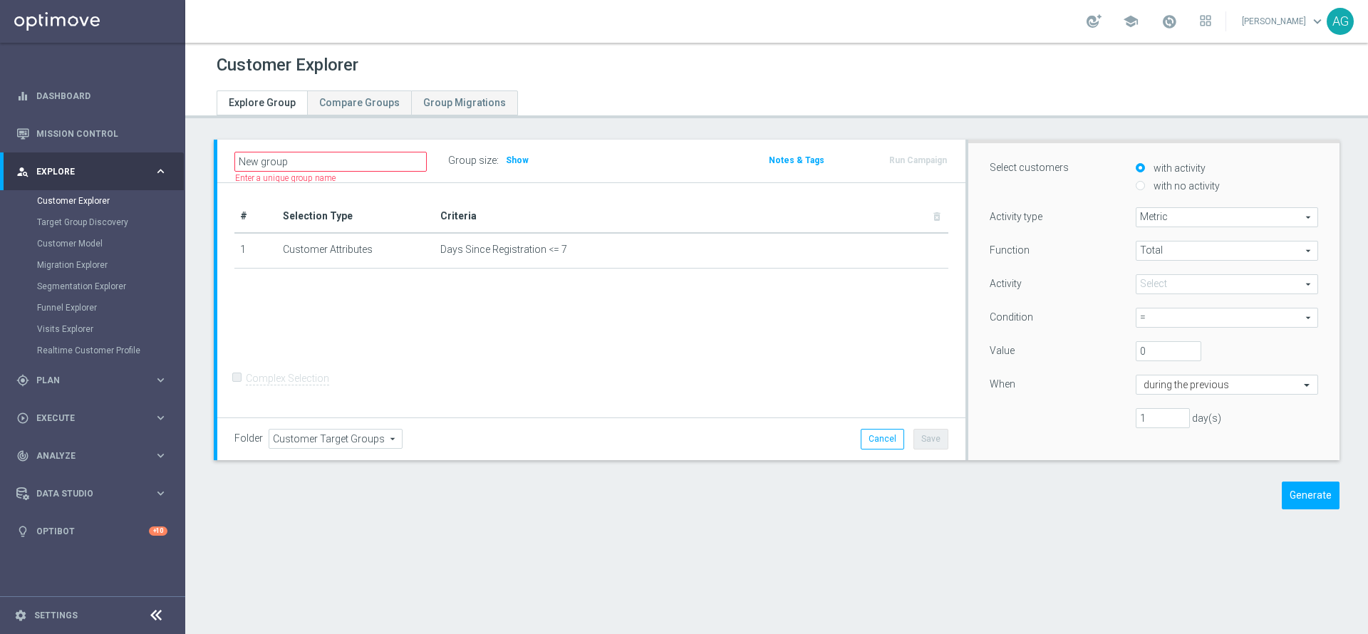
click at [1137, 283] on span at bounding box center [1227, 284] width 181 height 19
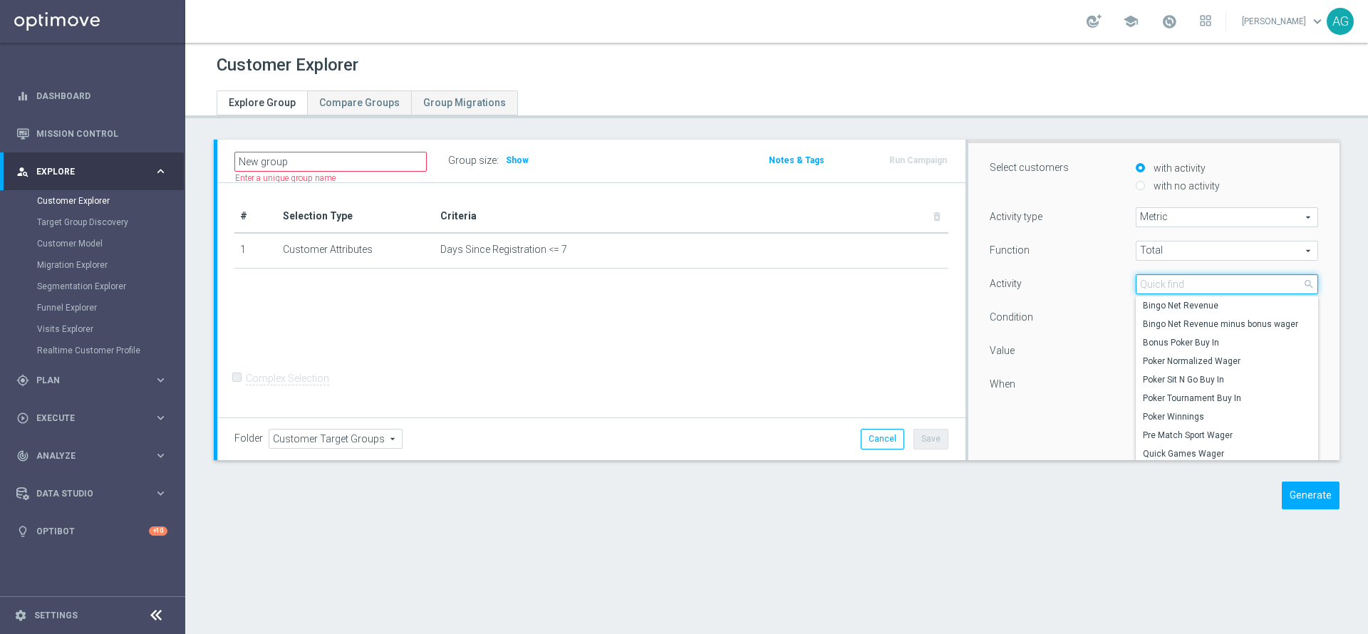
click at [1150, 287] on input "search" at bounding box center [1227, 284] width 182 height 20
type input "deposit"
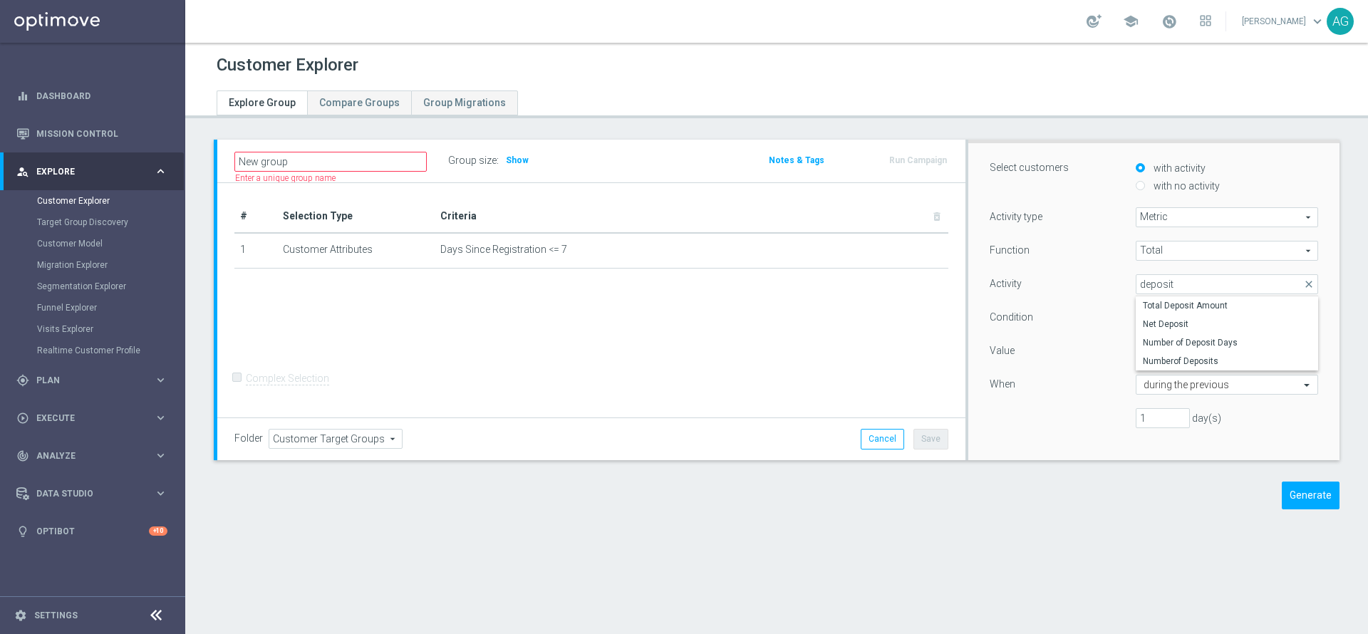
click at [1157, 304] on span "Total Deposit Amount" at bounding box center [1227, 305] width 168 height 11
type input "Total Deposit Amount"
click at [1138, 320] on span "=" at bounding box center [1227, 318] width 181 height 19
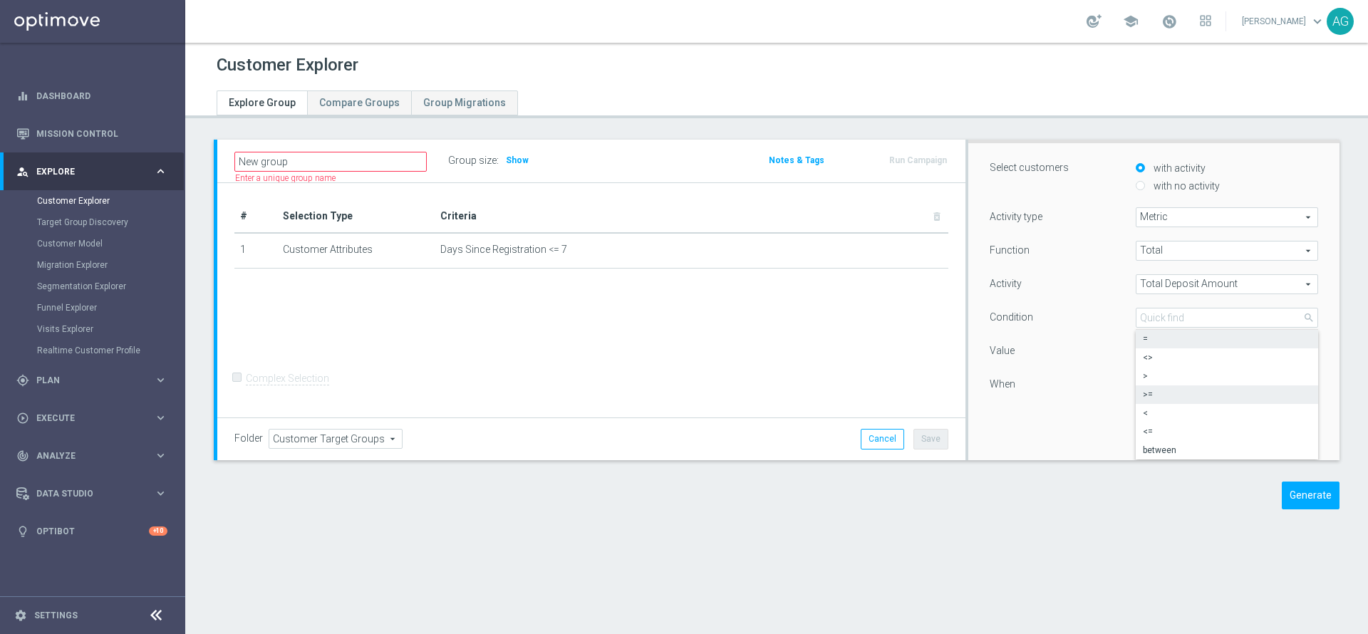
click at [1143, 397] on span ">=" at bounding box center [1227, 394] width 168 height 11
type input ">="
click at [1140, 352] on input "0" at bounding box center [1169, 351] width 66 height 20
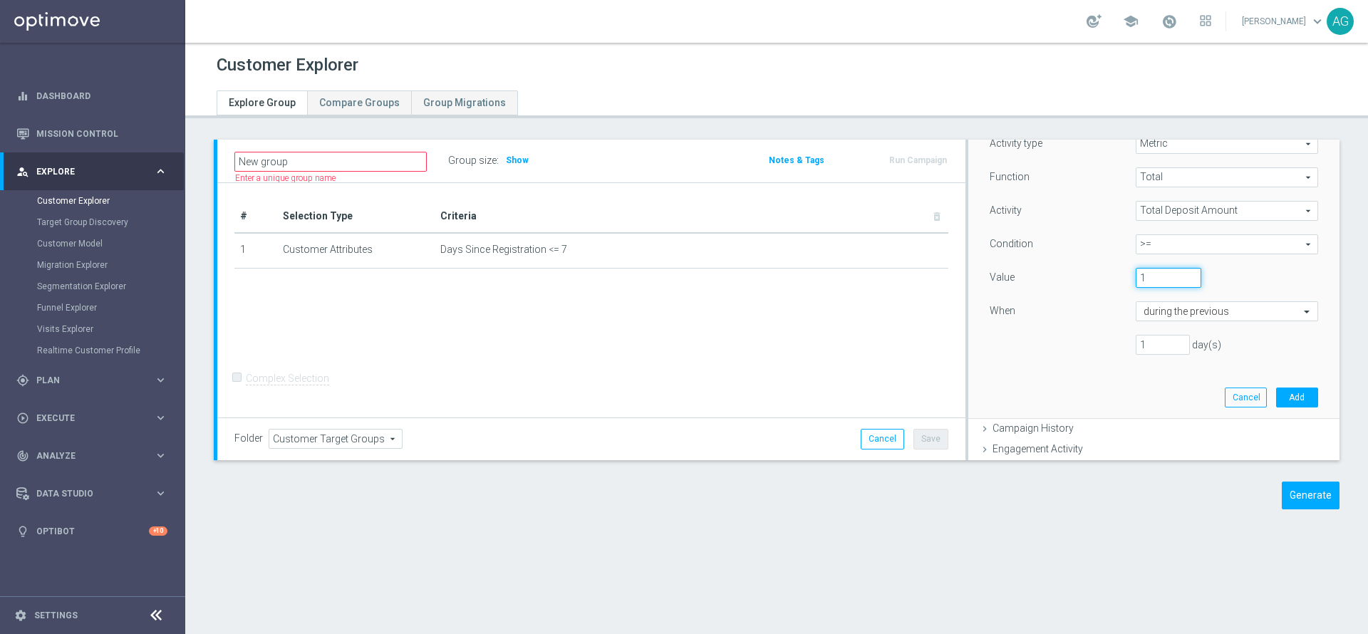
scroll to position [214, 0]
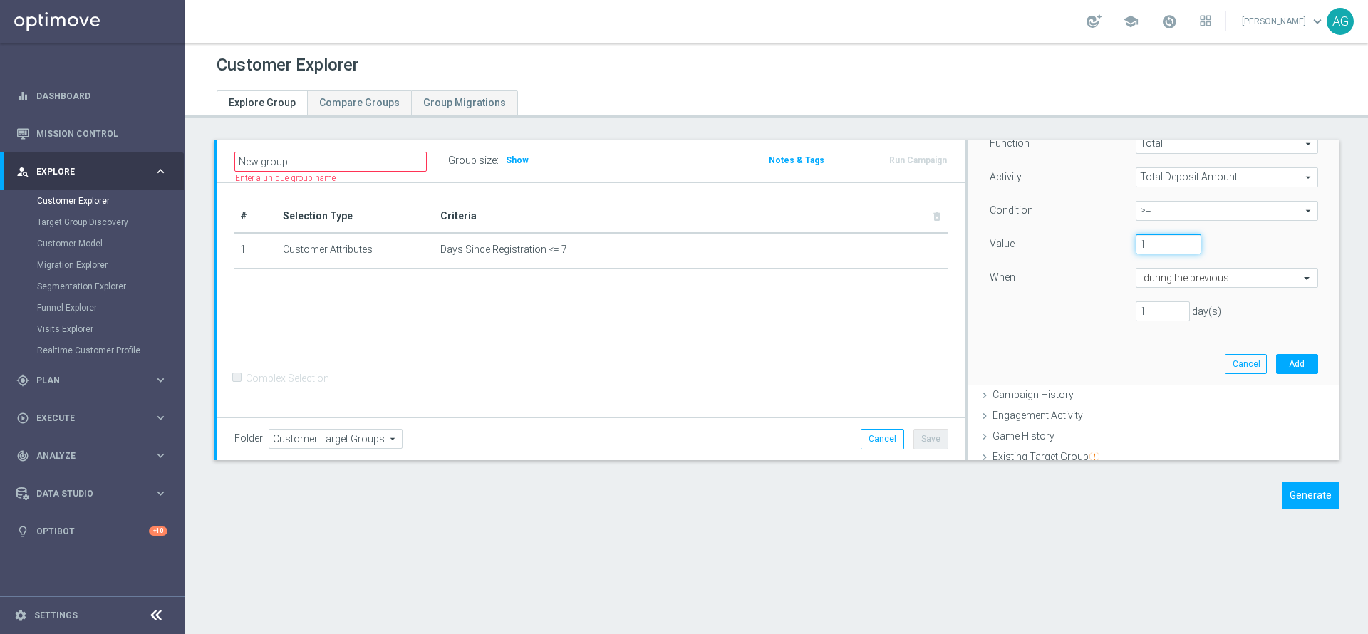
type input "1"
click at [1140, 306] on input "1" at bounding box center [1163, 311] width 54 height 20
type input "7"
click at [1276, 361] on button "Add" at bounding box center [1297, 364] width 42 height 20
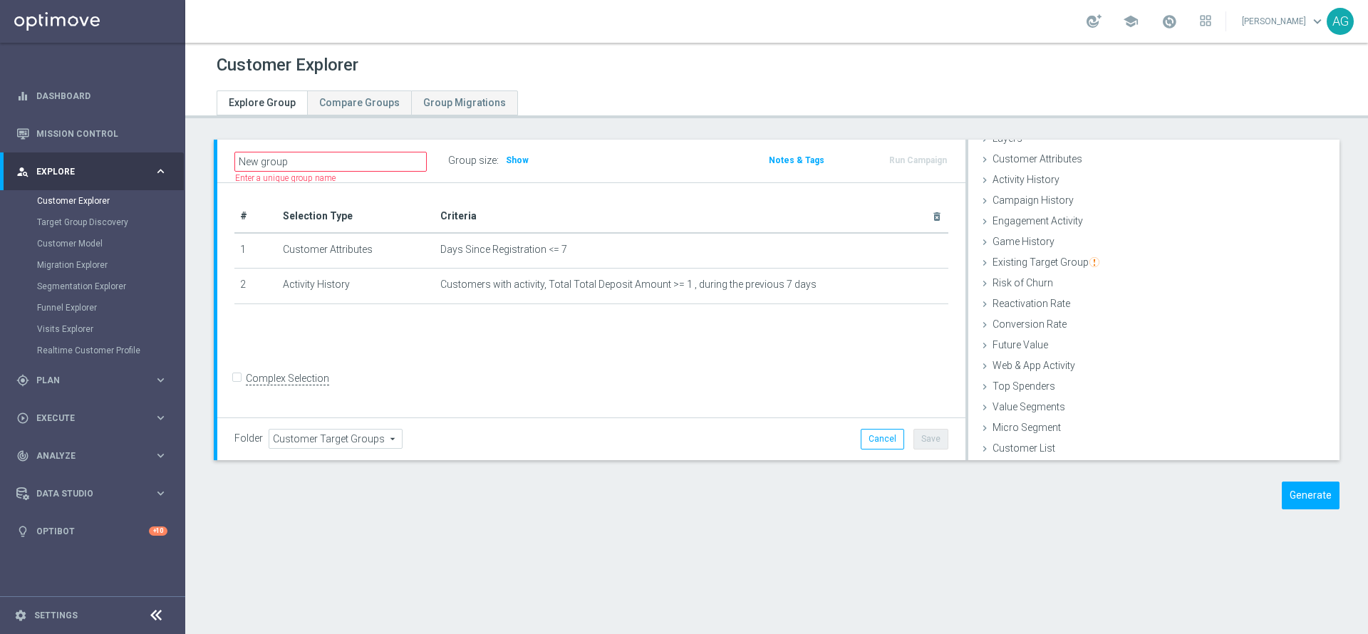
scroll to position [58, 0]
click at [512, 159] on span "Show" at bounding box center [517, 160] width 23 height 10
click at [1283, 502] on button "Generate" at bounding box center [1311, 496] width 58 height 28
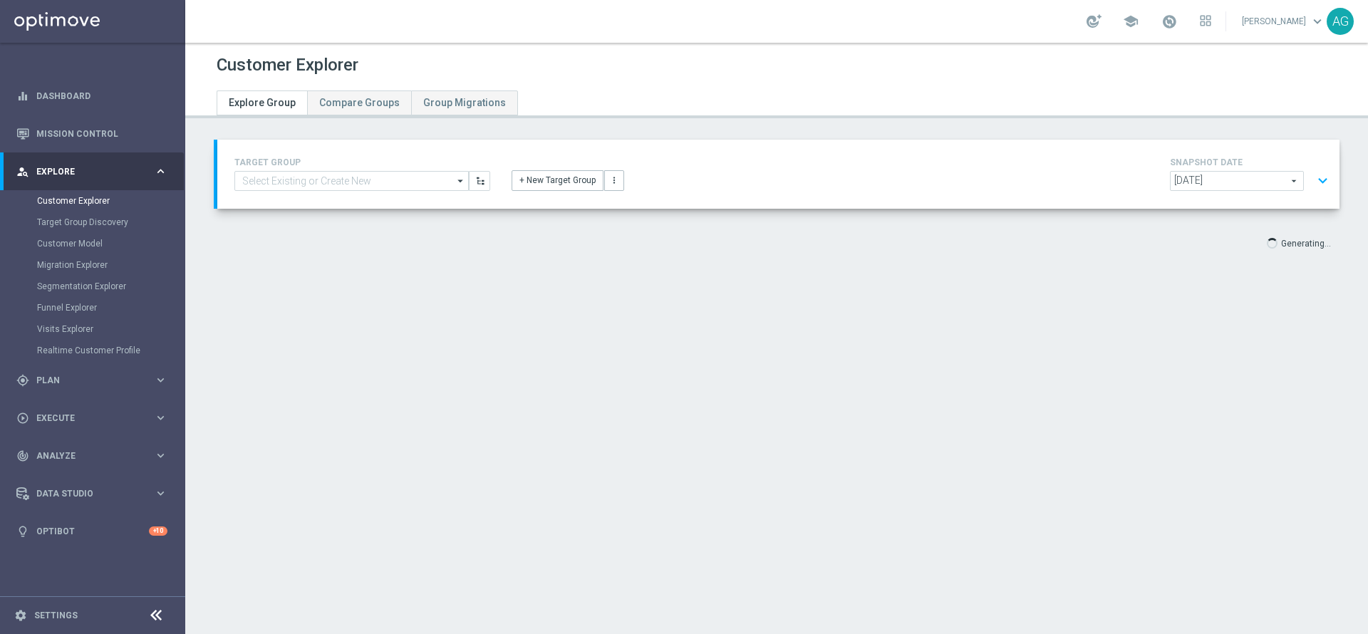
scroll to position [26, 0]
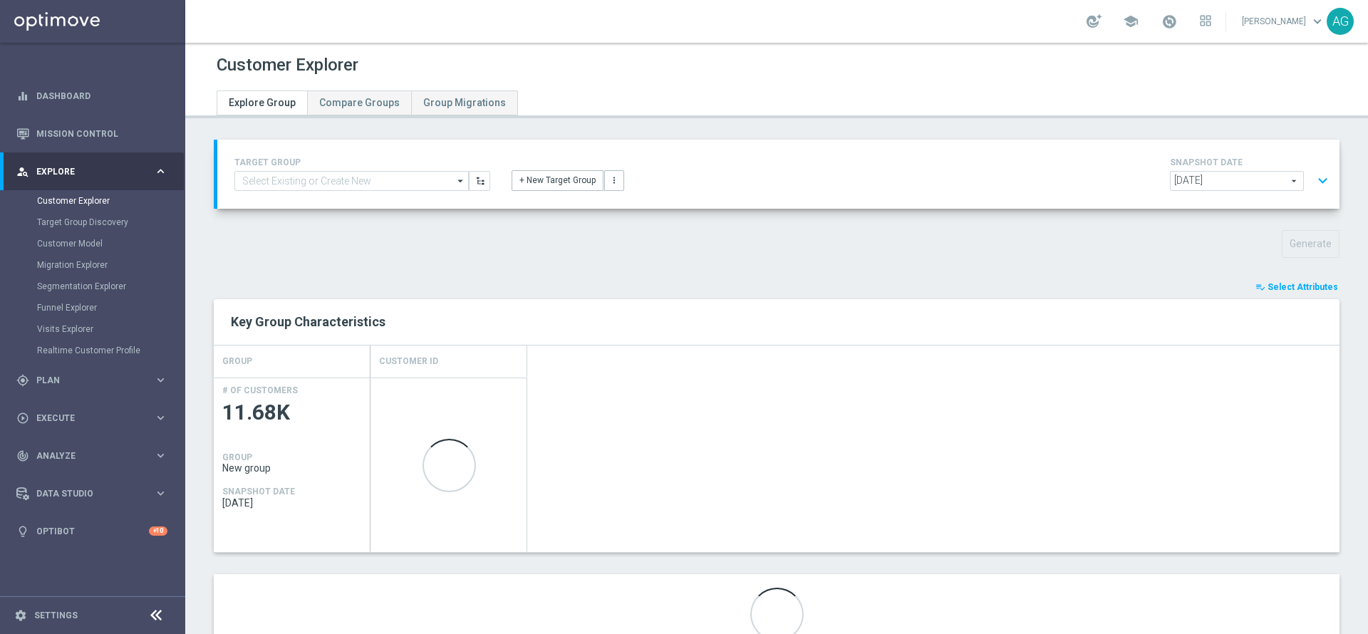
click at [1311, 289] on span "Select Attributes" at bounding box center [1303, 287] width 71 height 10
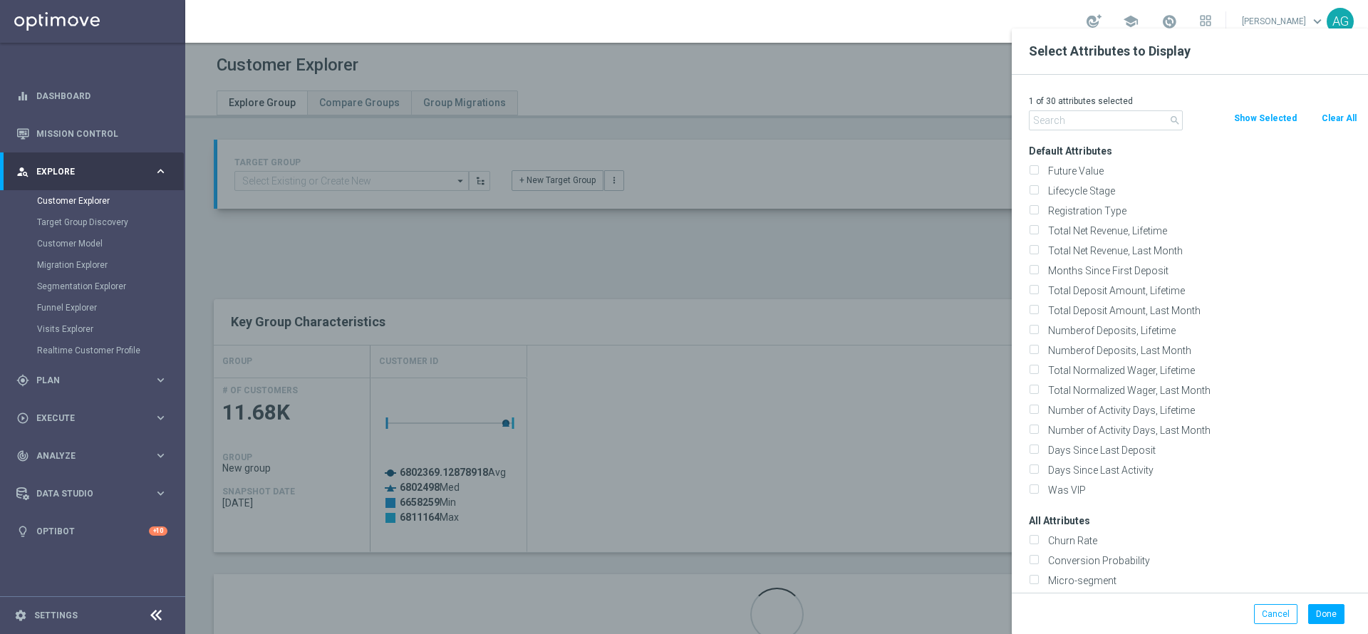
click at [1335, 120] on button "Clear All" at bounding box center [1340, 118] width 38 height 16
checkbox input "false"
click at [1143, 119] on input "text" at bounding box center [1106, 120] width 154 height 20
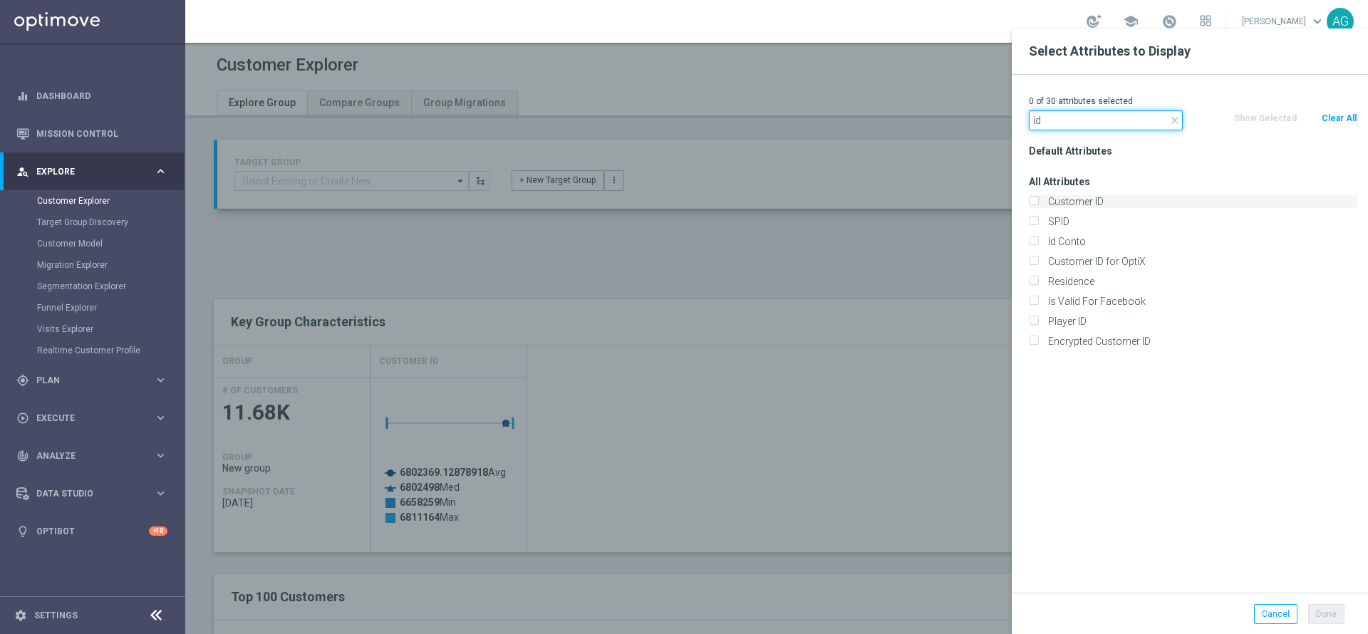
type input "id"
click at [1075, 206] on label "Customer ID" at bounding box center [1200, 201] width 314 height 13
click at [1038, 206] on input "Customer ID" at bounding box center [1033, 203] width 9 height 9
checkbox input "true"
click at [1321, 618] on button "Done" at bounding box center [1327, 614] width 36 height 20
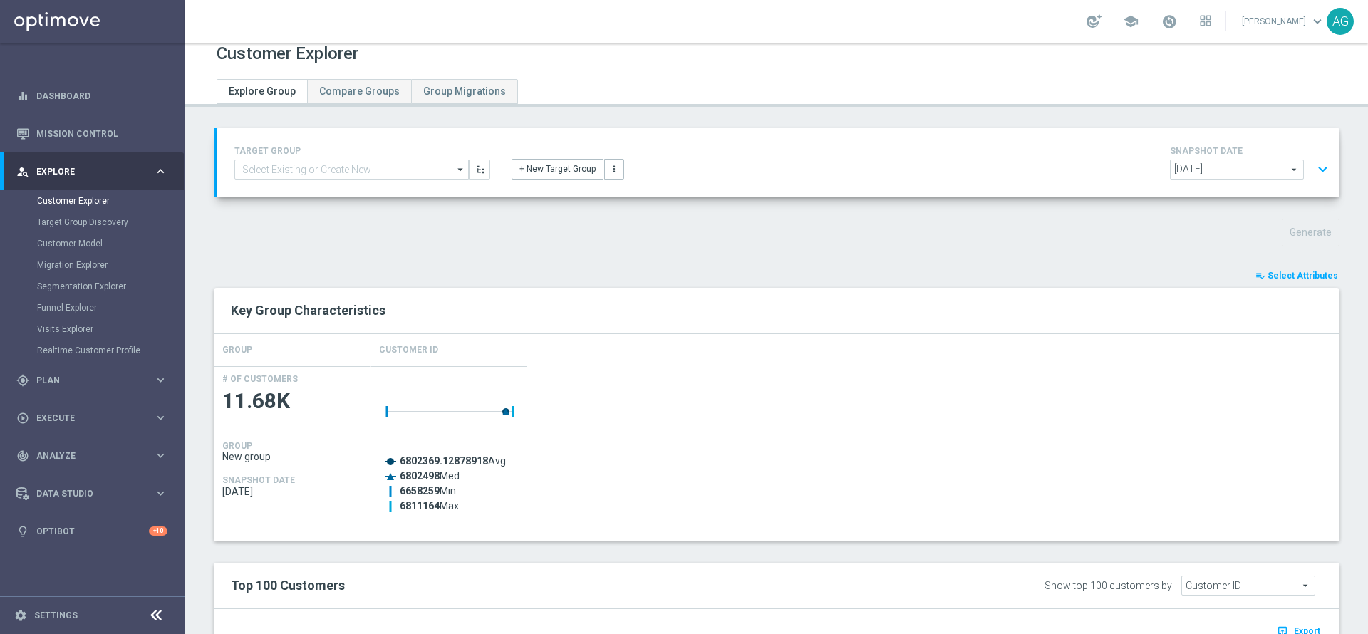
scroll to position [0, 0]
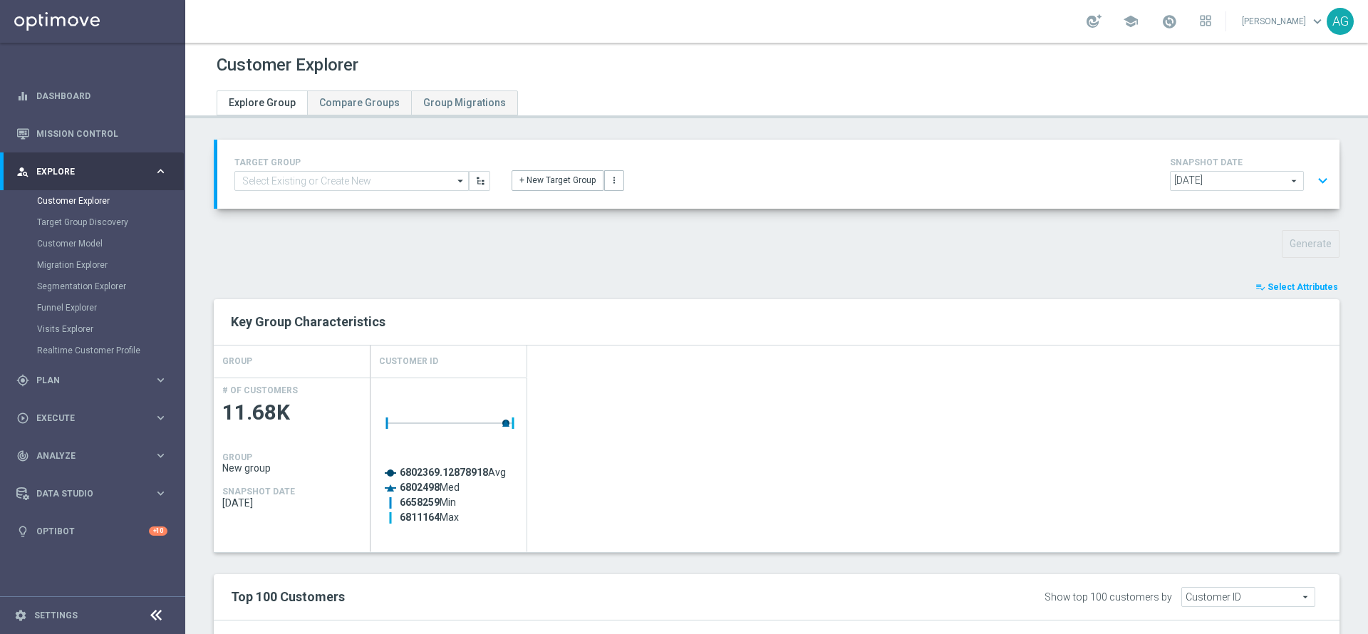
click at [1313, 184] on button "expand_more" at bounding box center [1323, 180] width 21 height 27
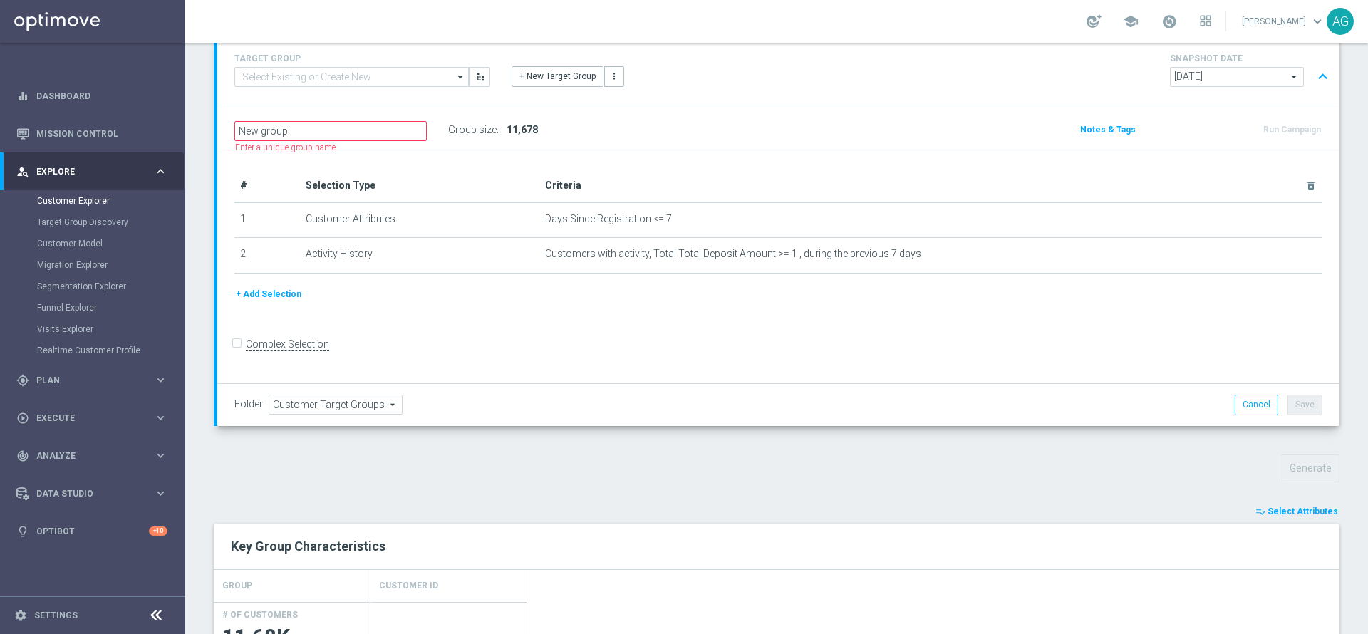
scroll to position [107, 0]
click at [841, 363] on form "Complex Selection Invalid Expression" at bounding box center [778, 356] width 1088 height 51
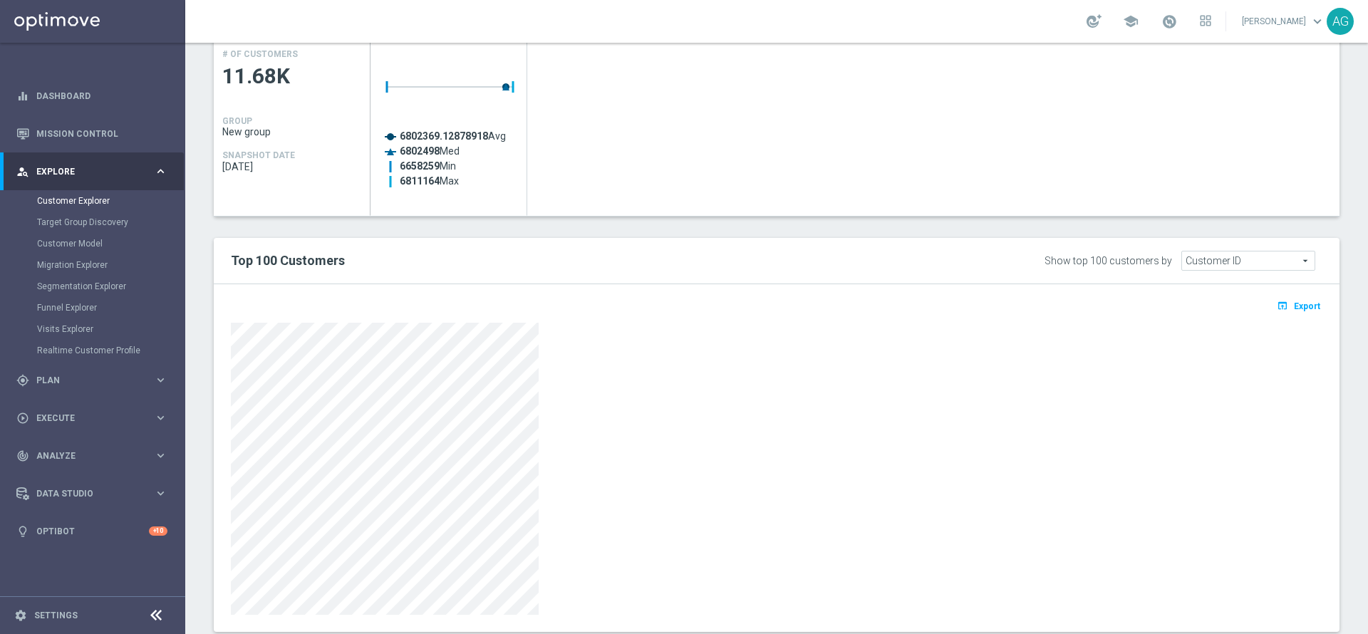
scroll to position [698, 0]
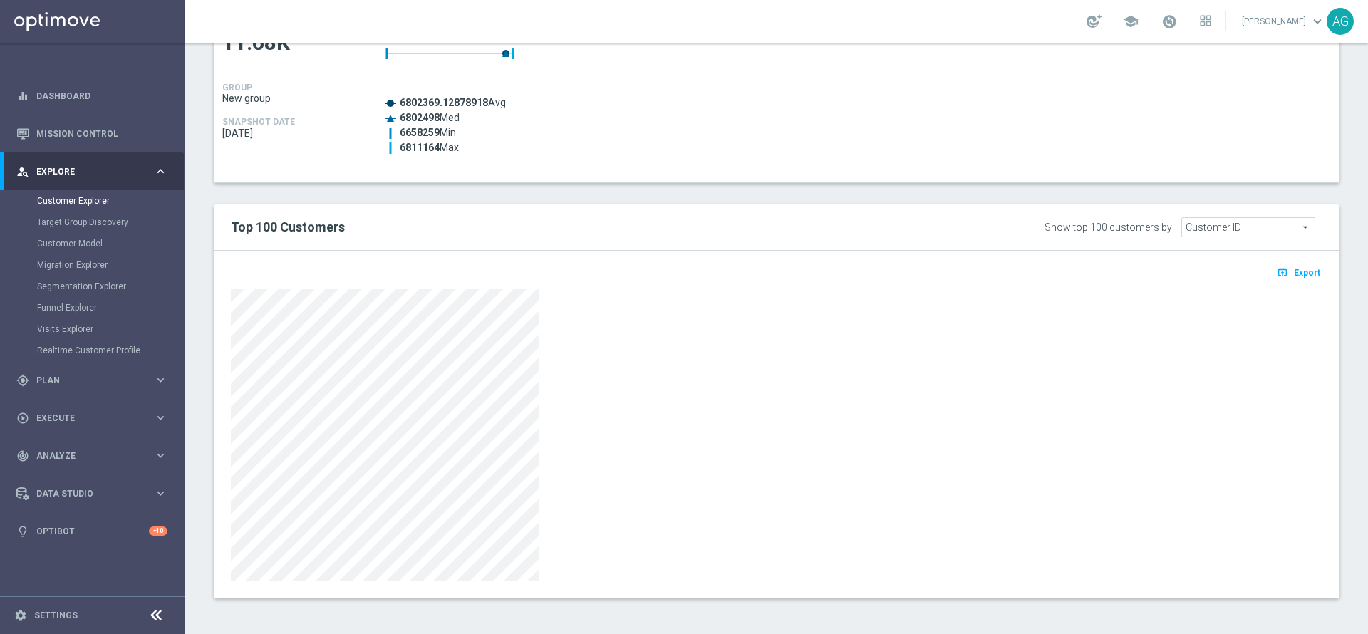
click at [1294, 274] on span "Export" at bounding box center [1307, 273] width 26 height 10
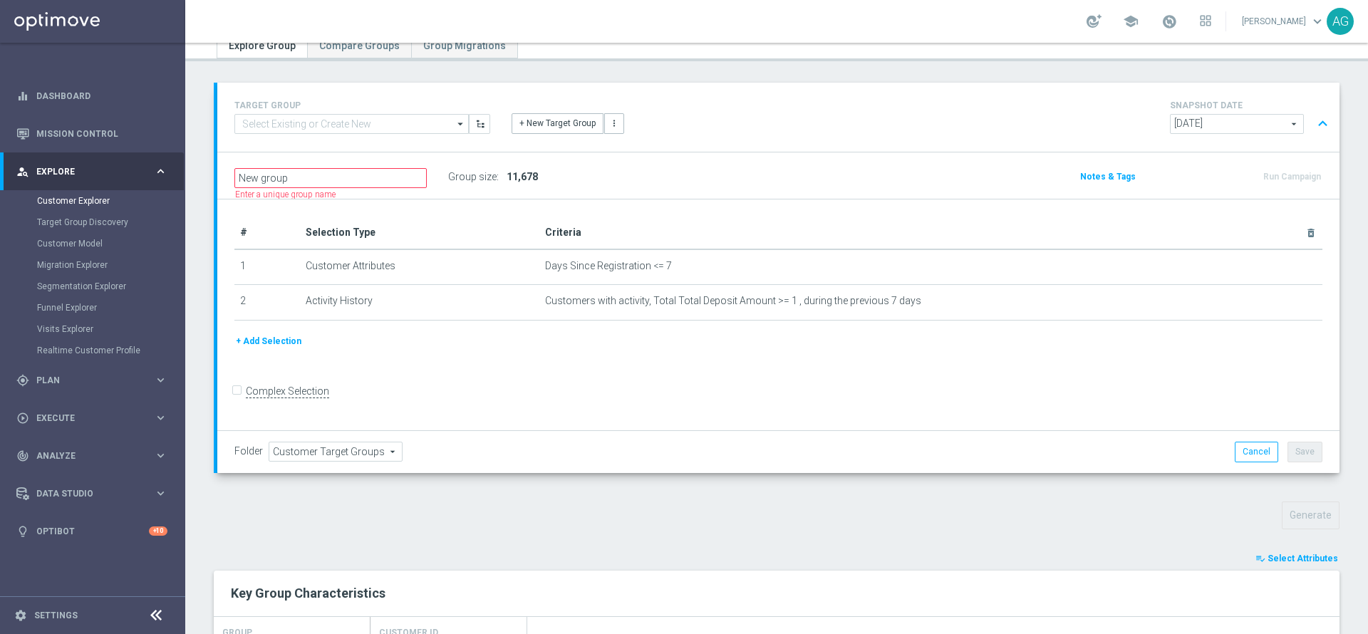
scroll to position [0, 0]
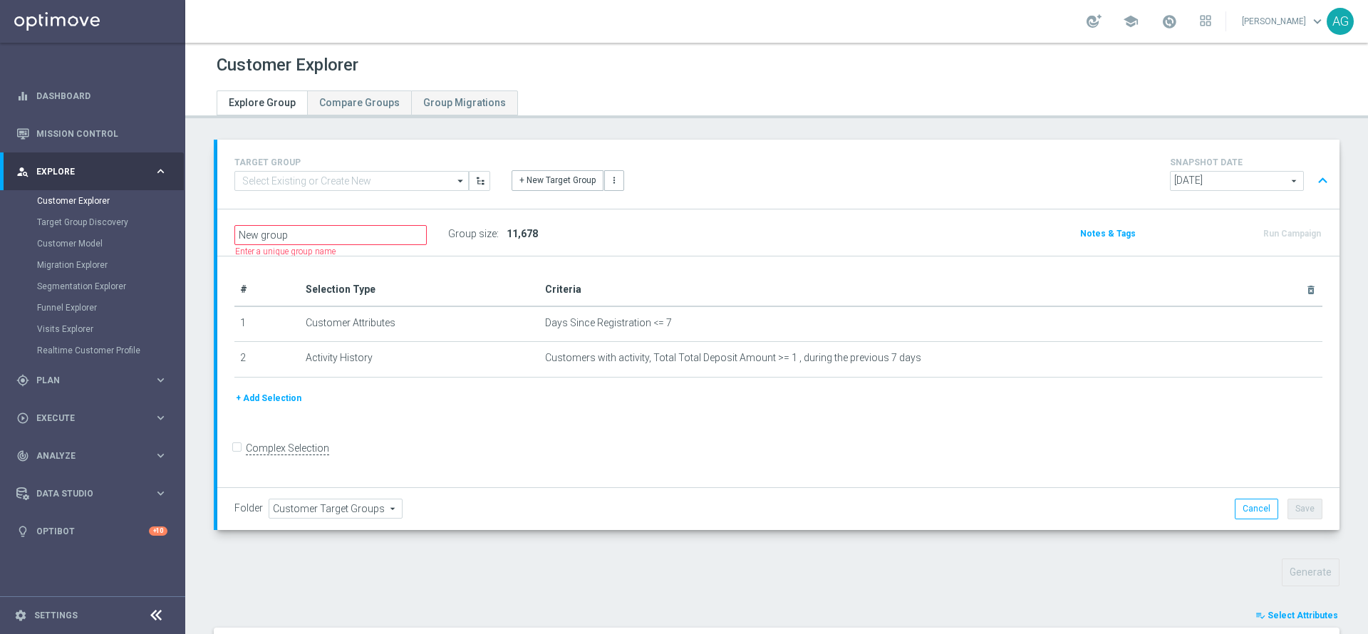
click at [236, 455] on input "Complex Selection" at bounding box center [238, 450] width 9 height 20
checkbox input "true"
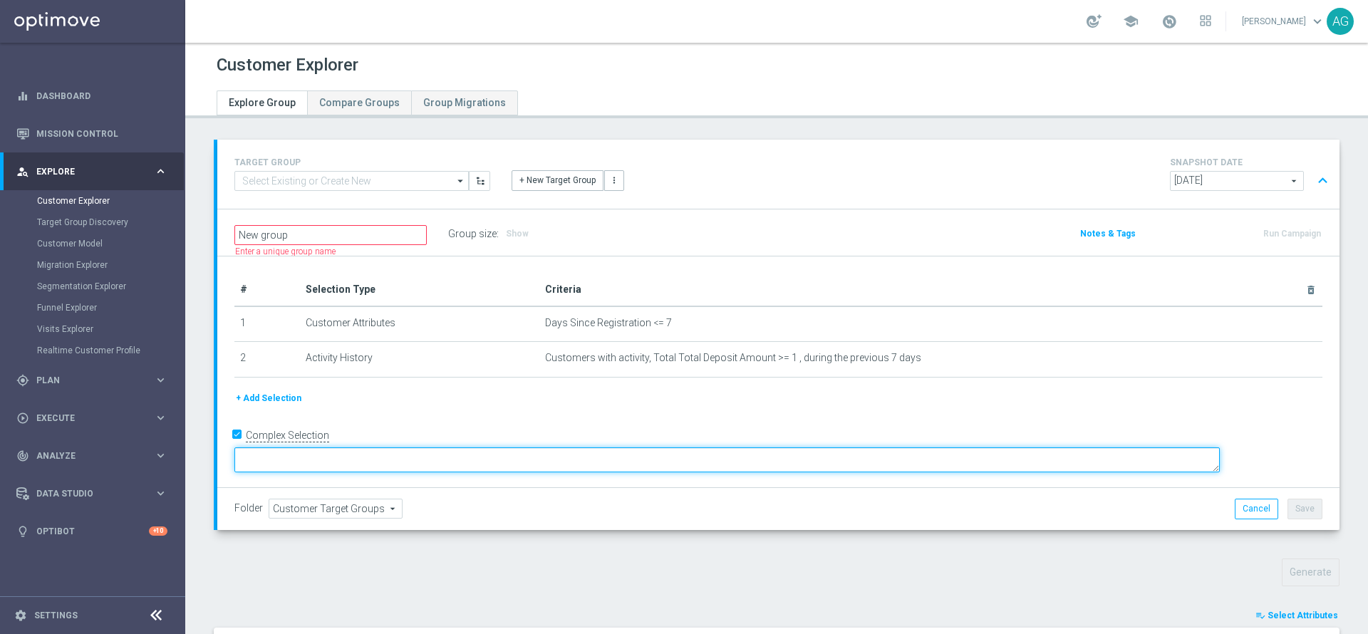
click at [359, 455] on textarea at bounding box center [727, 460] width 986 height 25
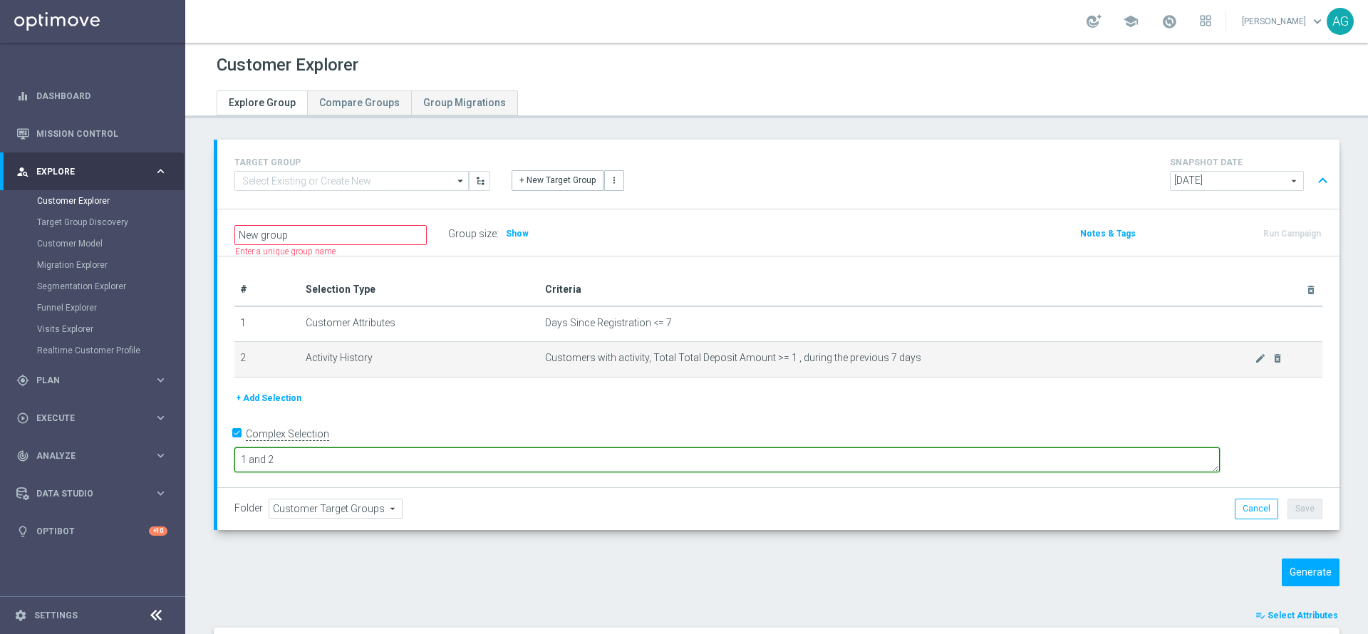
type textarea "1 and 2"
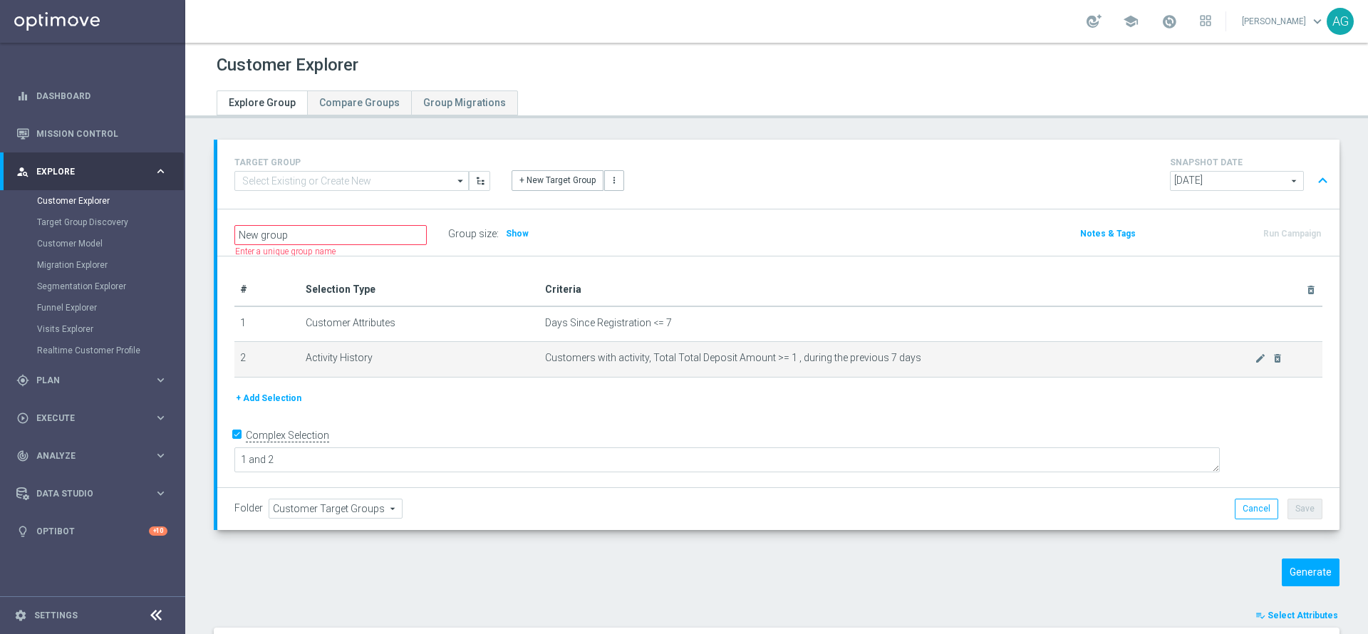
click at [426, 364] on td "Activity History" at bounding box center [419, 360] width 239 height 36
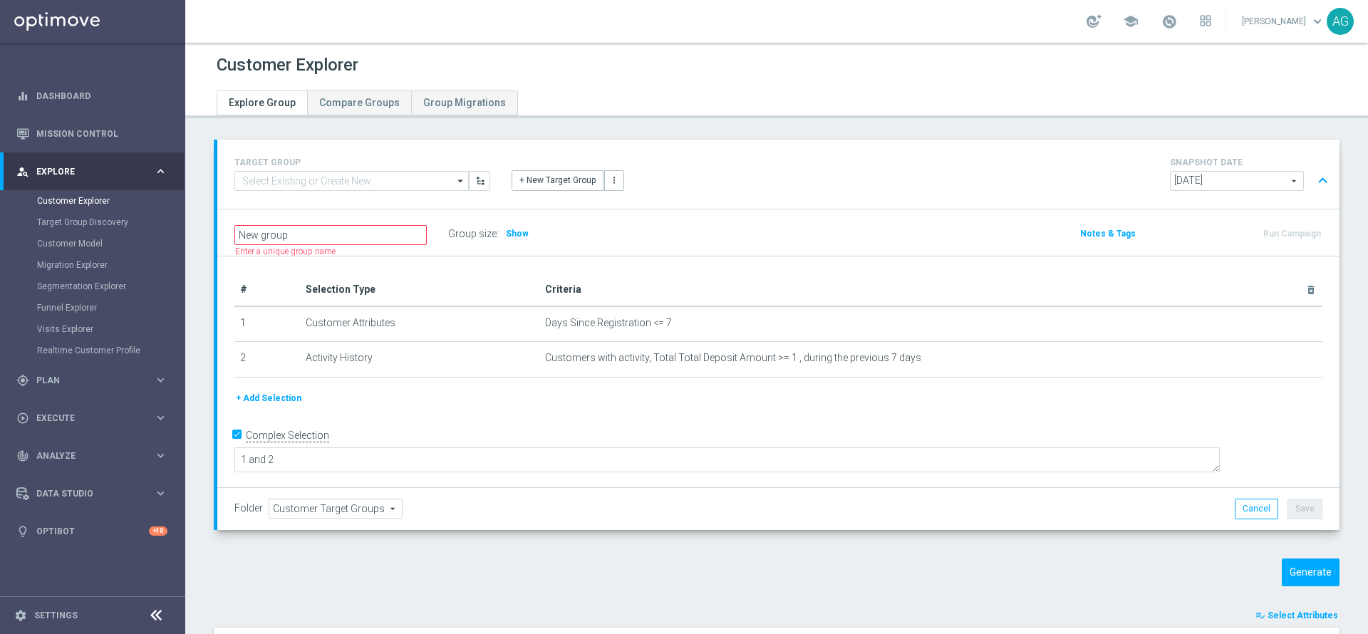
click at [445, 404] on div "+ Add Selection" at bounding box center [779, 399] width 1110 height 16
click at [507, 241] on h3 "Show" at bounding box center [518, 234] width 26 height 16
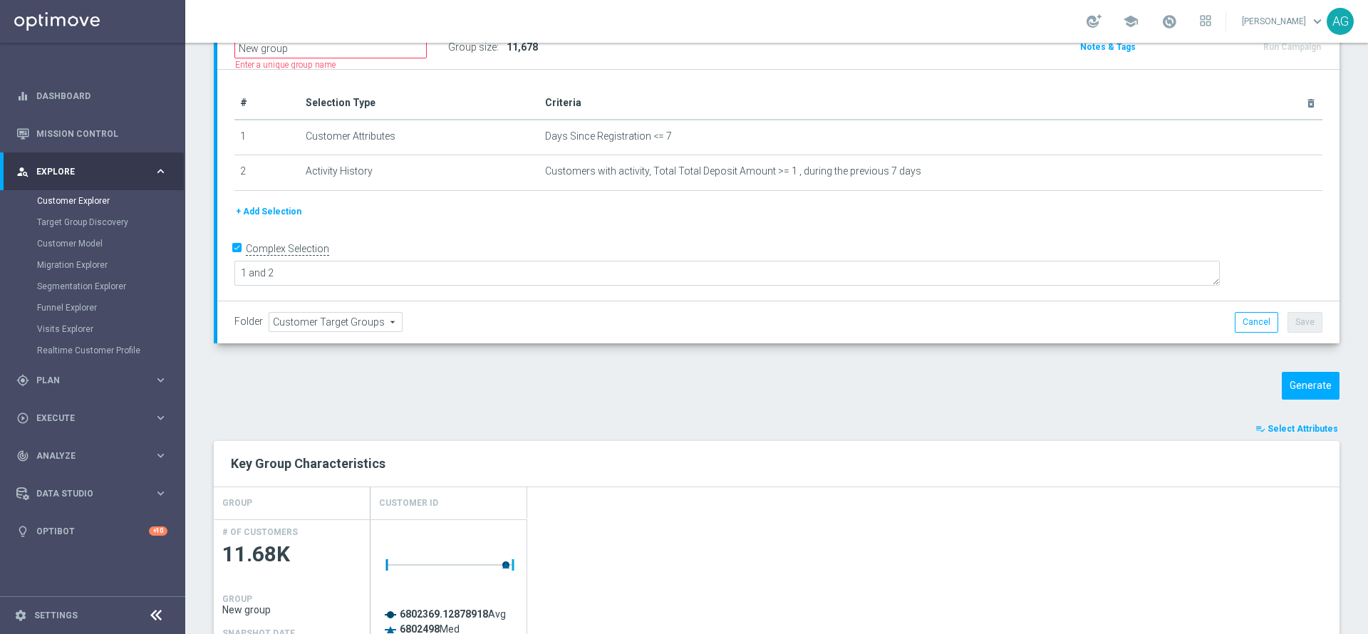
scroll to position [214, 0]
